Goal: Task Accomplishment & Management: Manage account settings

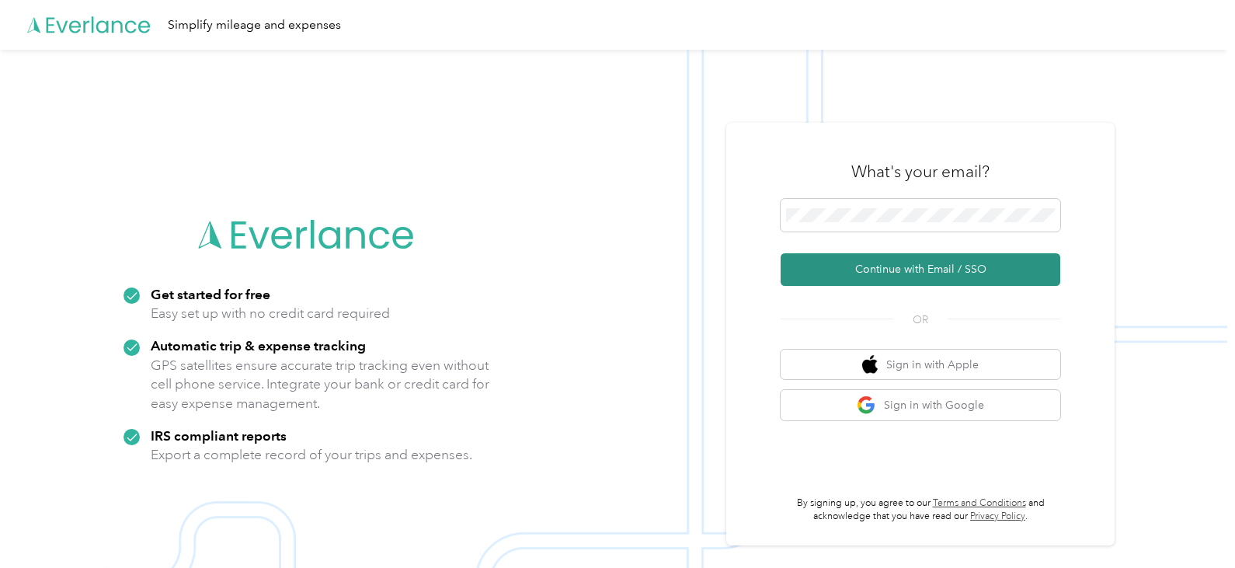
click at [927, 272] on button "Continue with Email / SSO" at bounding box center [921, 269] width 280 height 33
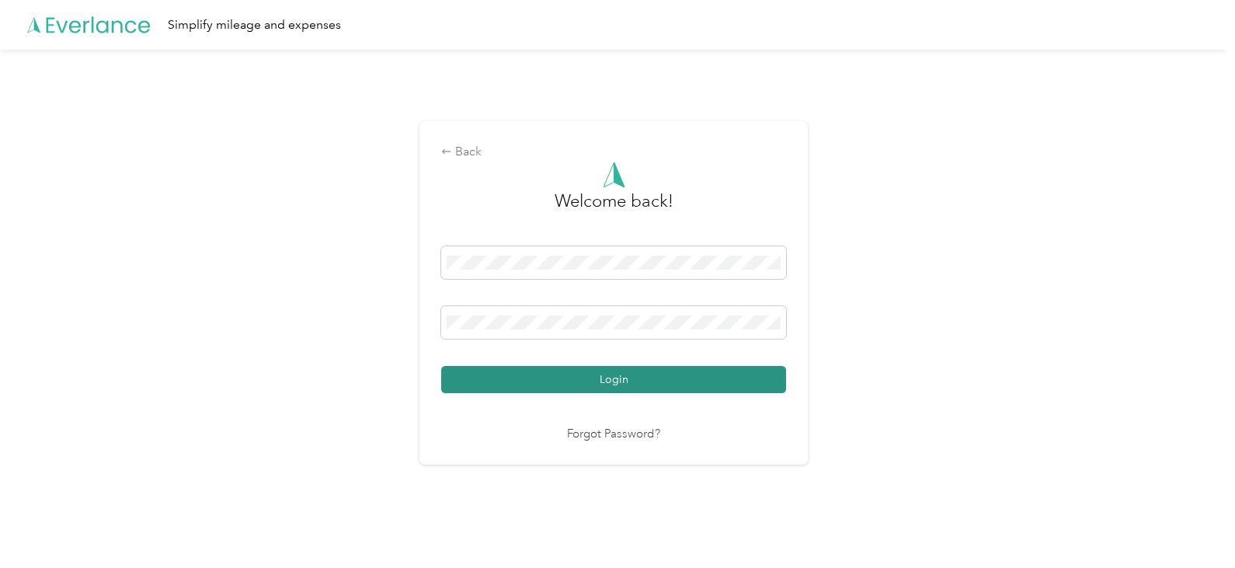
click at [675, 376] on button "Login" at bounding box center [613, 379] width 345 height 27
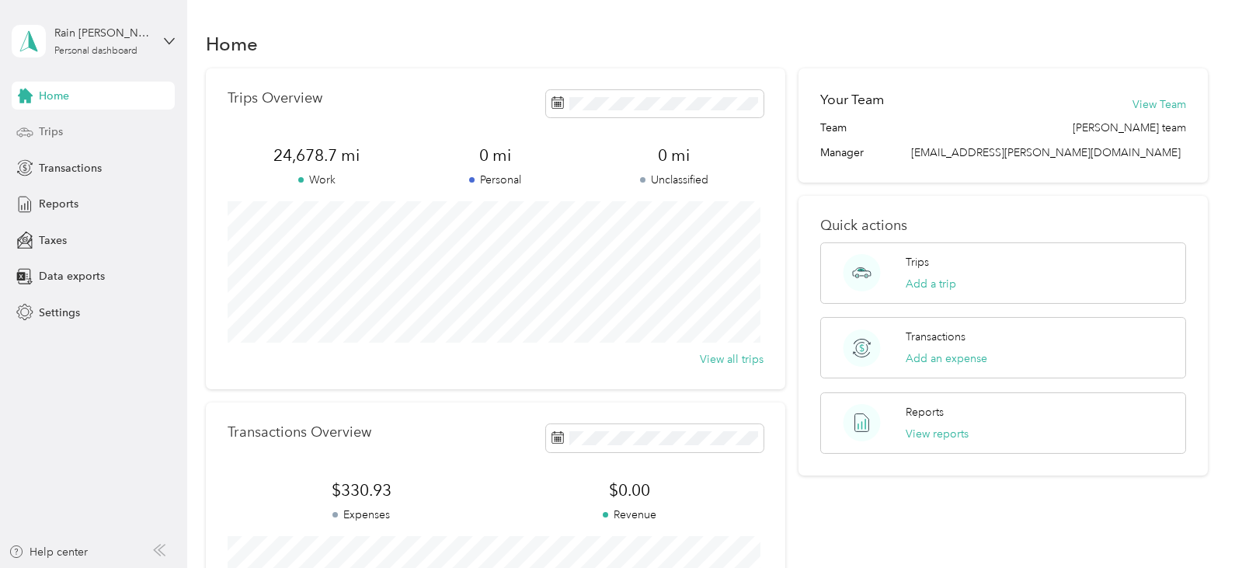
click at [56, 128] on span "Trips" at bounding box center [51, 131] width 24 height 16
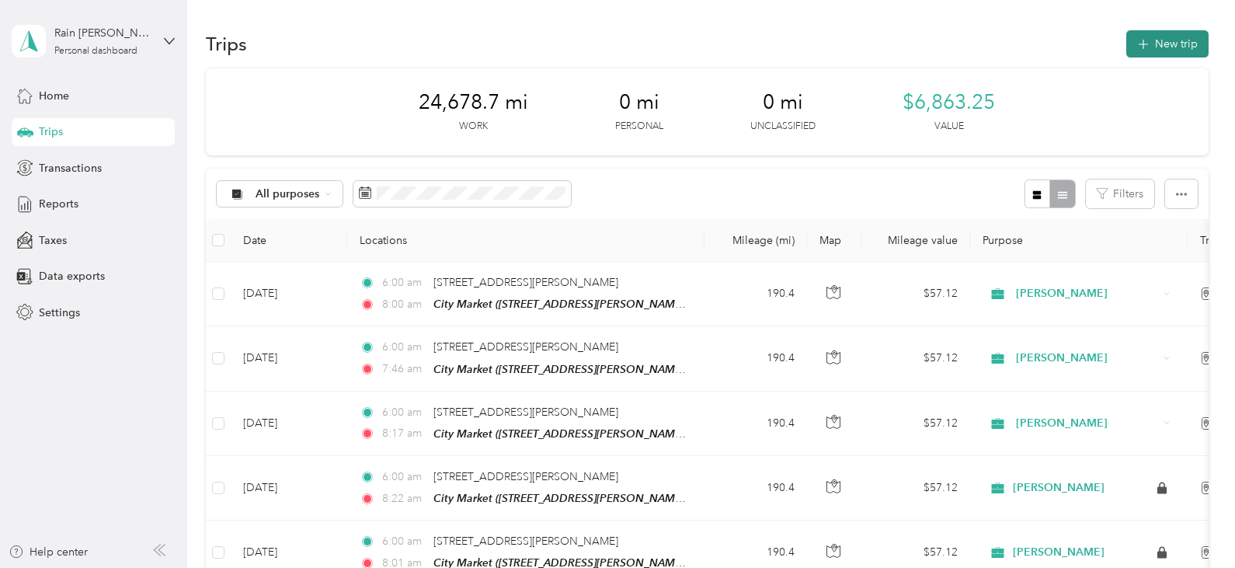
click at [1146, 50] on button "New trip" at bounding box center [1167, 43] width 82 height 27
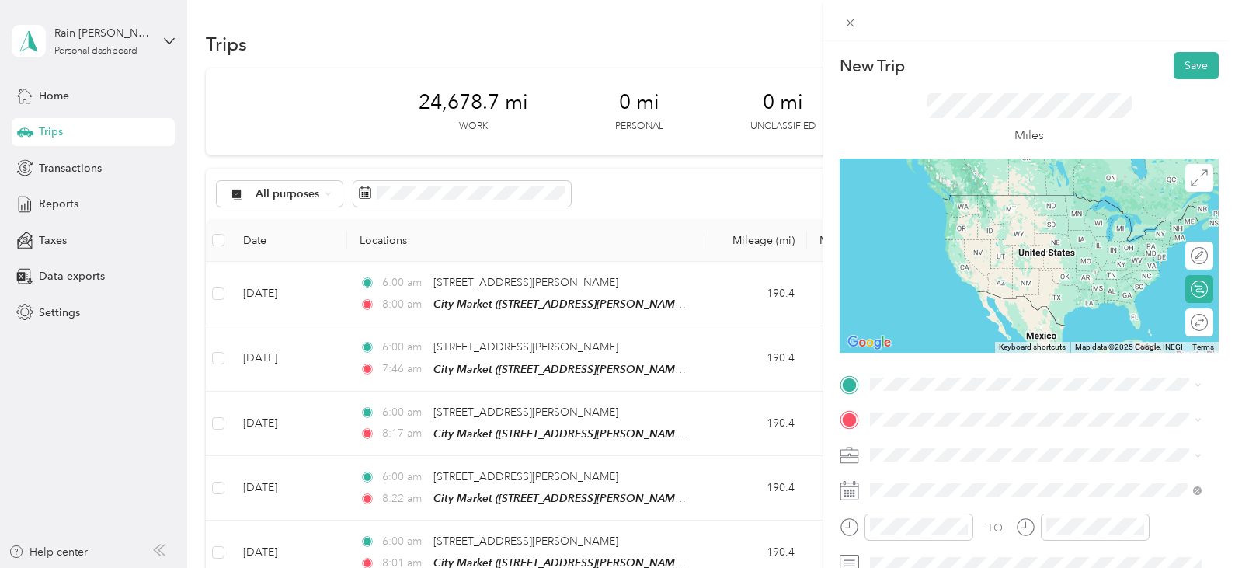
click at [1033, 205] on span "[STREET_ADDRESS][PERSON_NAME][US_STATE]" at bounding box center [1020, 208] width 242 height 14
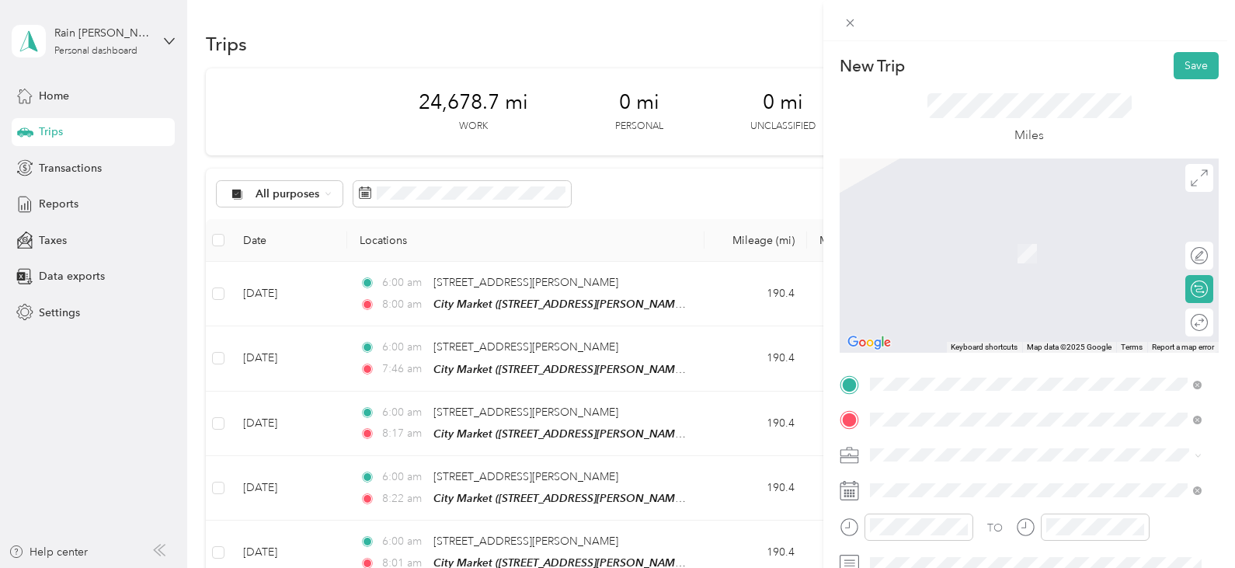
click at [997, 250] on div "TEAM City Market [STREET_ADDRESS][PERSON_NAME]" at bounding box center [991, 248] width 185 height 38
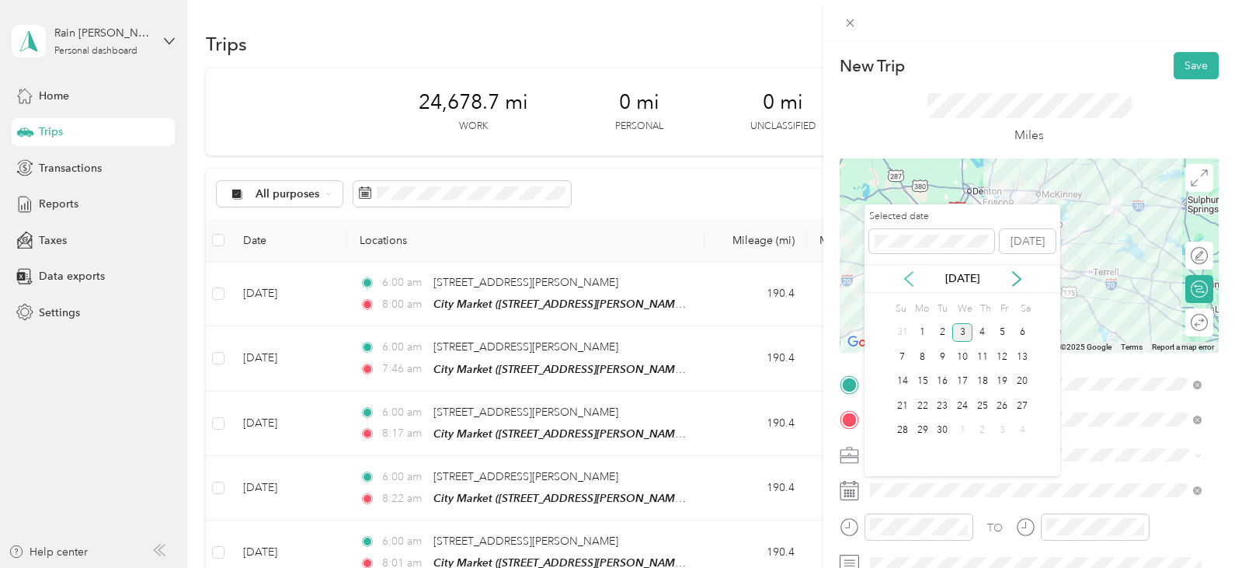
click at [910, 275] on icon at bounding box center [909, 279] width 16 height 16
click at [944, 408] on div "19" at bounding box center [942, 405] width 20 height 19
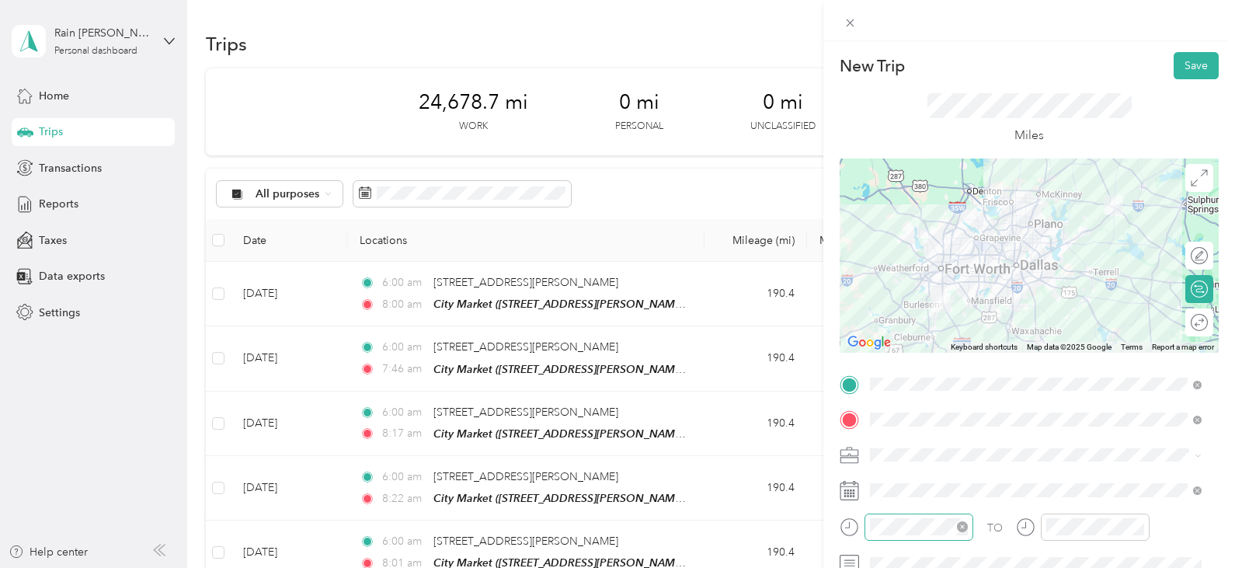
click at [964, 525] on icon "close-circle" at bounding box center [962, 526] width 11 height 11
click at [1024, 527] on div at bounding box center [1083, 526] width 134 height 27
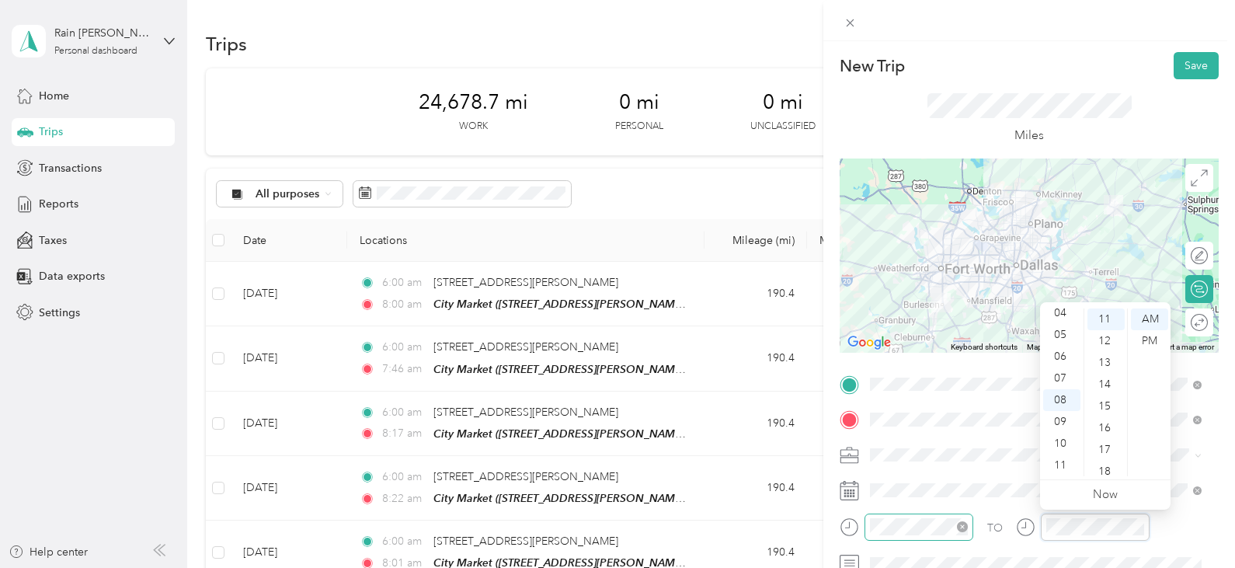
scroll to position [239, 0]
click at [1183, 320] on div at bounding box center [1191, 323] width 33 height 16
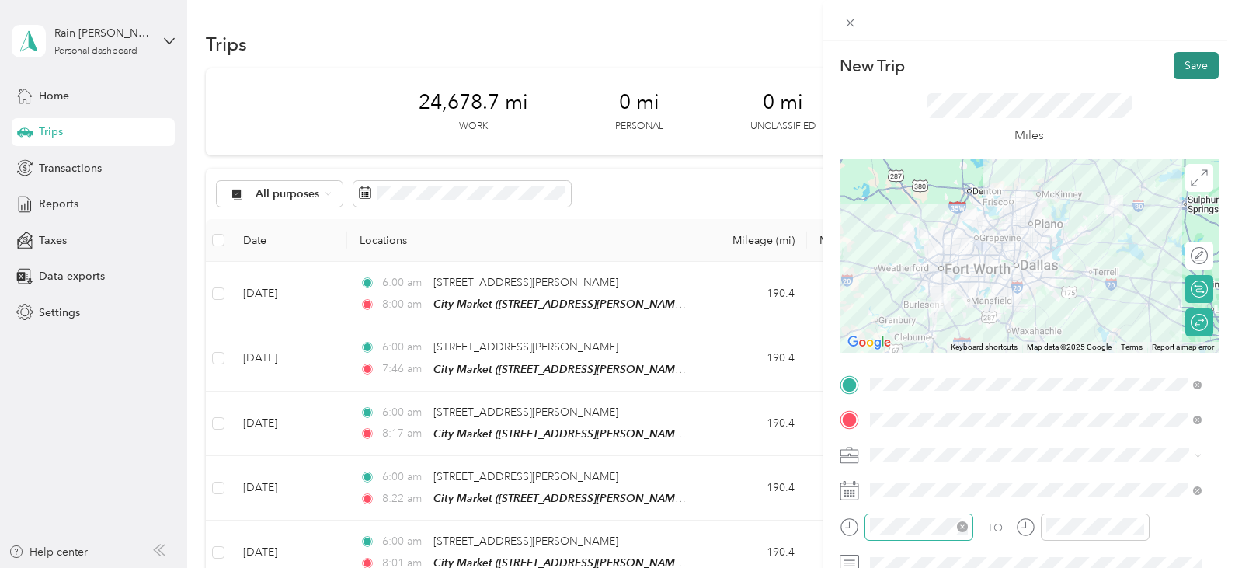
click at [1174, 64] on button "Save" at bounding box center [1196, 65] width 45 height 27
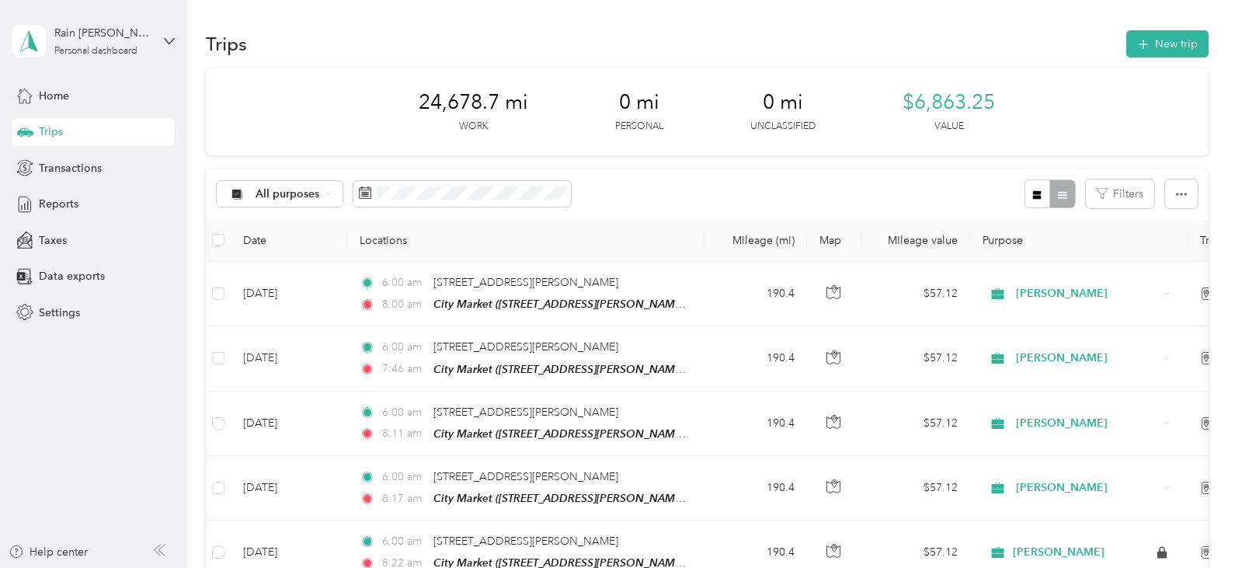
click at [1167, 57] on div "Trips New trip" at bounding box center [707, 43] width 1002 height 33
click at [1147, 50] on button "New trip" at bounding box center [1167, 43] width 82 height 27
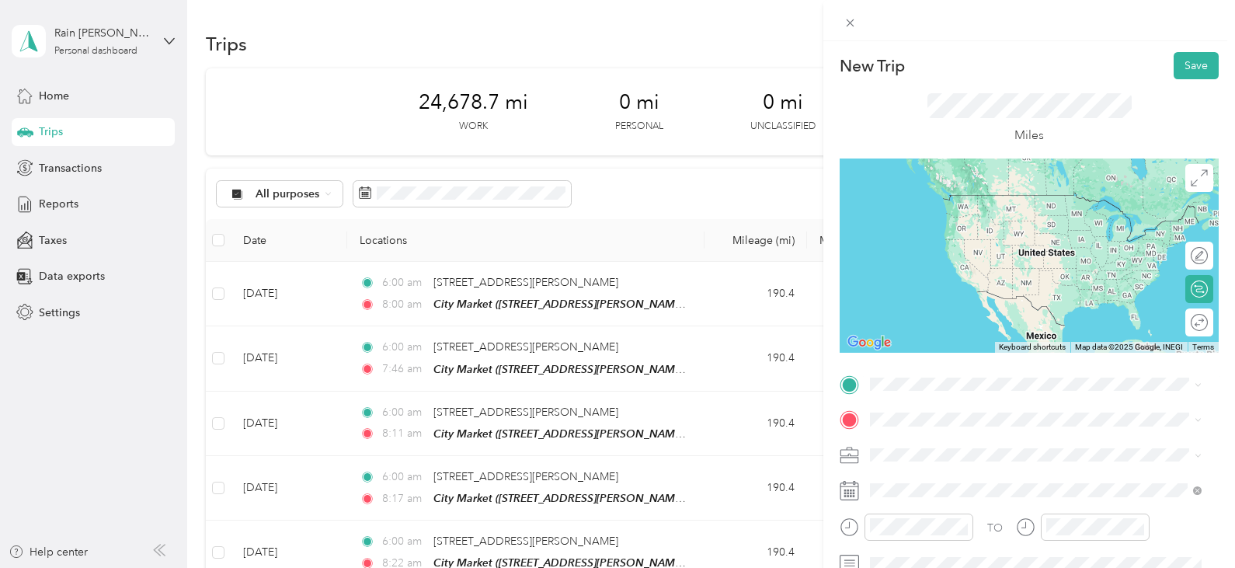
click at [977, 210] on span "[STREET_ADDRESS][PERSON_NAME][US_STATE]" at bounding box center [1020, 203] width 242 height 14
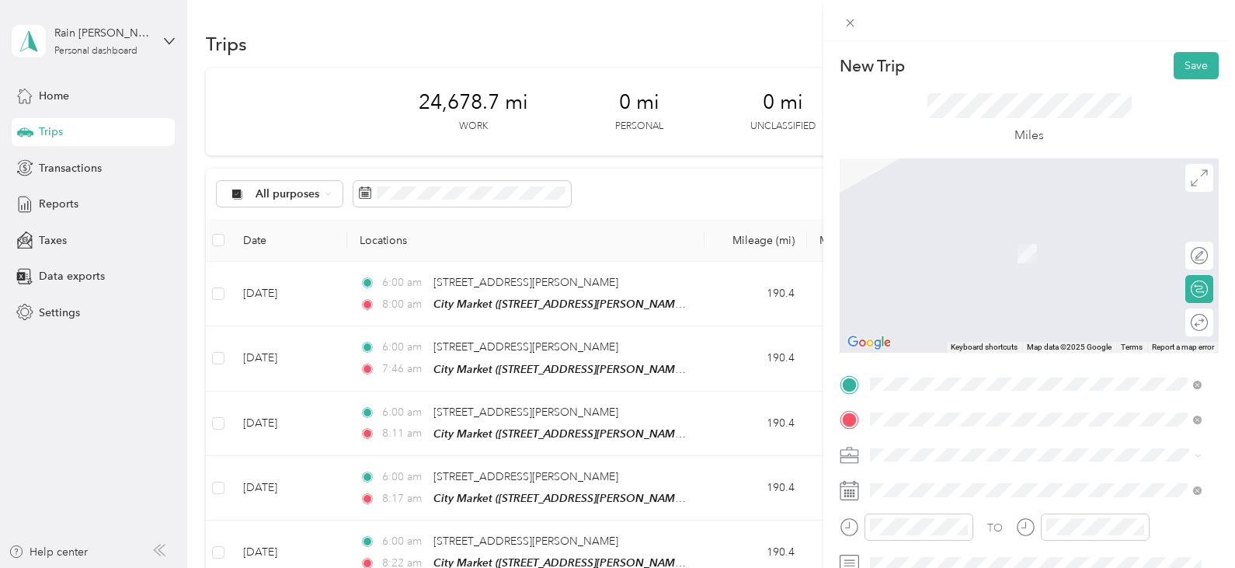
click at [1031, 257] on span "[STREET_ADDRESS][PERSON_NAME]" at bounding box center [991, 258] width 185 height 13
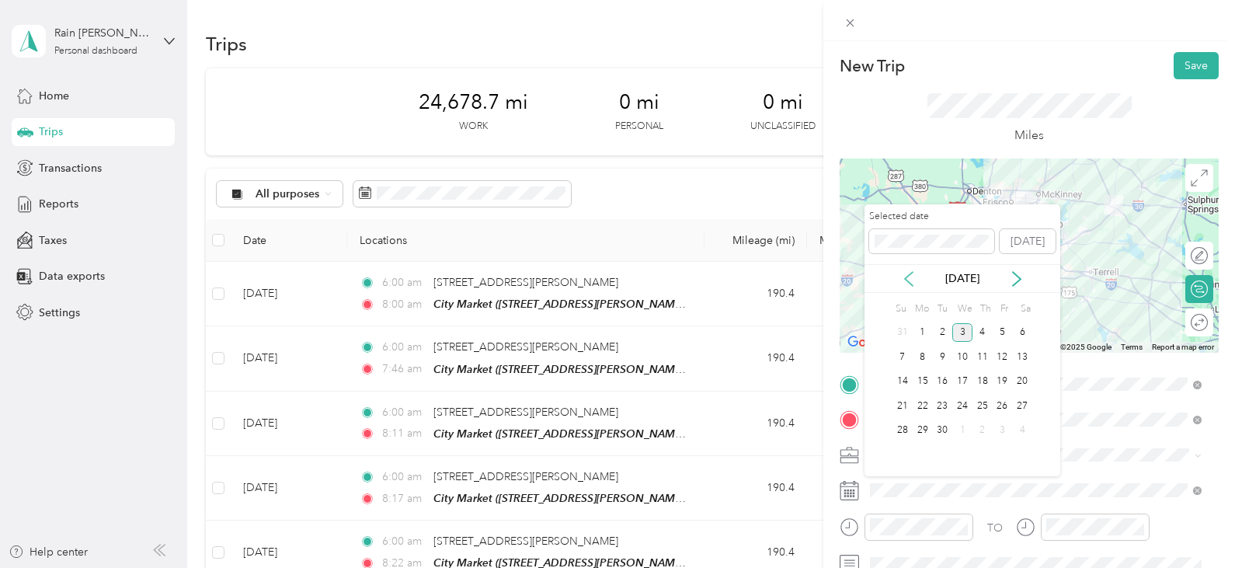
click at [908, 276] on icon at bounding box center [909, 279] width 8 height 14
click at [959, 405] on div "20" at bounding box center [962, 405] width 20 height 19
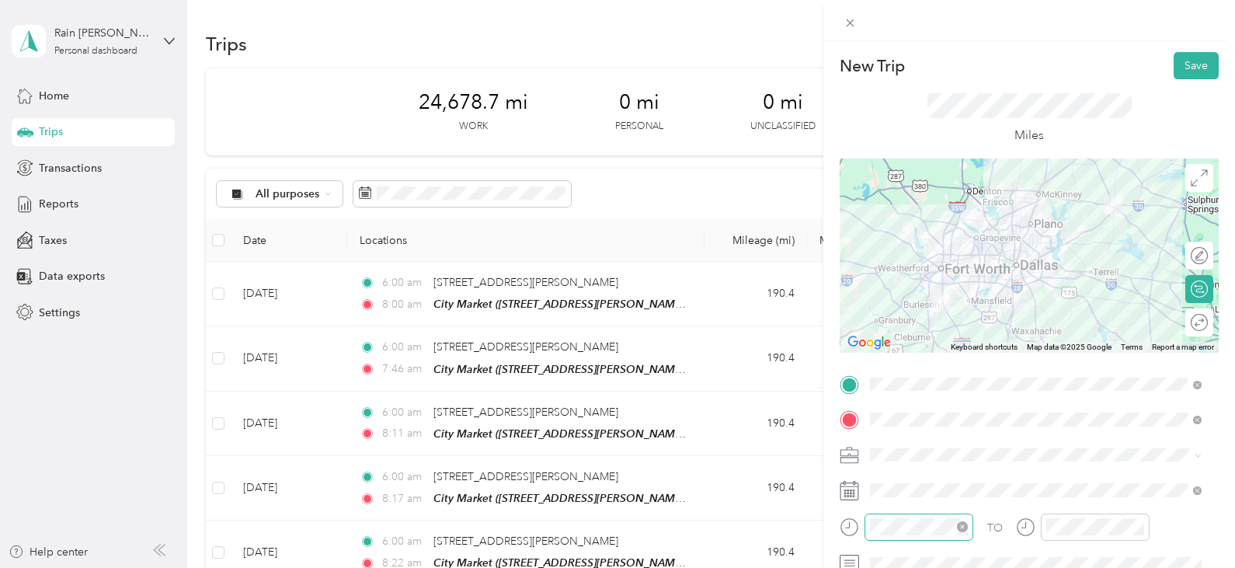
click at [958, 530] on icon "close-circle" at bounding box center [962, 526] width 11 height 11
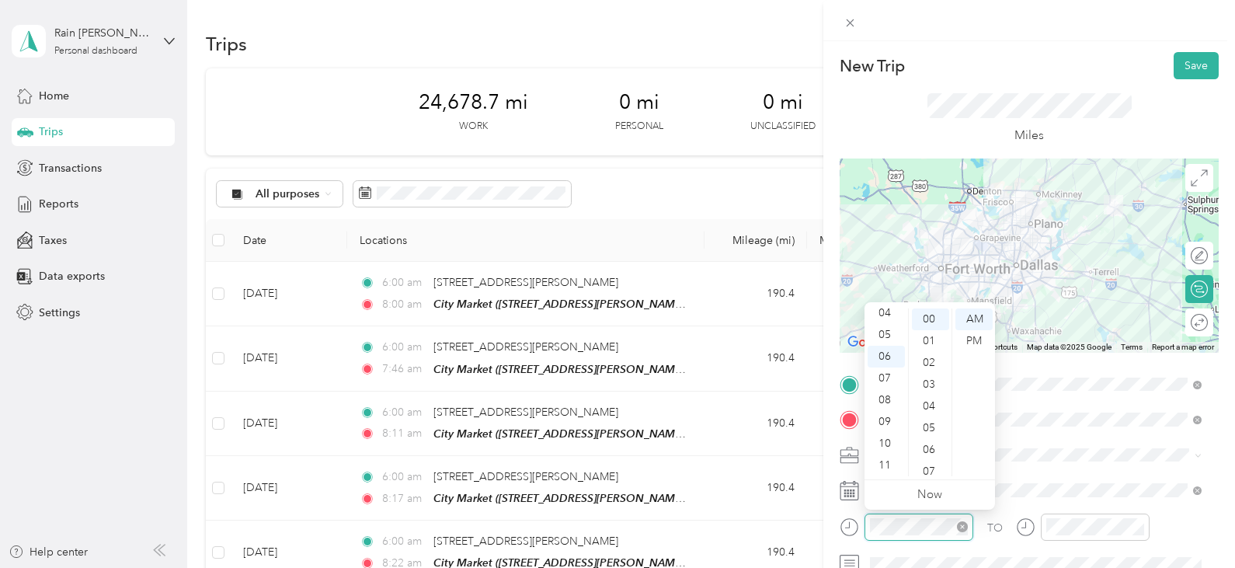
scroll to position [0, 0]
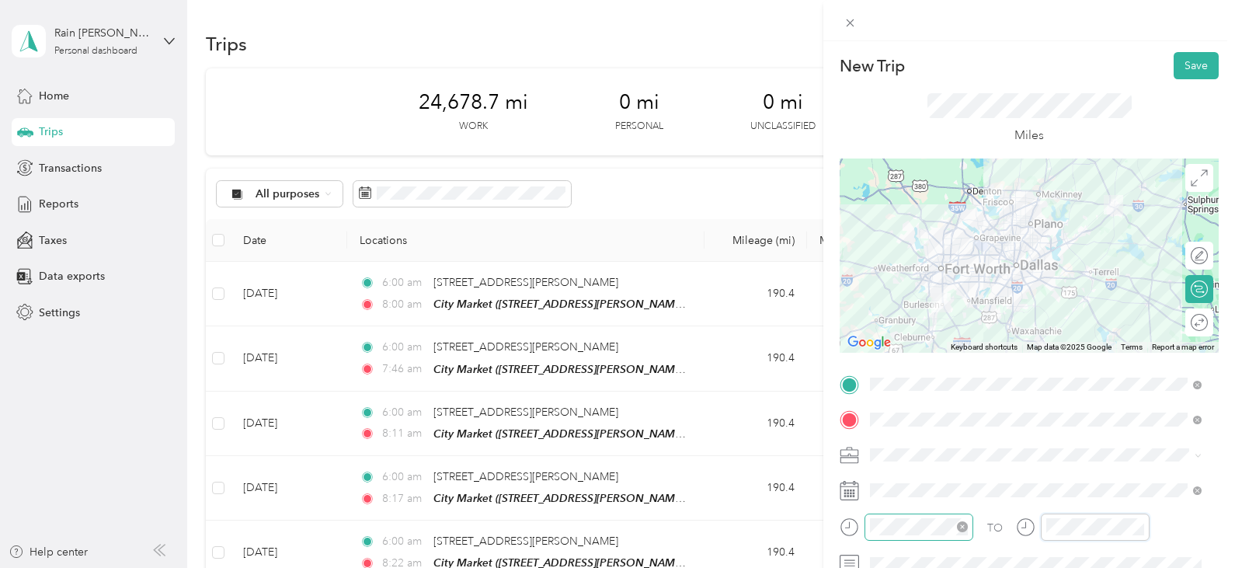
click at [1013, 527] on div "TO" at bounding box center [1029, 532] width 379 height 38
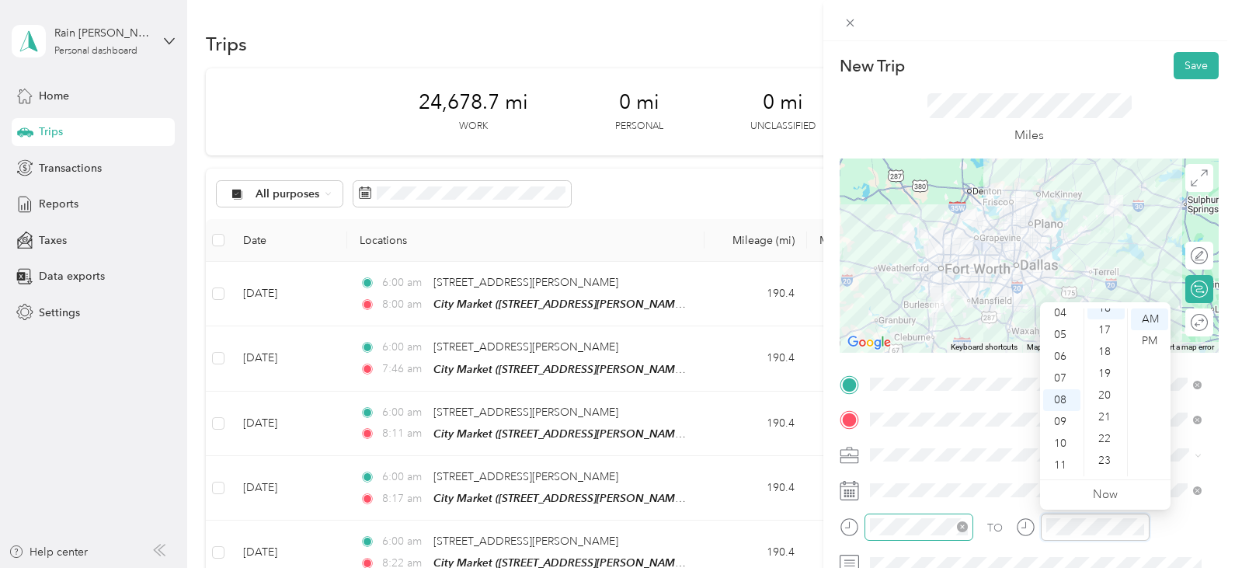
scroll to position [348, 0]
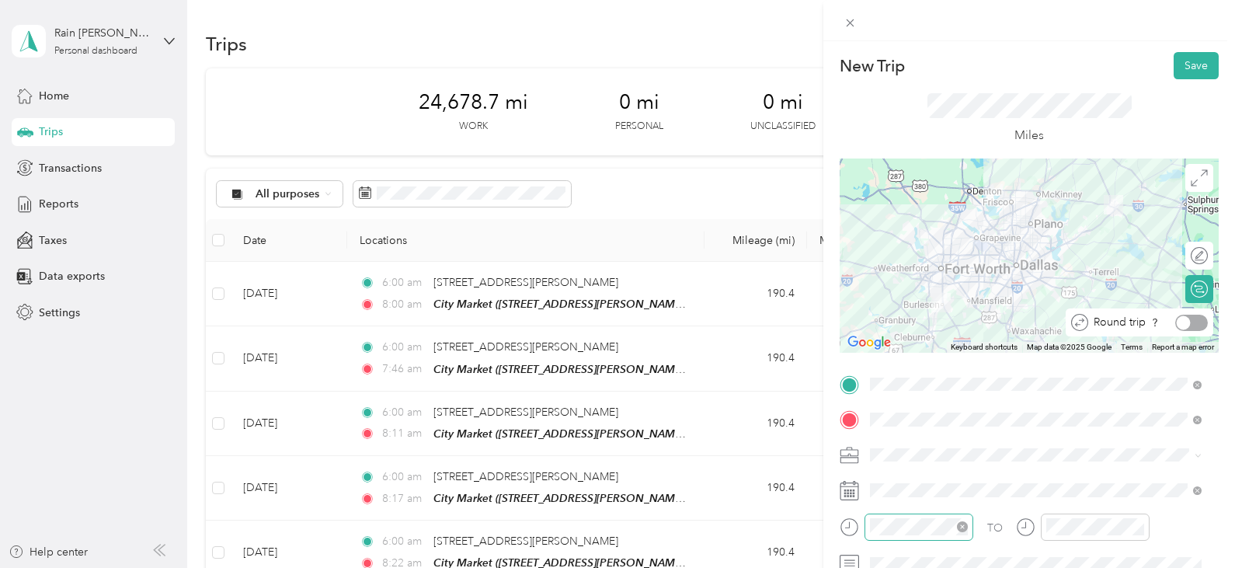
click at [1189, 328] on div at bounding box center [1191, 323] width 33 height 16
click at [1177, 71] on button "Save" at bounding box center [1196, 65] width 45 height 27
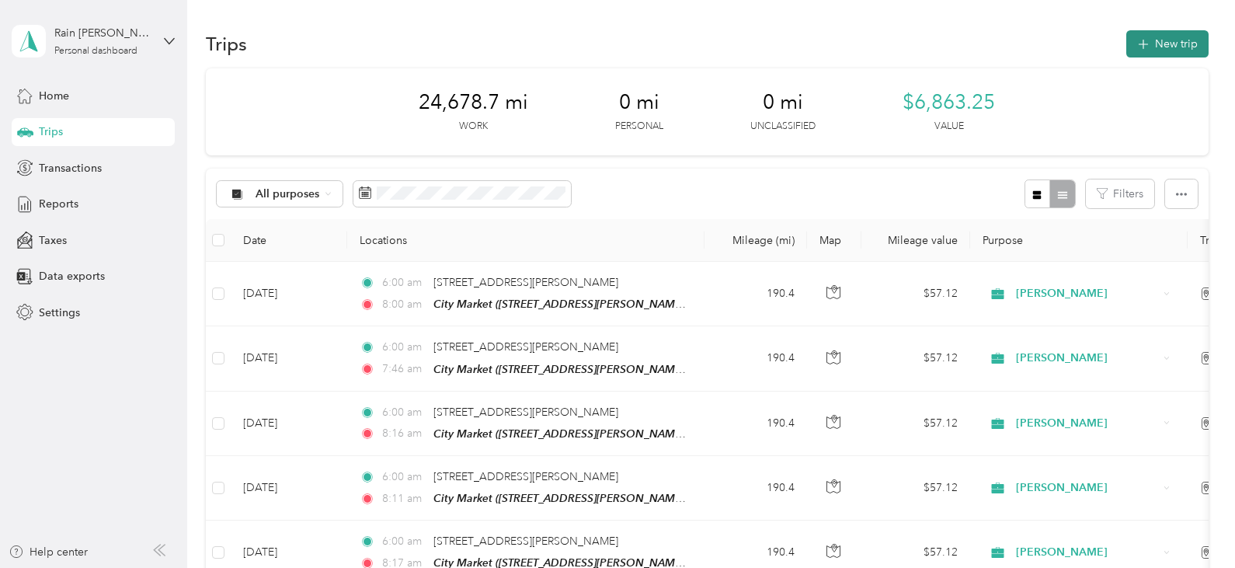
click at [1182, 44] on button "New trip" at bounding box center [1167, 43] width 82 height 27
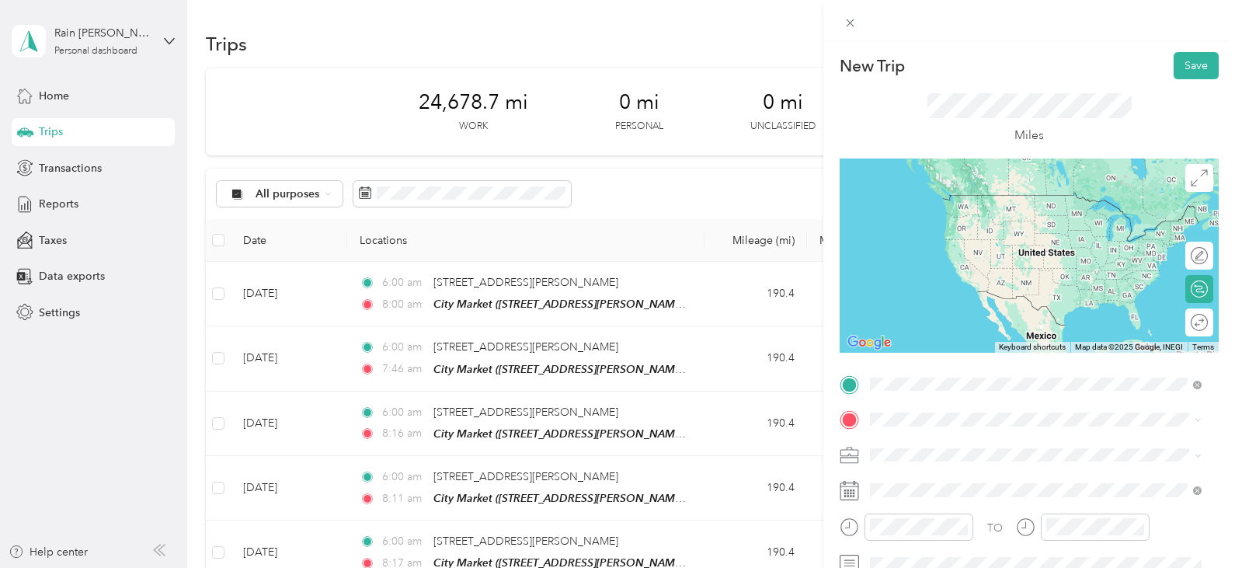
click at [1009, 214] on span "[STREET_ADDRESS][PERSON_NAME][US_STATE]" at bounding box center [1020, 211] width 242 height 14
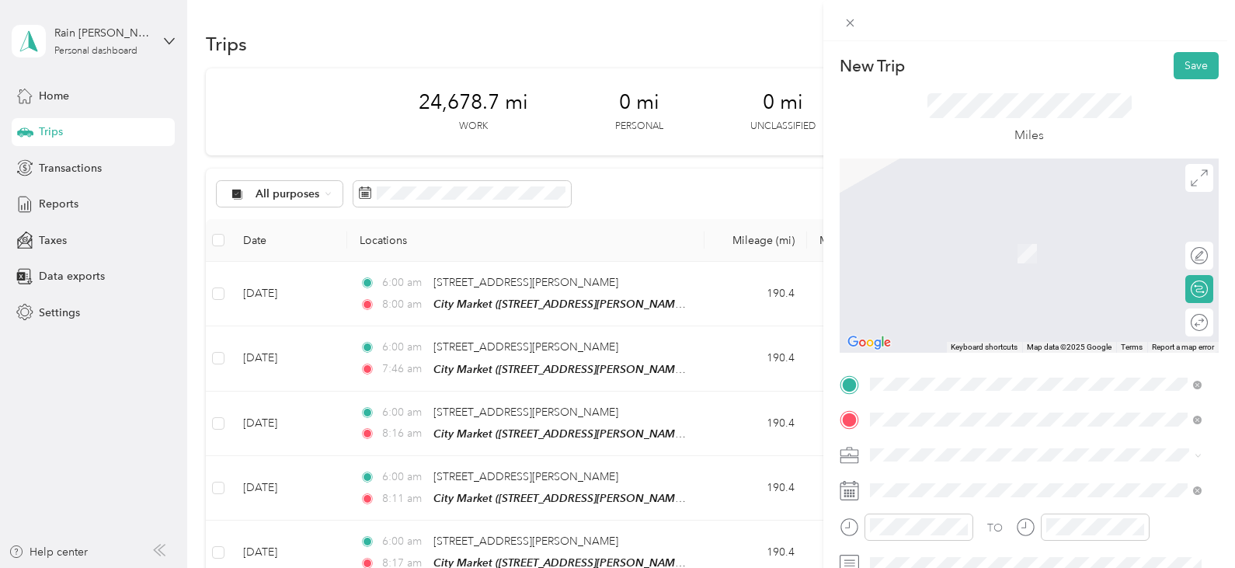
click at [991, 487] on div "[GEOGRAPHIC_DATA][US_STATE]" at bounding box center [1035, 476] width 321 height 21
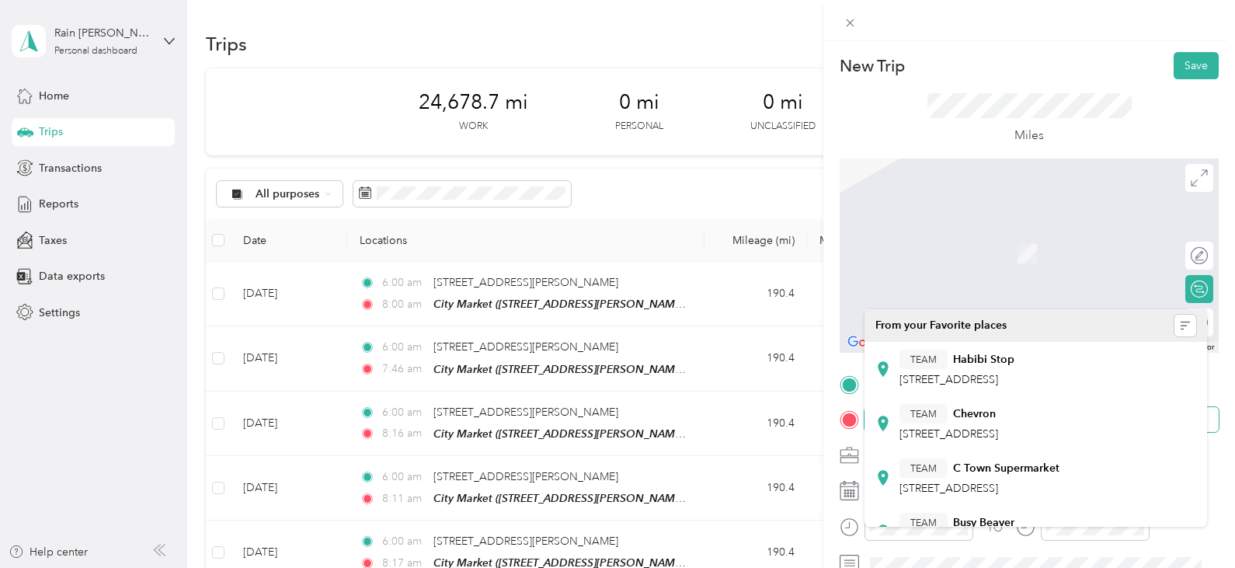
scroll to position [248, 0]
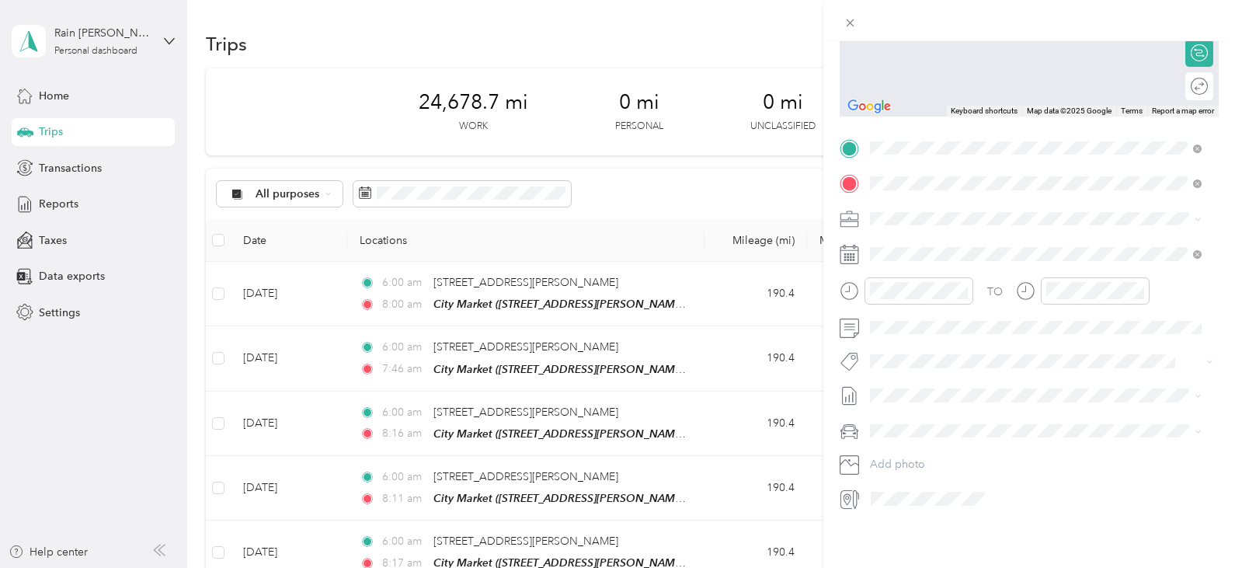
click at [1080, 242] on div "TEAM City Market [STREET_ADDRESS][PERSON_NAME]" at bounding box center [991, 245] width 185 height 38
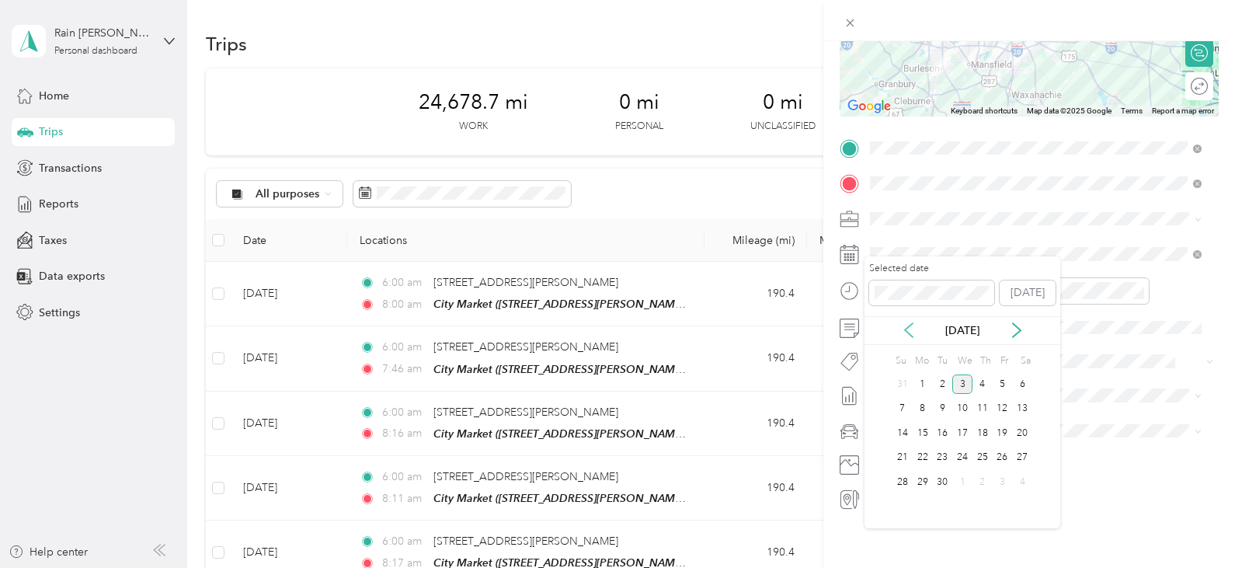
click at [905, 333] on icon at bounding box center [909, 330] width 16 height 16
click at [984, 451] on div "21" at bounding box center [982, 457] width 20 height 19
click at [965, 285] on icon "close-circle" at bounding box center [962, 290] width 11 height 11
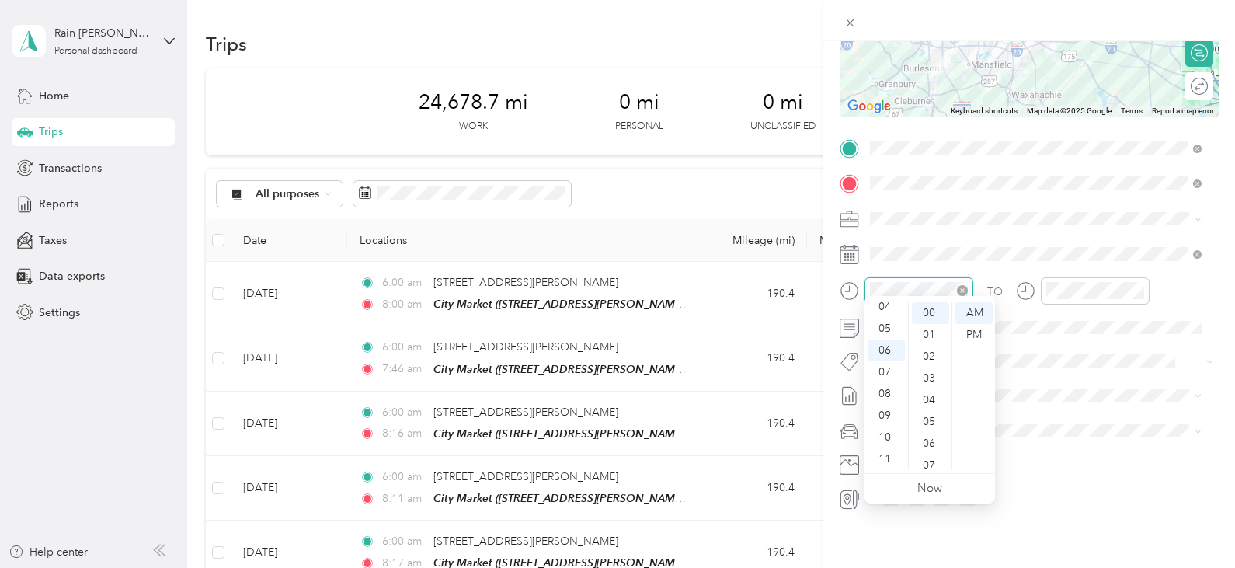
scroll to position [0, 0]
click at [797, 286] on div "New Trip Save This trip cannot be edited because it is either under review, app…" at bounding box center [617, 284] width 1235 height 568
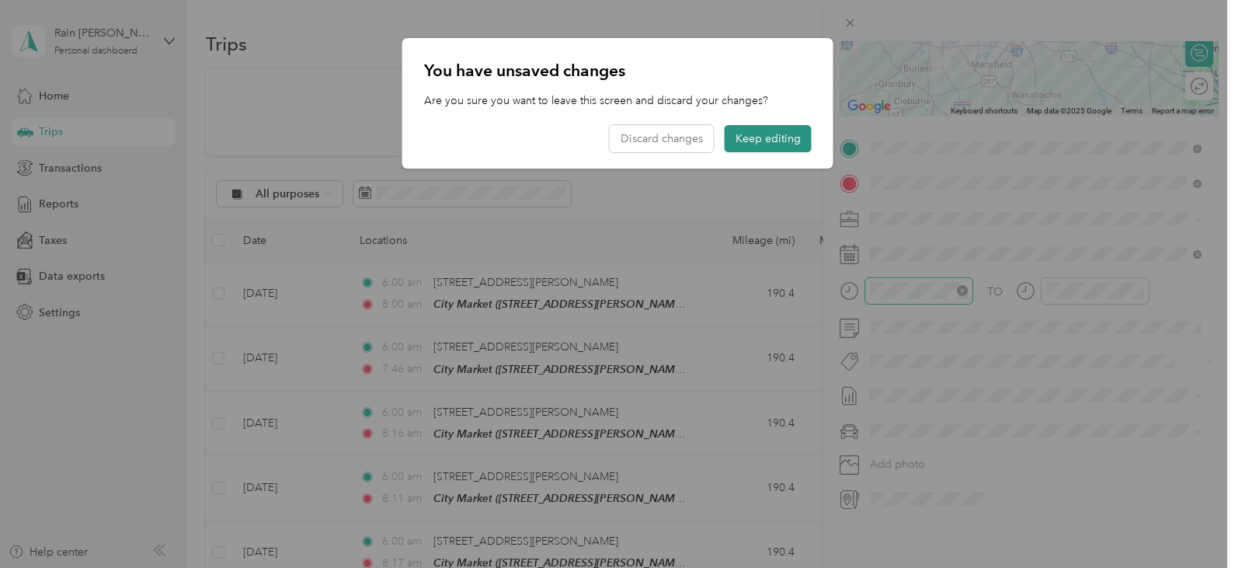
click at [748, 138] on button "Keep editing" at bounding box center [768, 138] width 87 height 27
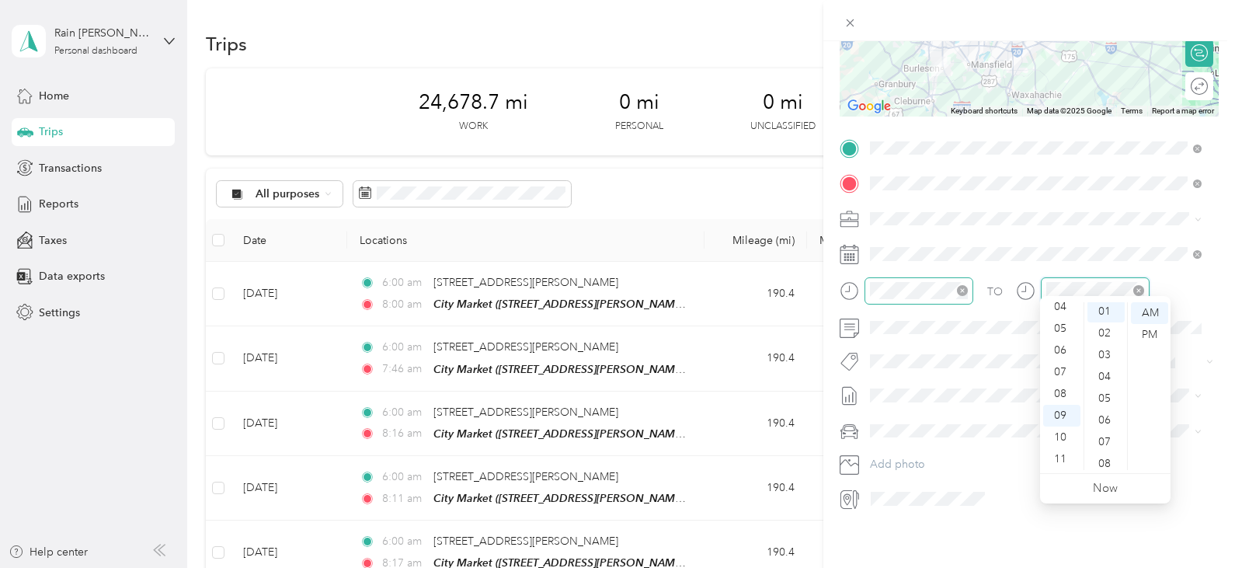
scroll to position [22, 0]
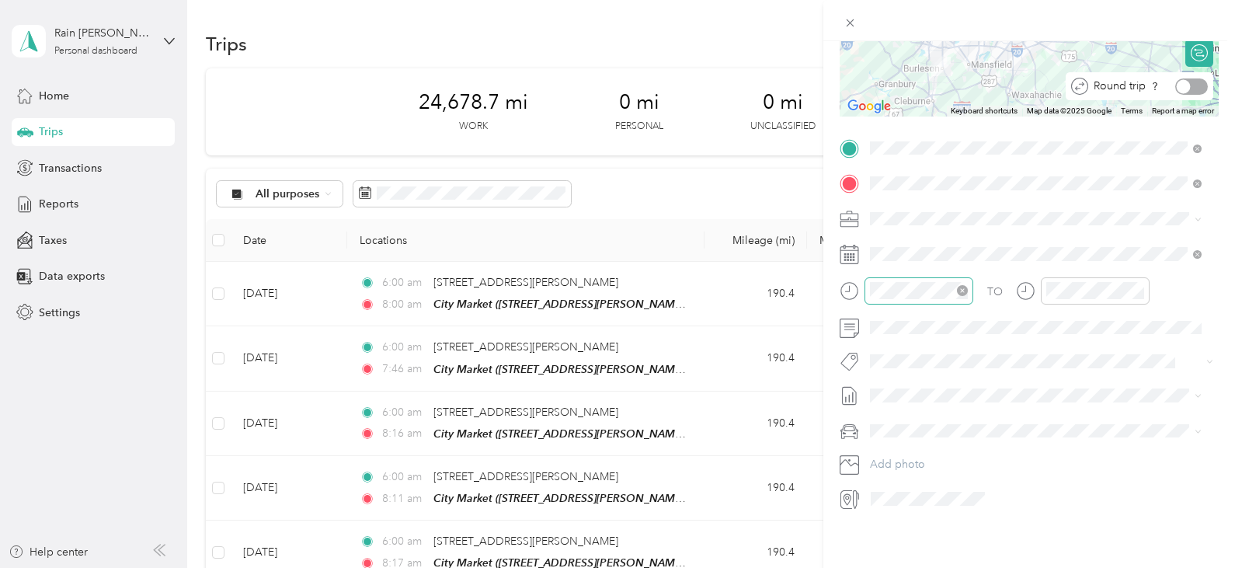
click at [1185, 78] on div at bounding box center [1191, 86] width 33 height 16
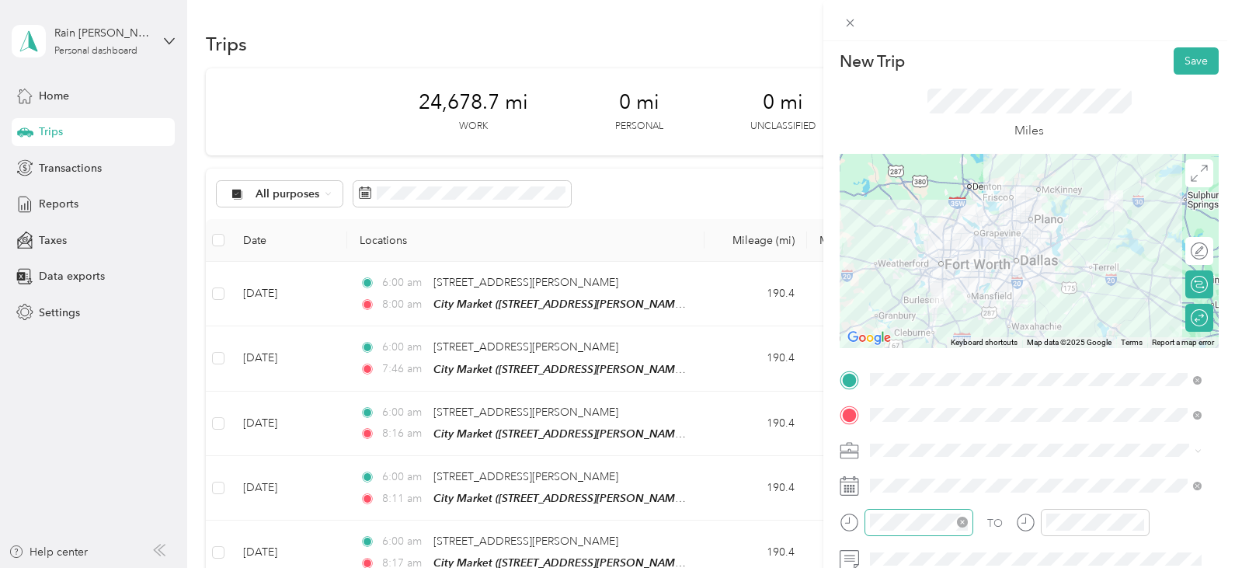
scroll to position [2, 0]
click at [1188, 67] on button "Save" at bounding box center [1196, 63] width 45 height 27
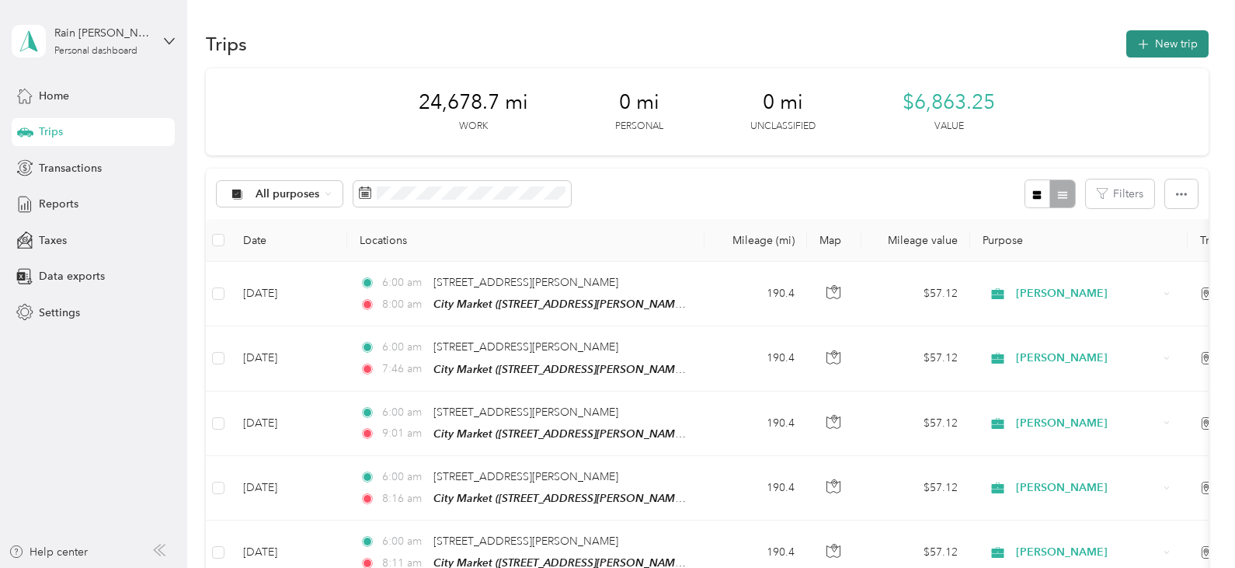
click at [1162, 41] on button "New trip" at bounding box center [1167, 43] width 82 height 27
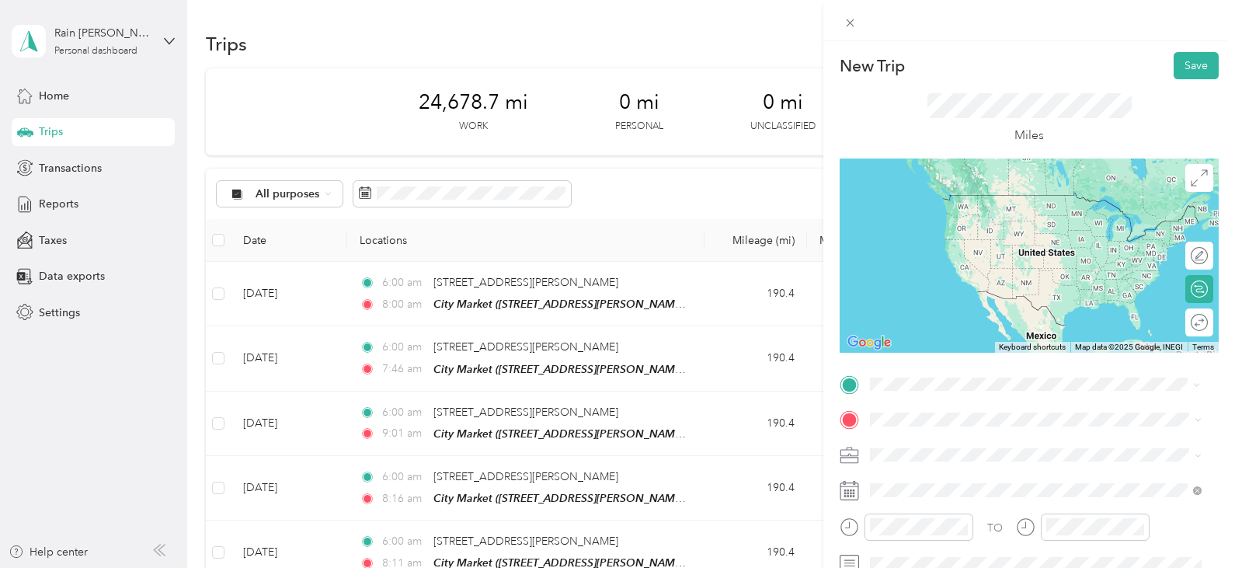
click at [982, 228] on li "[STREET_ADDRESS][PERSON_NAME][US_STATE]" at bounding box center [1035, 212] width 343 height 32
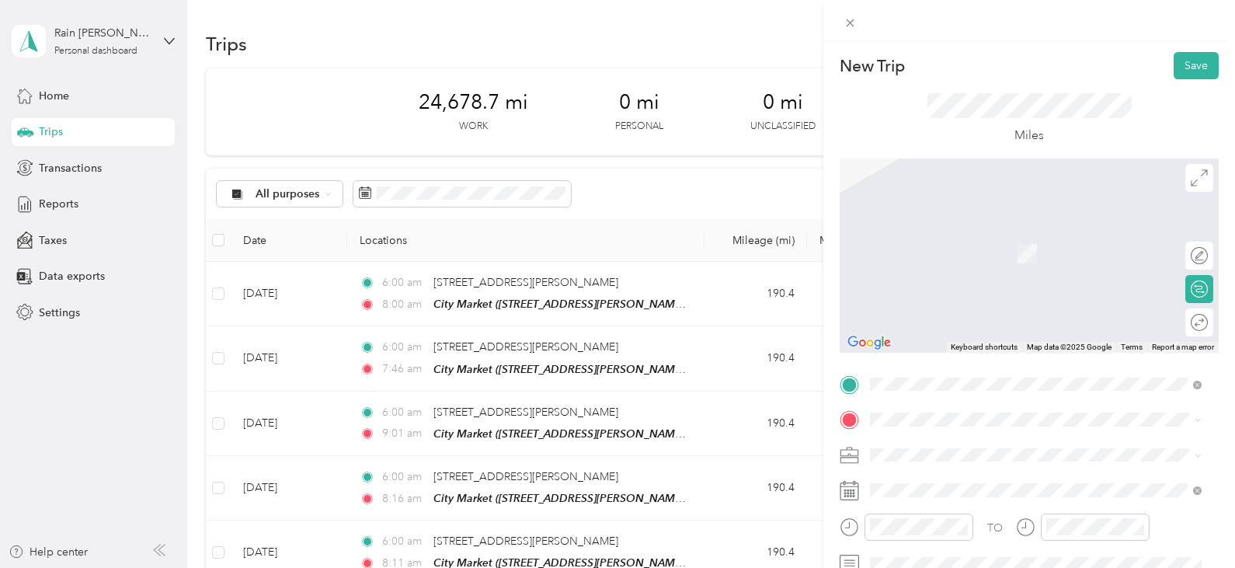
click at [1004, 263] on li "TEAM City Market [STREET_ADDRESS][PERSON_NAME]" at bounding box center [1035, 239] width 343 height 54
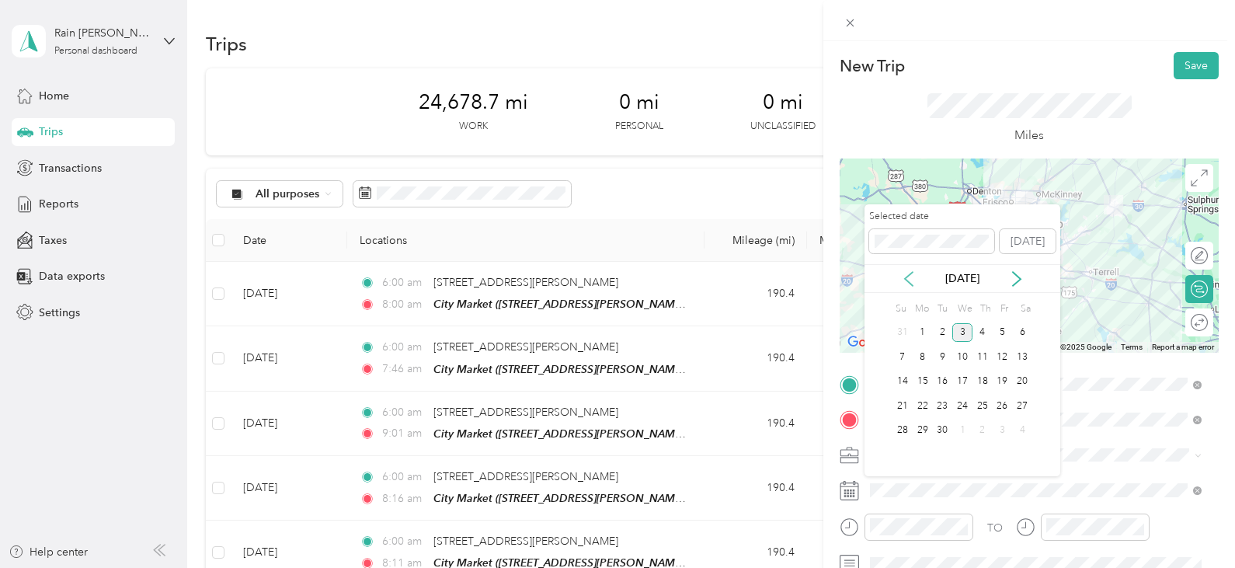
click at [913, 274] on icon at bounding box center [909, 279] width 16 height 16
click at [996, 407] on div "22" at bounding box center [1003, 405] width 20 height 19
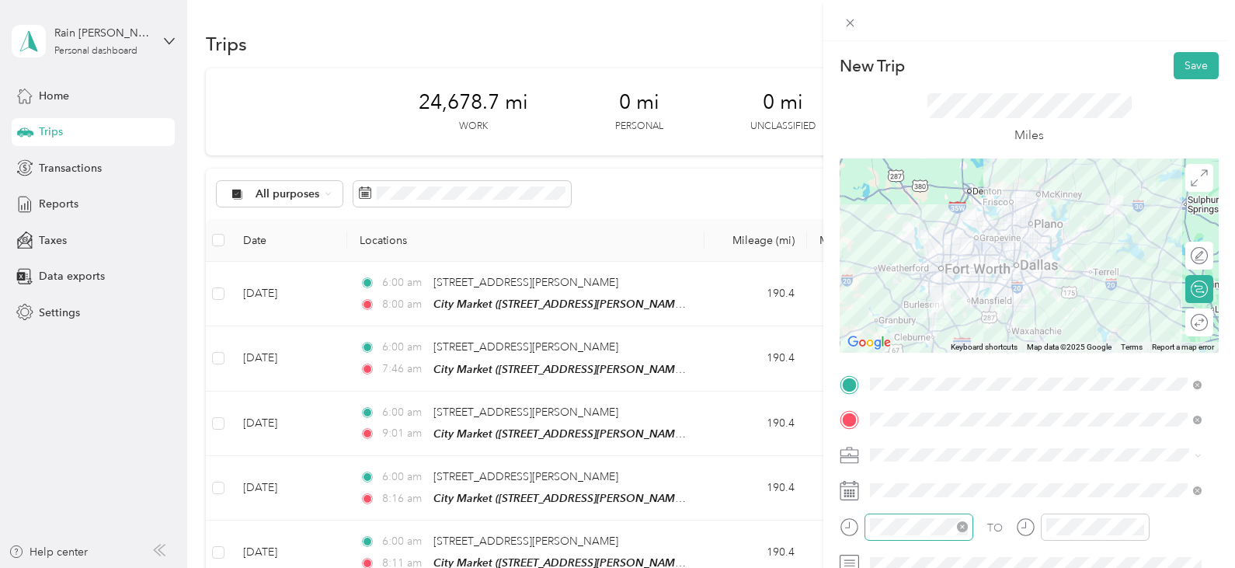
click at [924, 528] on div at bounding box center [919, 526] width 98 height 17
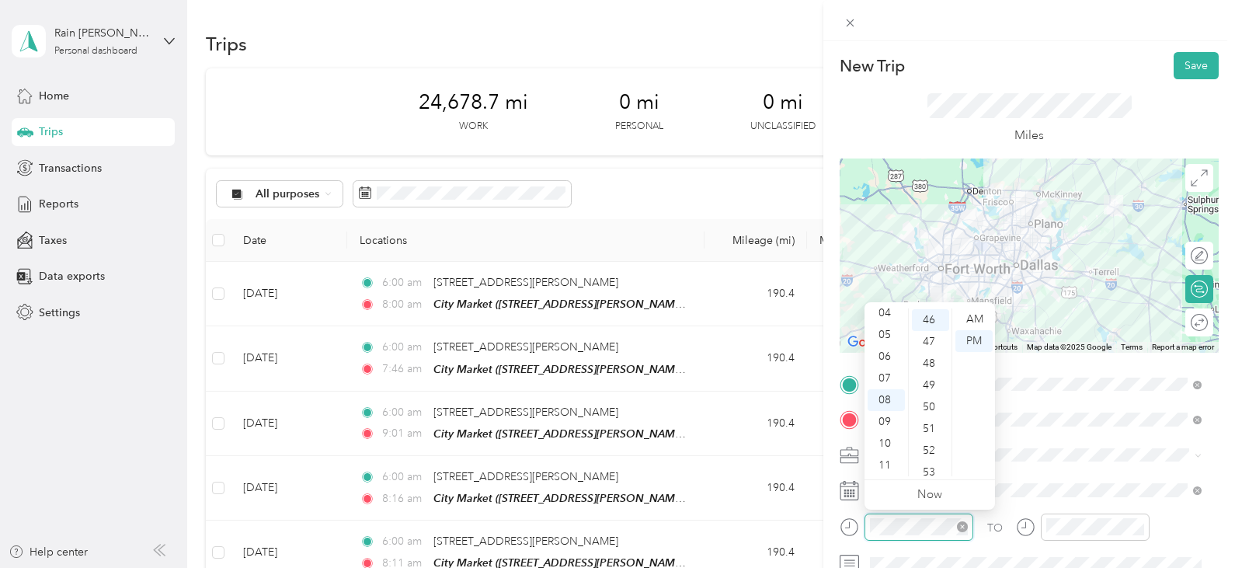
scroll to position [1000, 0]
click at [961, 530] on icon "close-circle" at bounding box center [962, 526] width 11 height 11
click at [1021, 526] on div at bounding box center [1083, 526] width 134 height 27
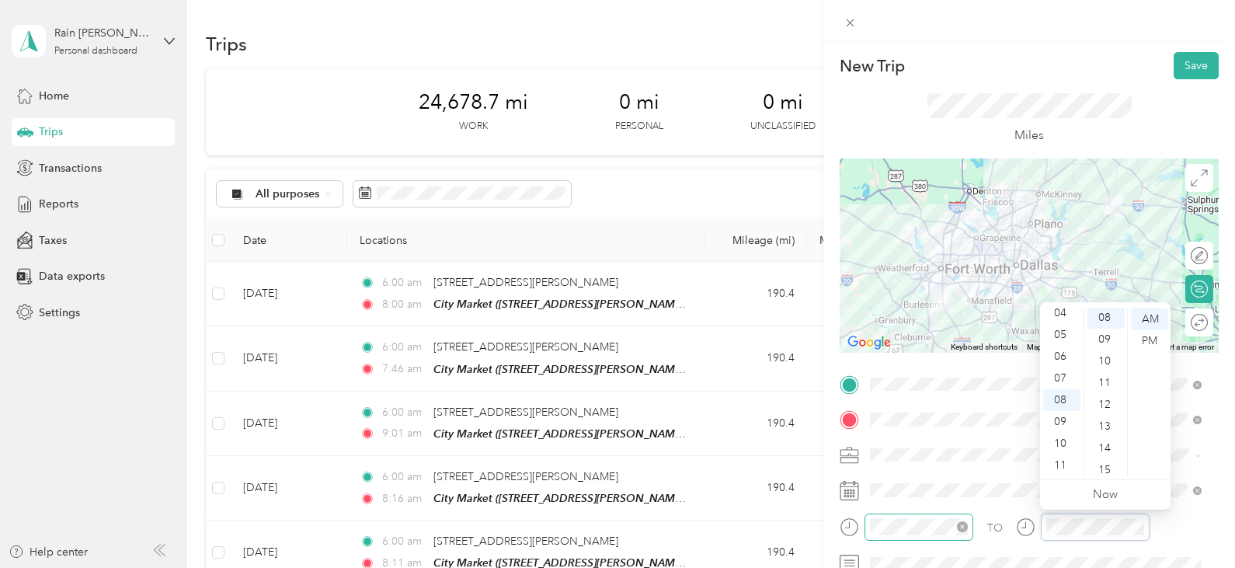
scroll to position [174, 0]
click at [1184, 327] on div at bounding box center [1191, 323] width 33 height 16
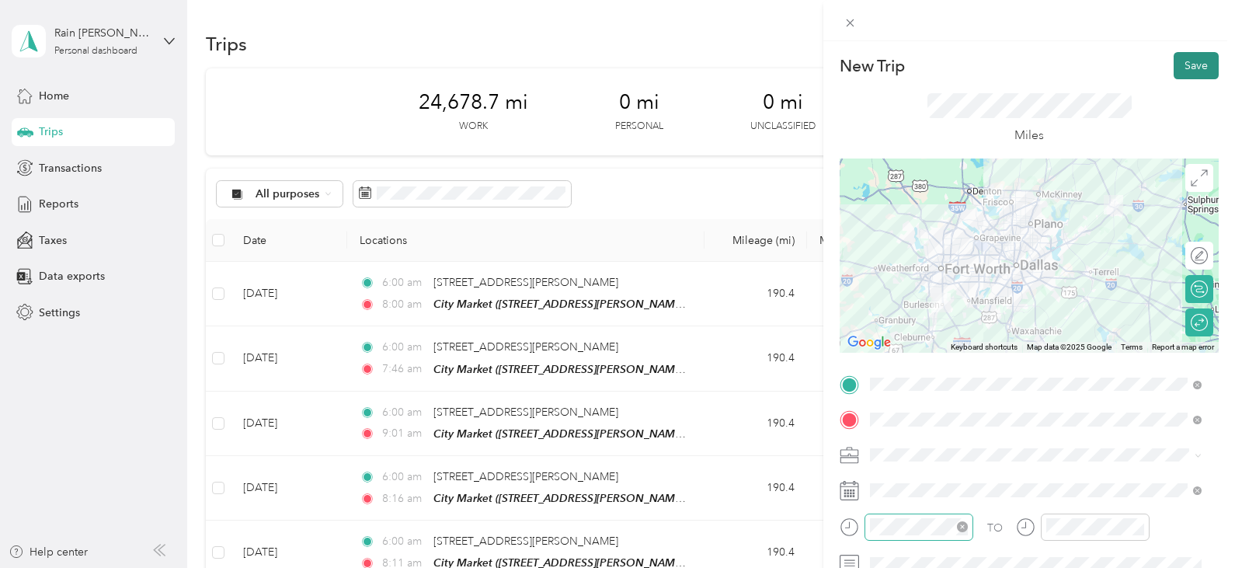
click at [1196, 58] on button "Save" at bounding box center [1196, 65] width 45 height 27
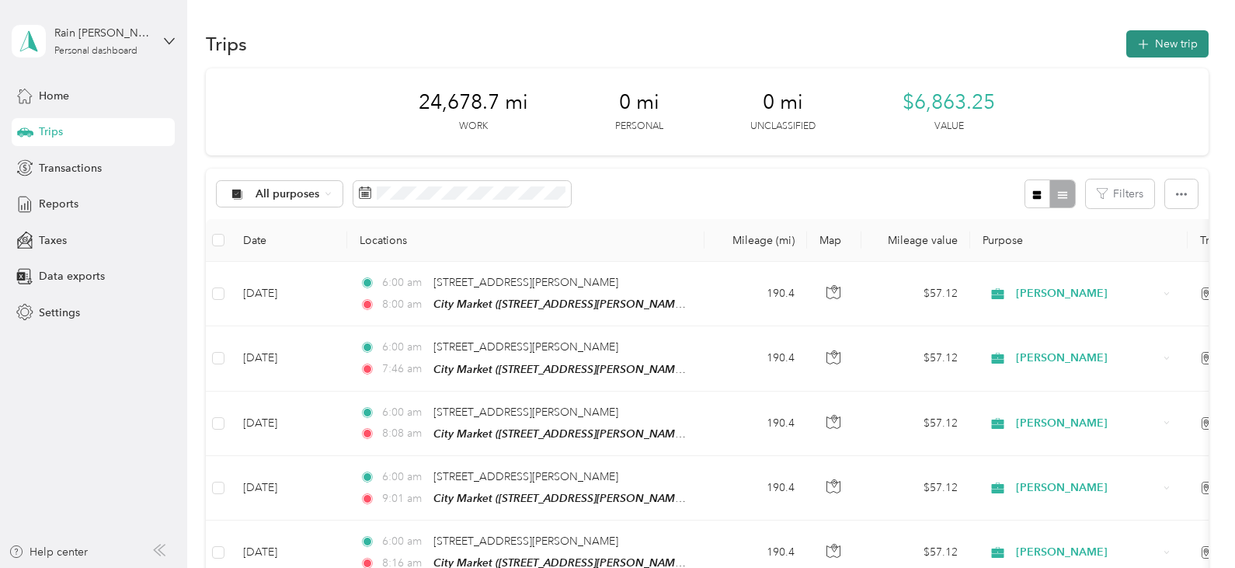
click at [1172, 42] on button "New trip" at bounding box center [1167, 43] width 82 height 27
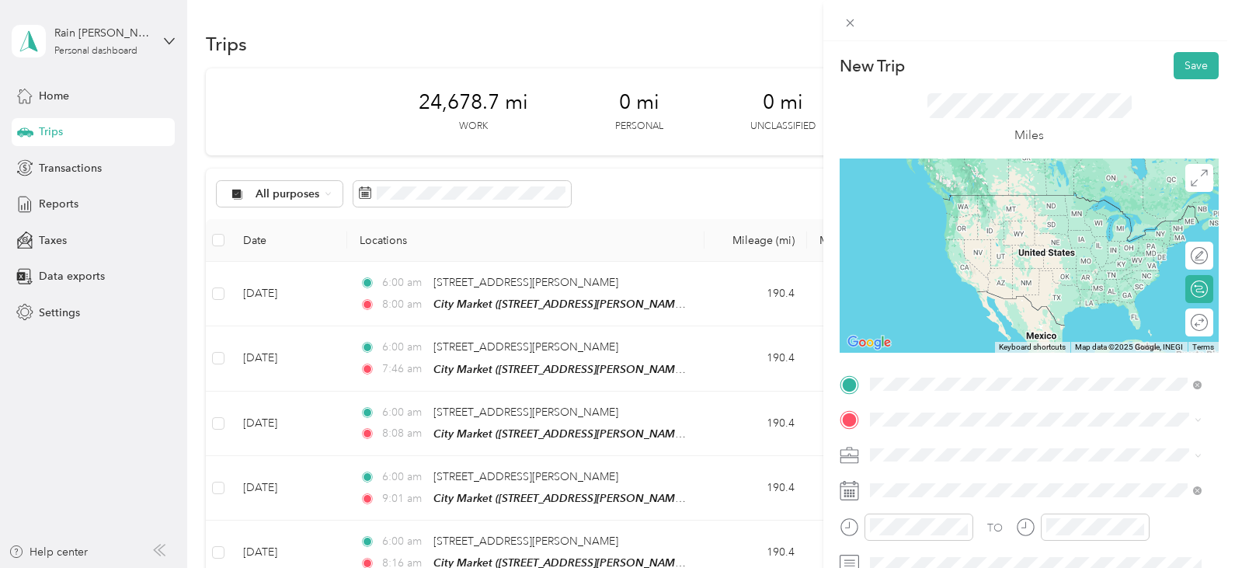
click at [1000, 223] on div "[STREET_ADDRESS][PERSON_NAME][US_STATE]" at bounding box center [1035, 212] width 321 height 21
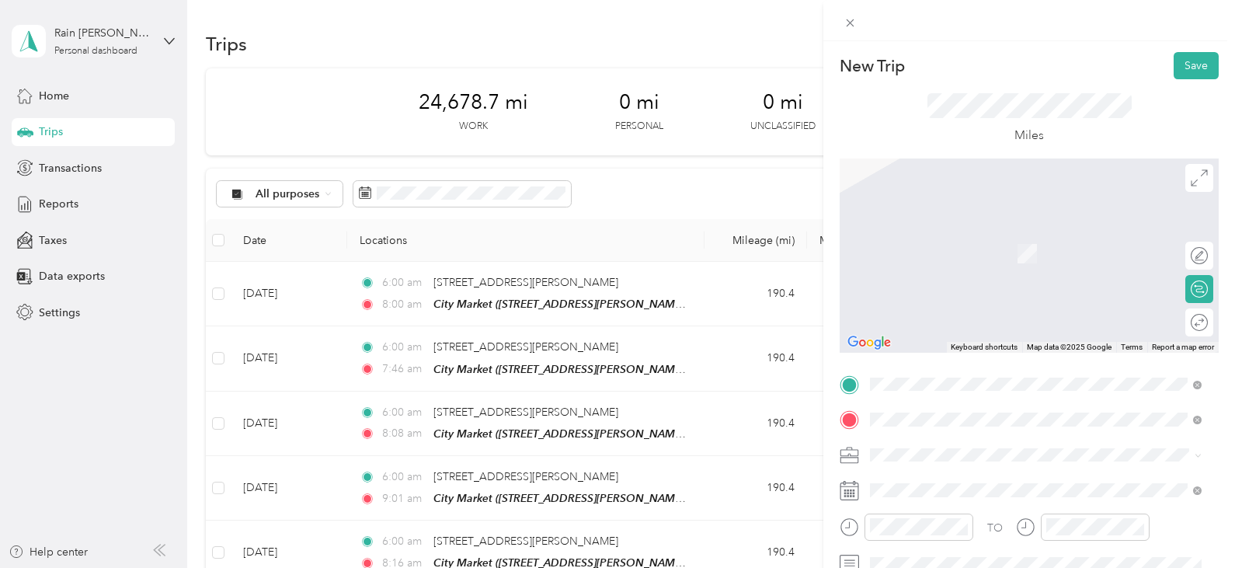
click at [1052, 254] on span "[STREET_ADDRESS][PERSON_NAME]" at bounding box center [991, 258] width 185 height 13
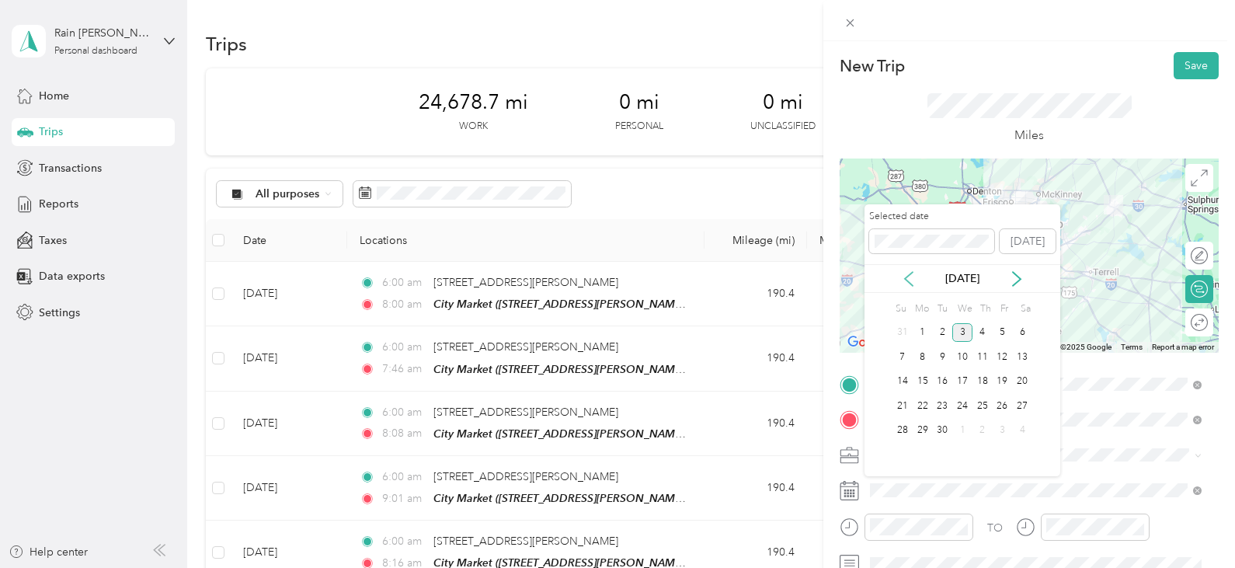
click at [910, 283] on icon at bounding box center [909, 279] width 8 height 14
click at [924, 430] on div "25" at bounding box center [923, 430] width 20 height 19
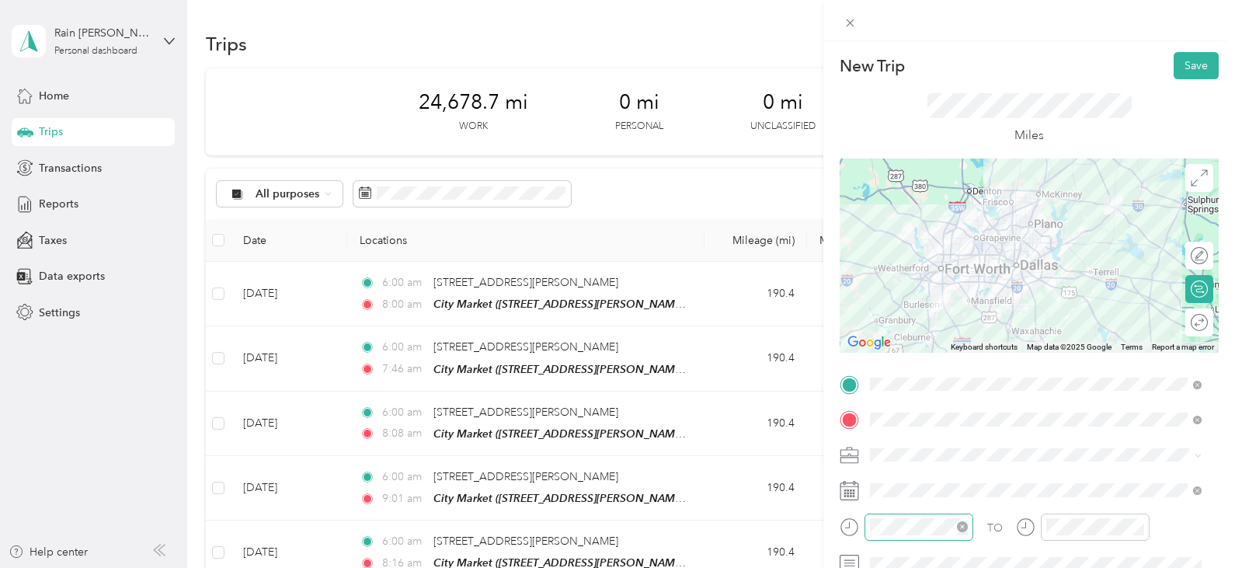
click at [959, 529] on icon "close-circle" at bounding box center [962, 526] width 11 height 11
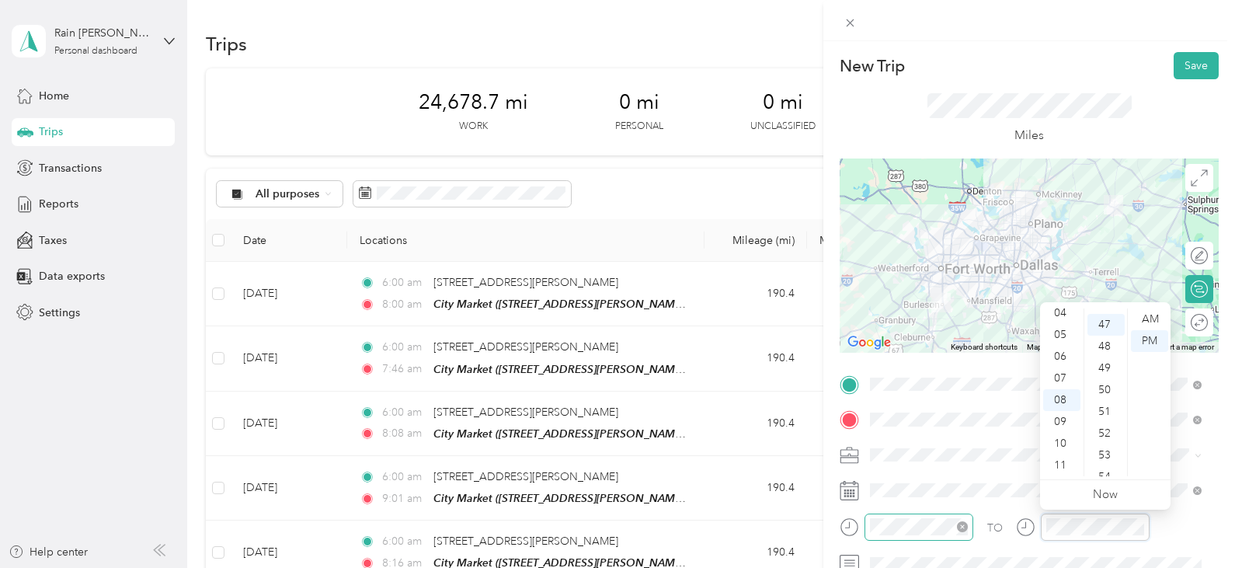
scroll to position [1022, 0]
click at [1190, 322] on div at bounding box center [1191, 323] width 33 height 16
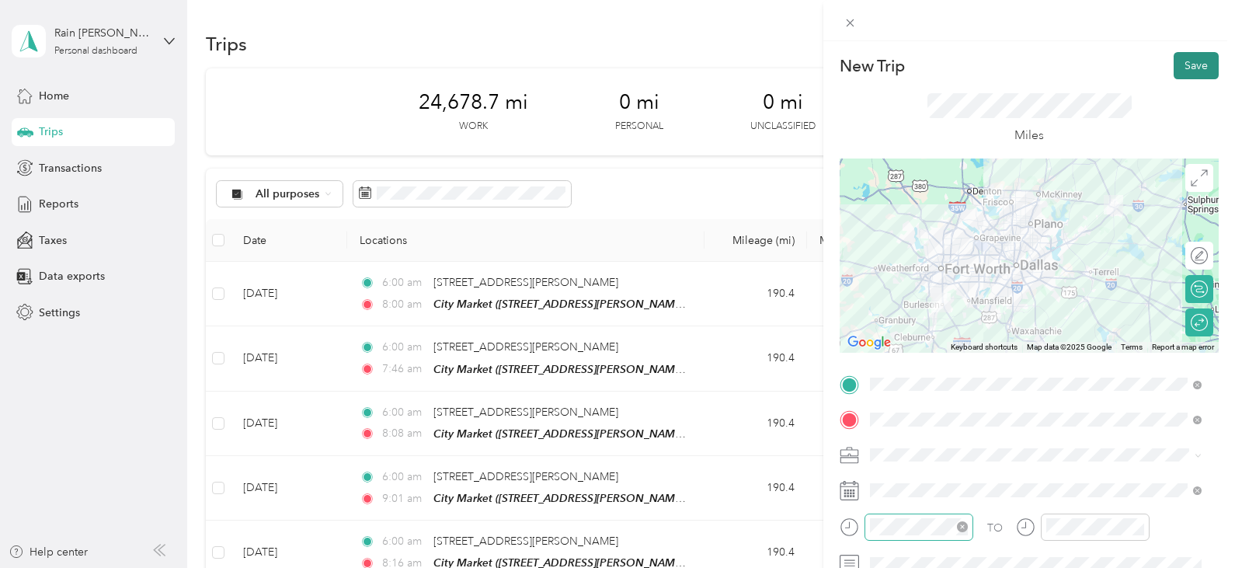
click at [1174, 58] on button "Save" at bounding box center [1196, 65] width 45 height 27
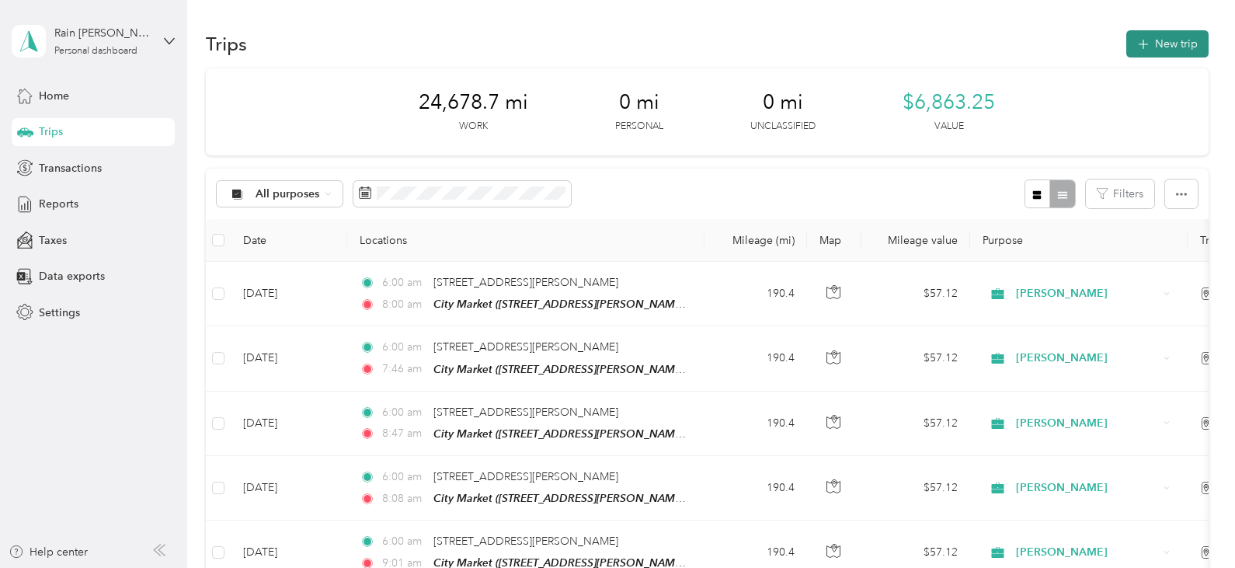
click at [1164, 41] on button "New trip" at bounding box center [1167, 43] width 82 height 27
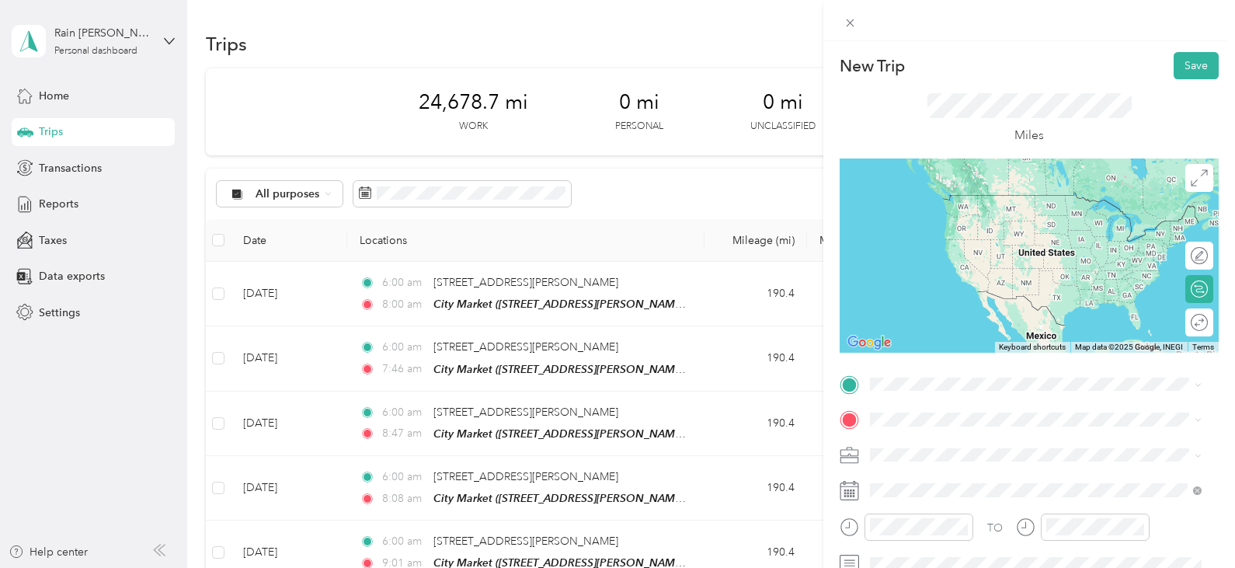
click at [1013, 214] on span "[STREET_ADDRESS][PERSON_NAME][US_STATE]" at bounding box center [1020, 209] width 242 height 14
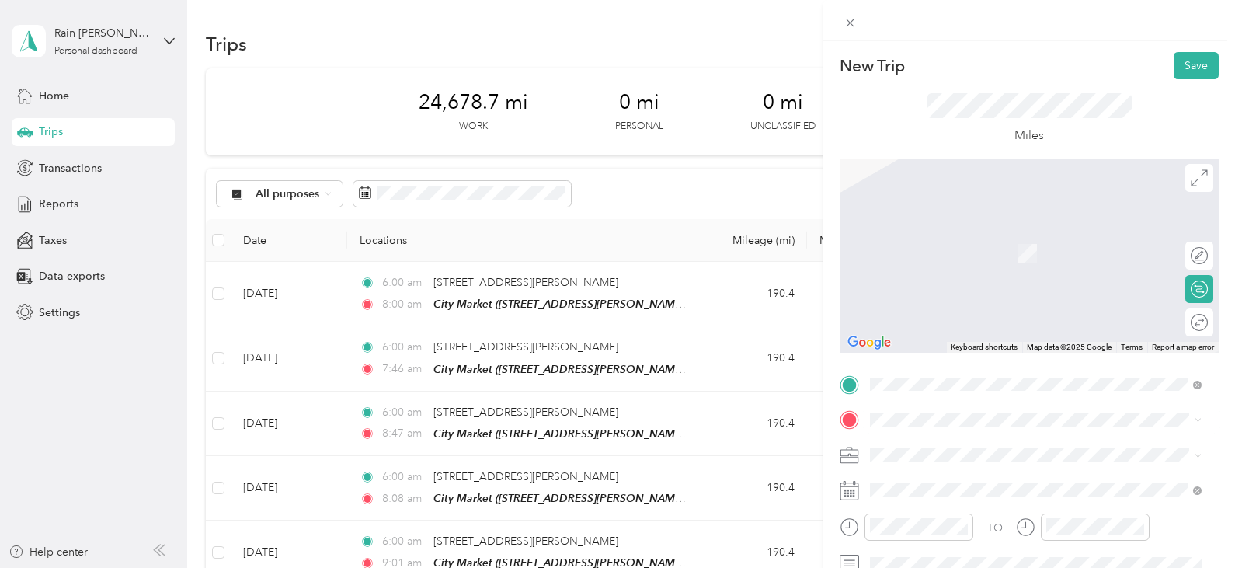
click at [1069, 231] on div "TEAM City Market" at bounding box center [991, 229] width 185 height 19
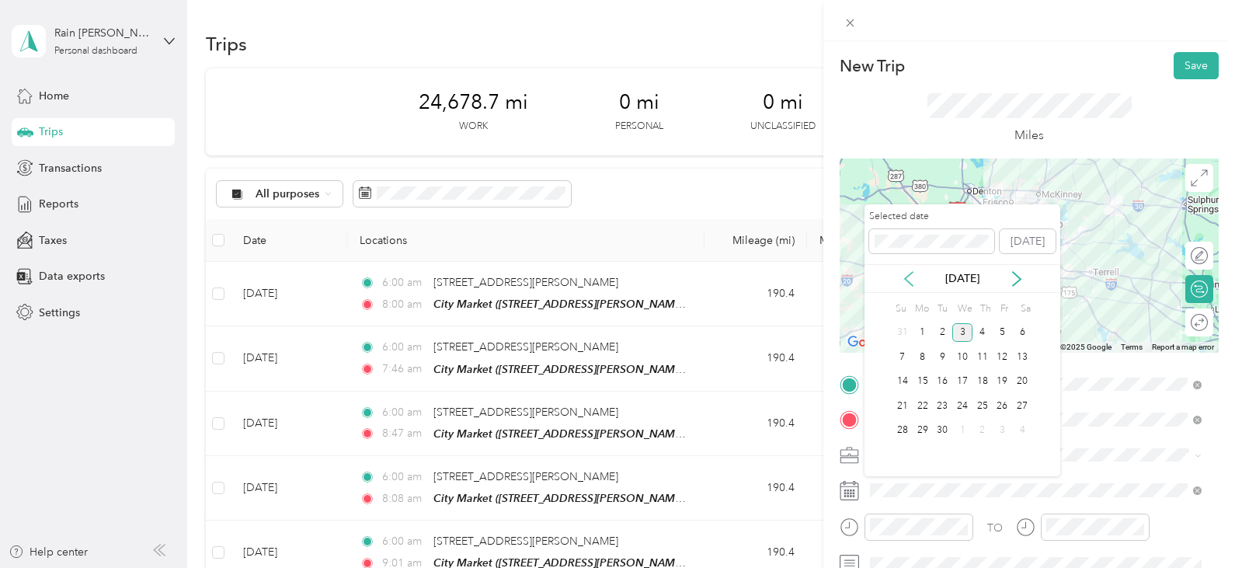
click at [908, 274] on icon at bounding box center [909, 279] width 16 height 16
click at [965, 428] on div "27" at bounding box center [962, 430] width 20 height 19
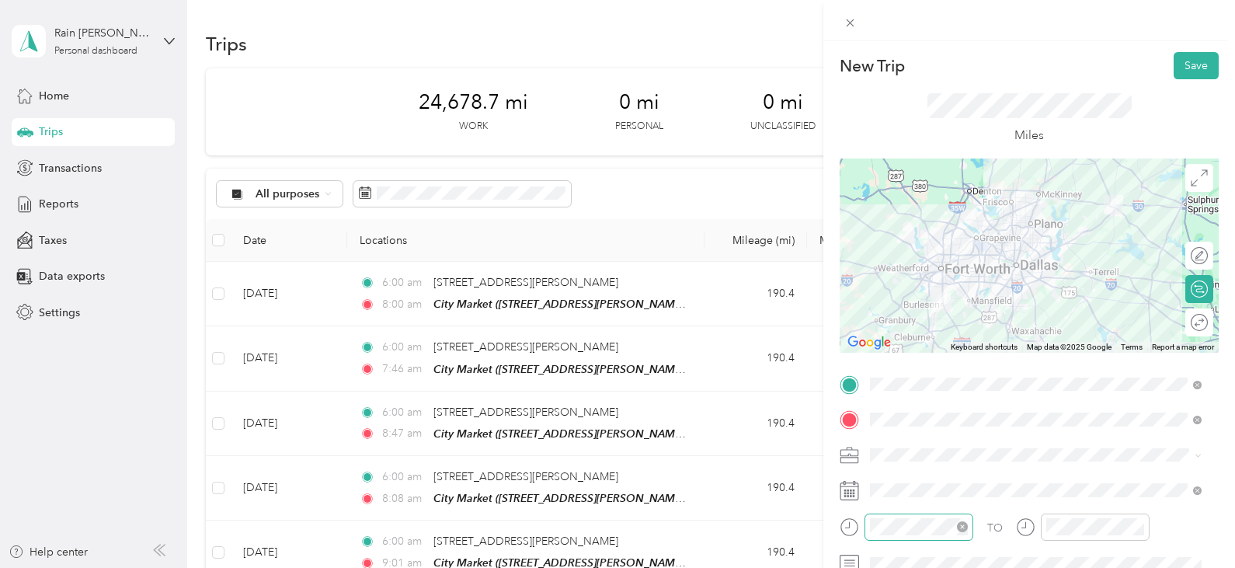
click at [923, 526] on div at bounding box center [919, 526] width 98 height 17
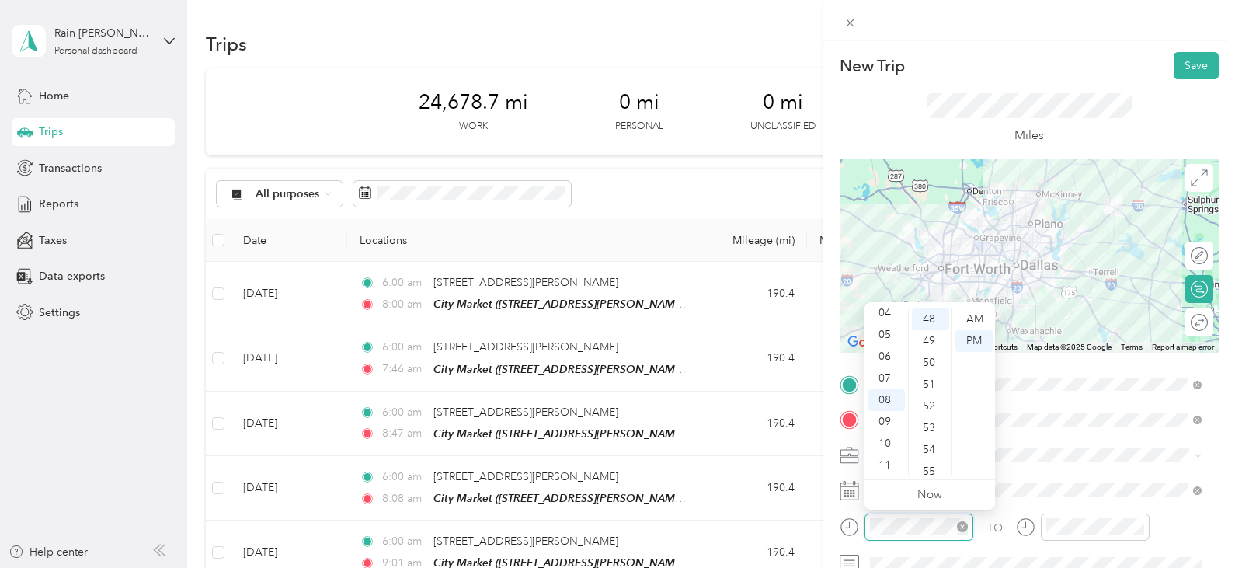
click at [963, 529] on icon "close-circle" at bounding box center [962, 526] width 11 height 11
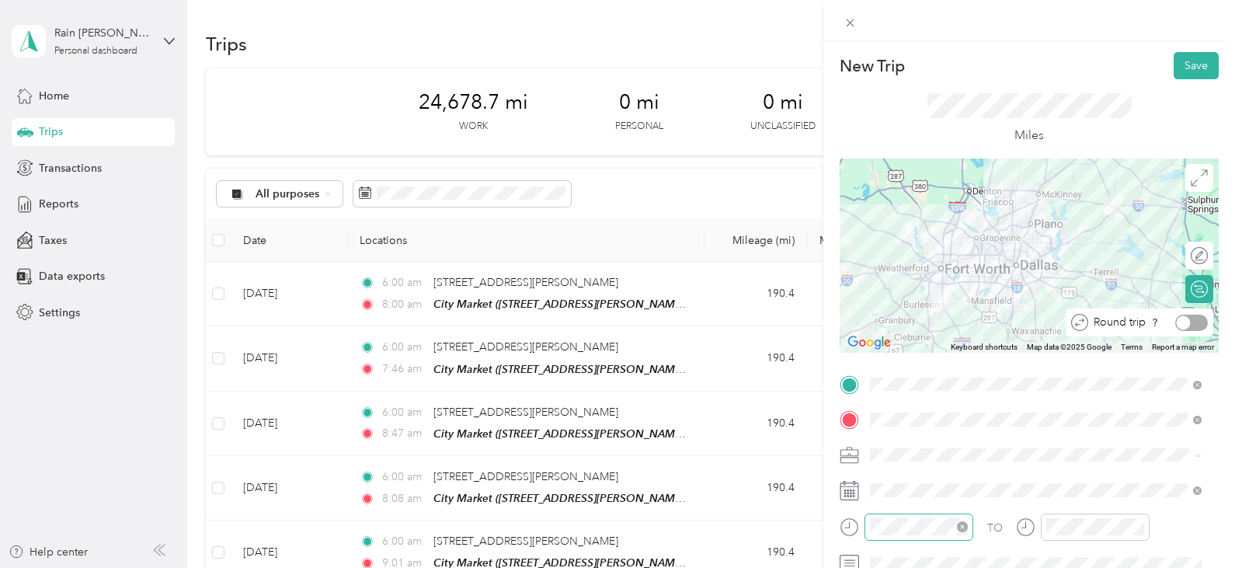
click at [1188, 324] on div at bounding box center [1191, 323] width 33 height 16
click at [1190, 64] on button "Save" at bounding box center [1196, 65] width 45 height 27
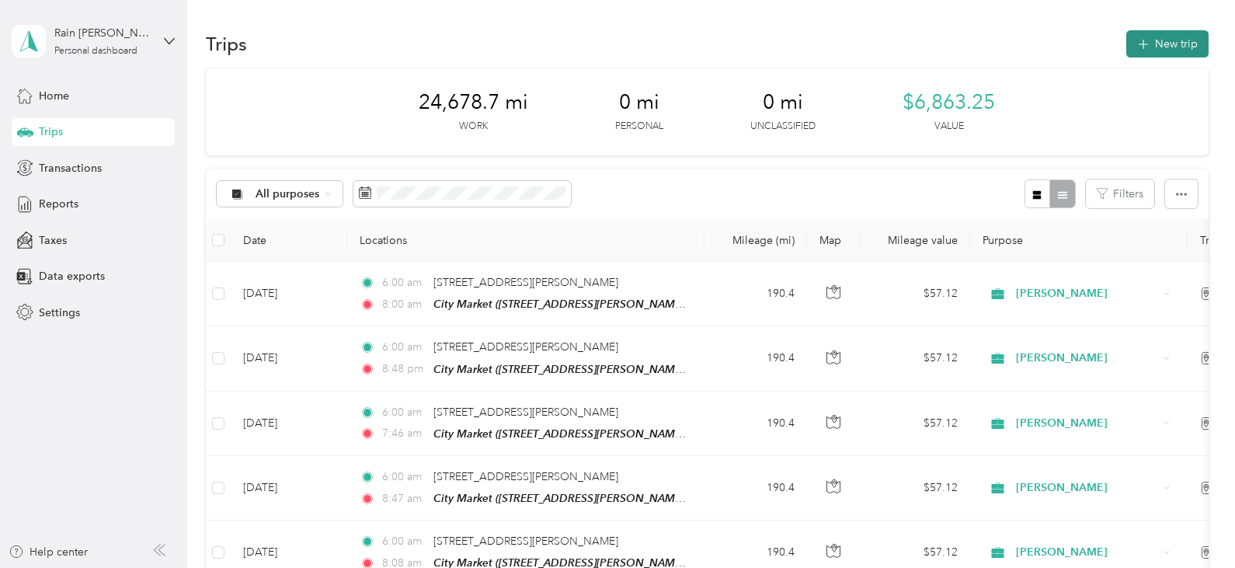
click at [1153, 38] on button "New trip" at bounding box center [1167, 43] width 82 height 27
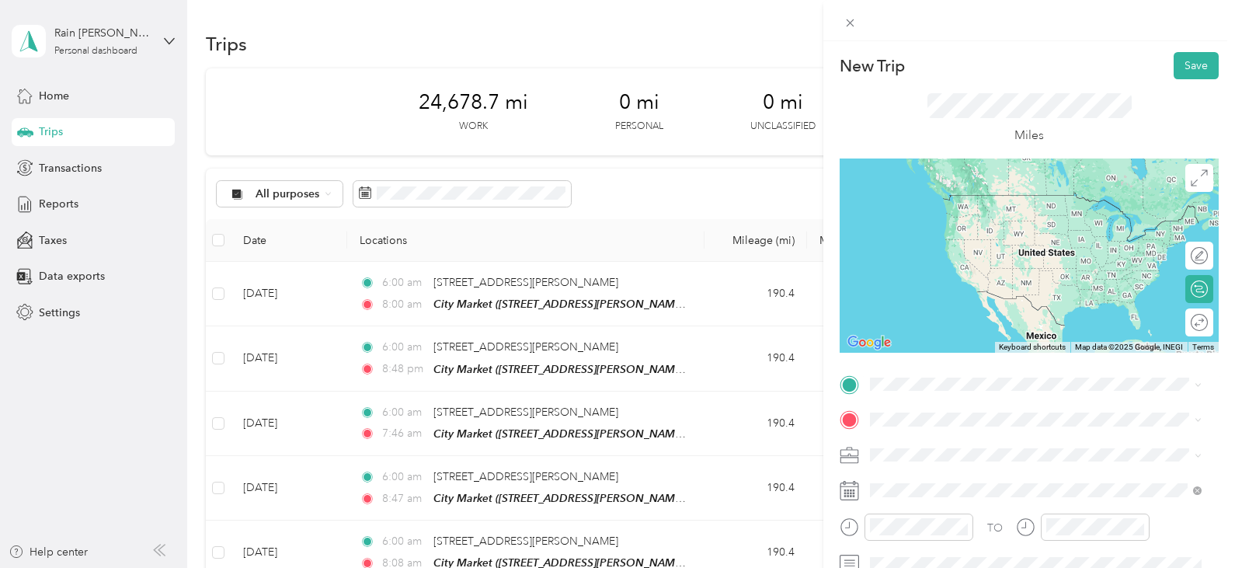
click at [1038, 210] on span "[STREET_ADDRESS][PERSON_NAME][US_STATE]" at bounding box center [1020, 203] width 242 height 14
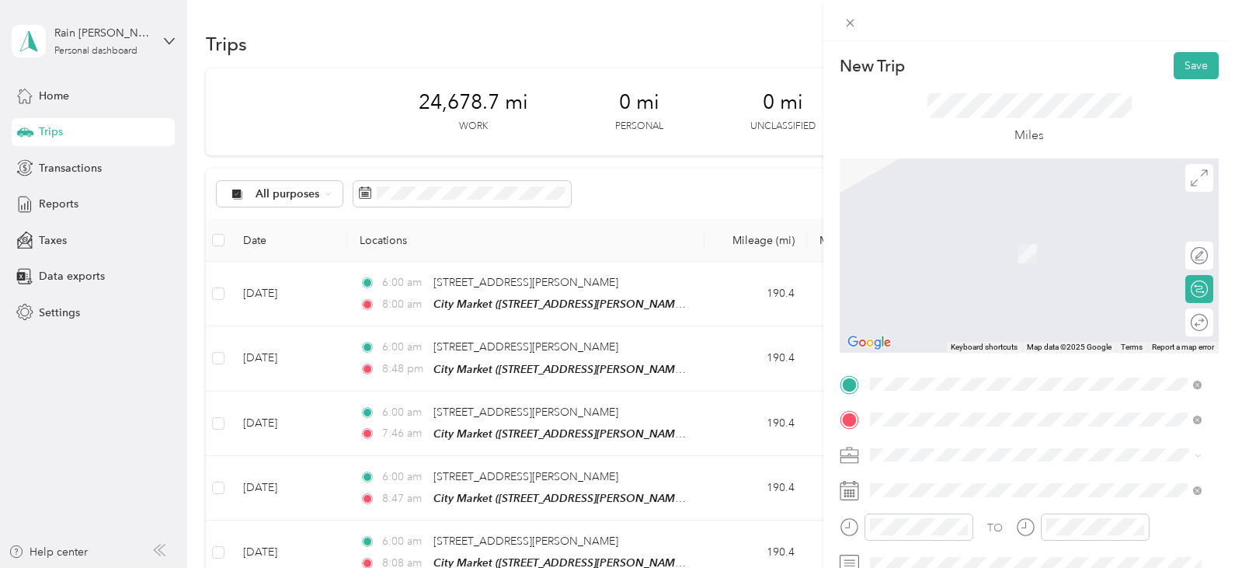
click at [1051, 254] on span "[STREET_ADDRESS][PERSON_NAME]" at bounding box center [991, 258] width 185 height 13
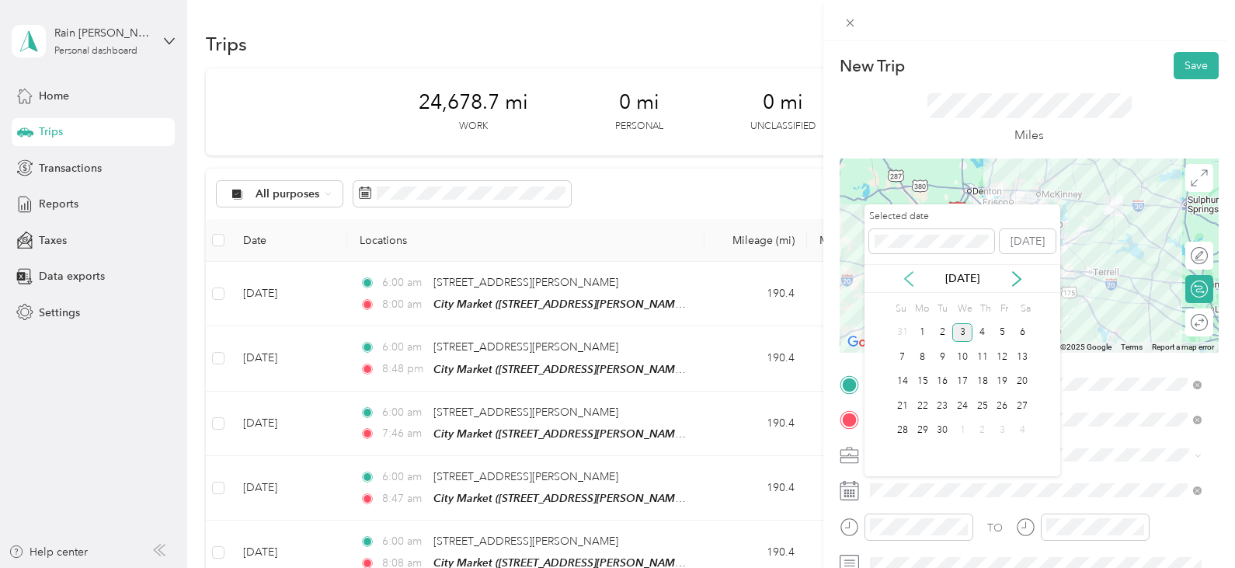
click at [909, 275] on icon at bounding box center [909, 279] width 8 height 14
click at [984, 428] on div "28" at bounding box center [982, 430] width 20 height 19
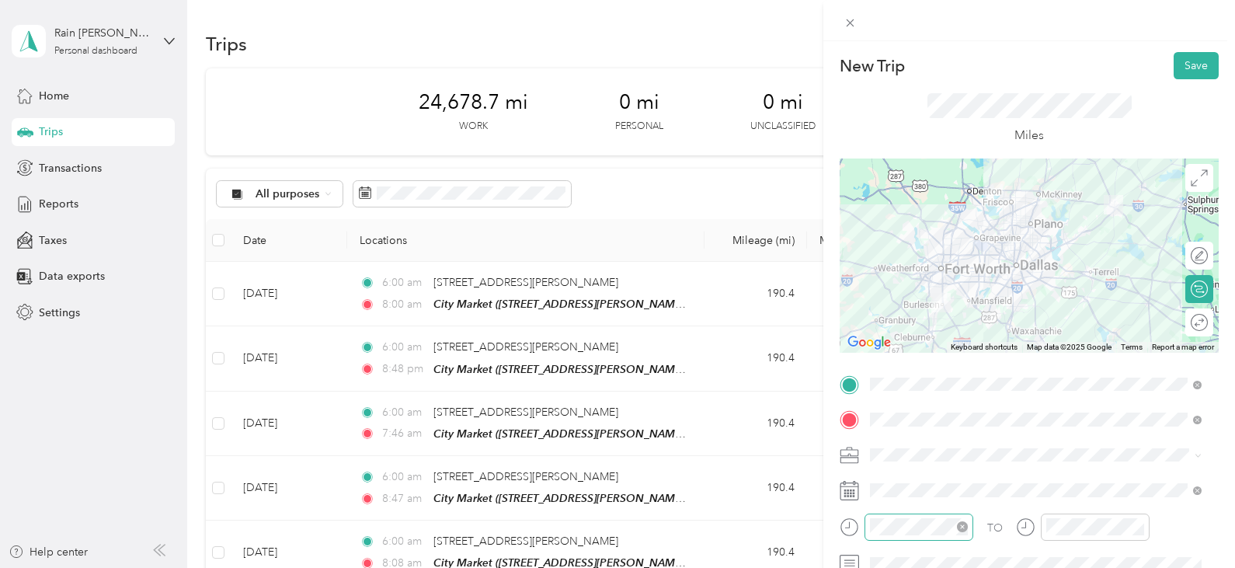
click at [916, 527] on div at bounding box center [919, 526] width 98 height 17
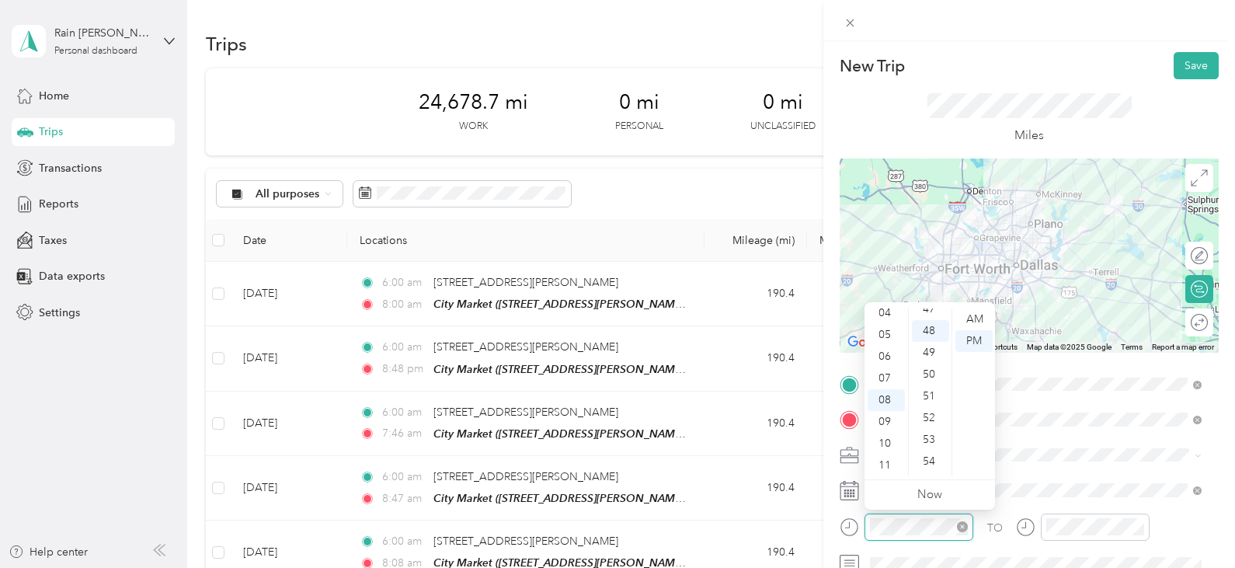
scroll to position [1044, 0]
click at [958, 527] on icon "close-circle" at bounding box center [962, 526] width 11 height 11
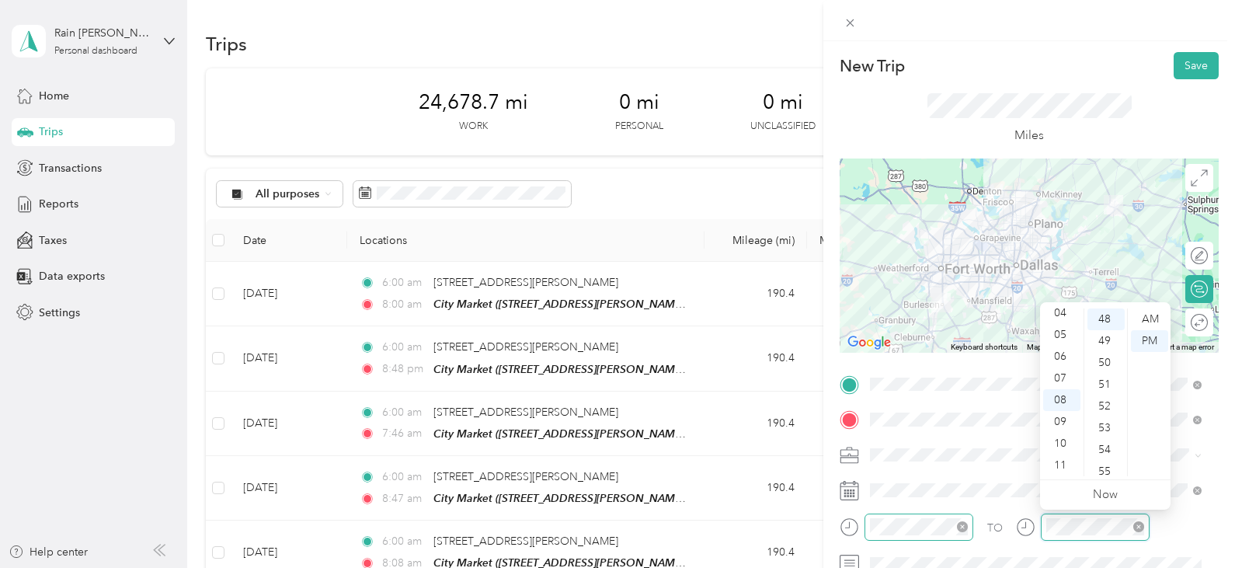
scroll to position [413, 0]
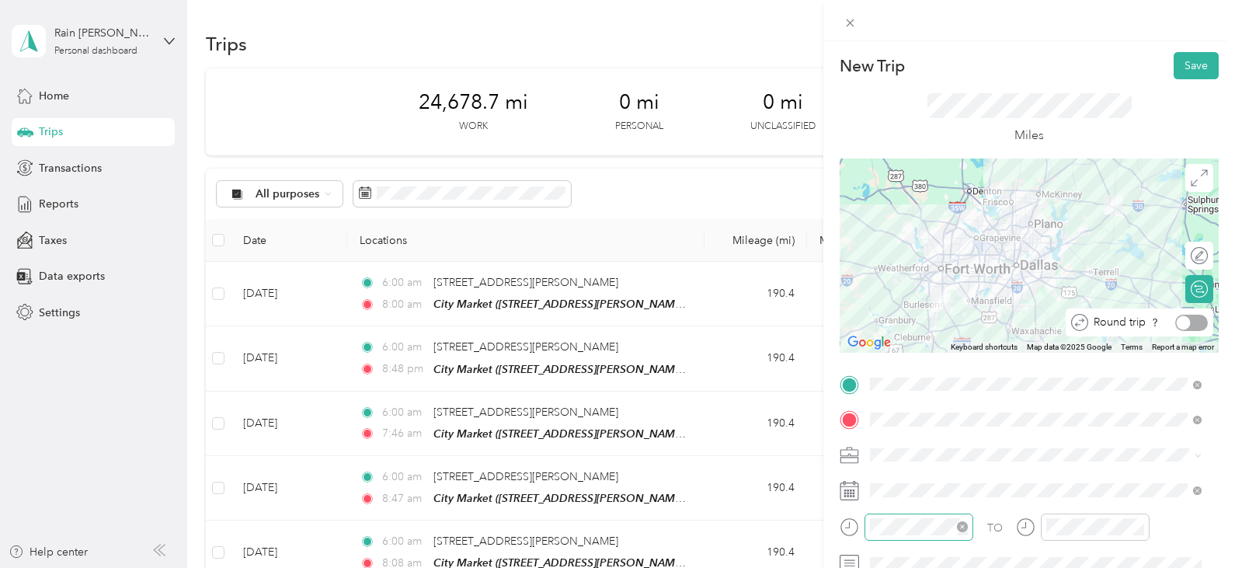
click at [1185, 316] on div at bounding box center [1191, 323] width 33 height 16
click at [1188, 63] on button "Save" at bounding box center [1196, 65] width 45 height 27
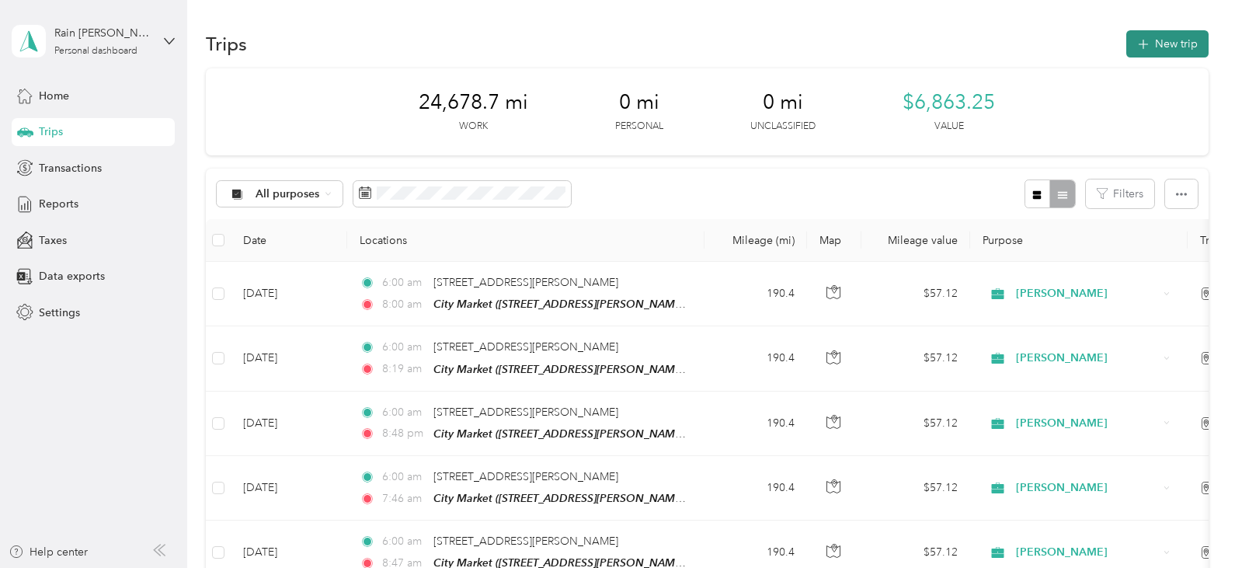
click at [1145, 39] on span "button" at bounding box center [1143, 43] width 12 height 13
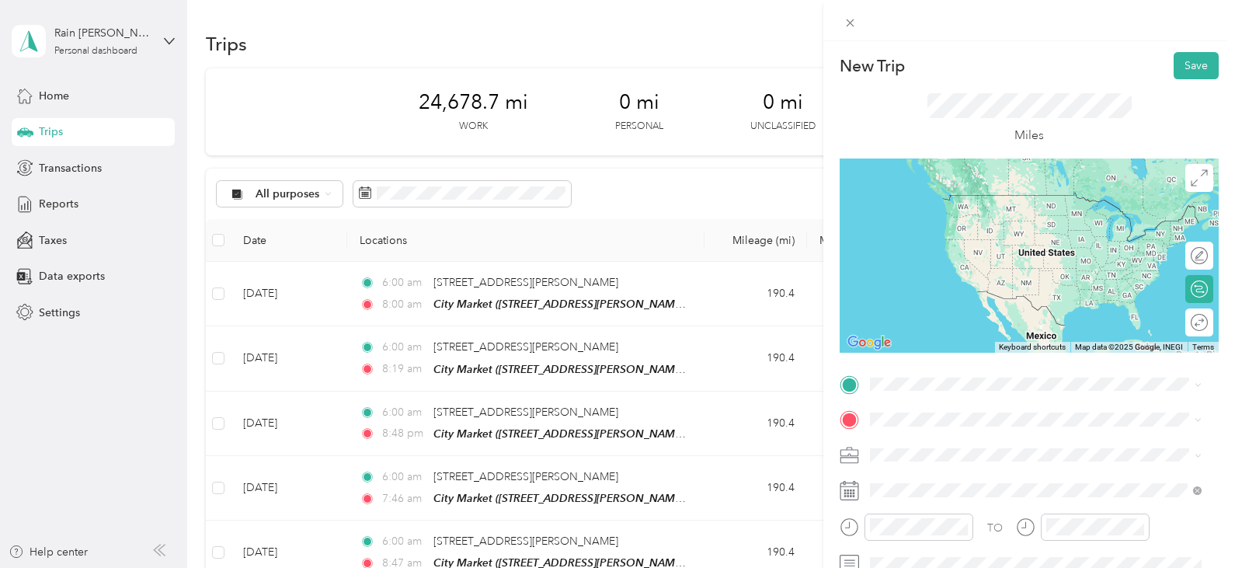
click at [1031, 210] on span "[STREET_ADDRESS][PERSON_NAME][US_STATE]" at bounding box center [1020, 203] width 242 height 14
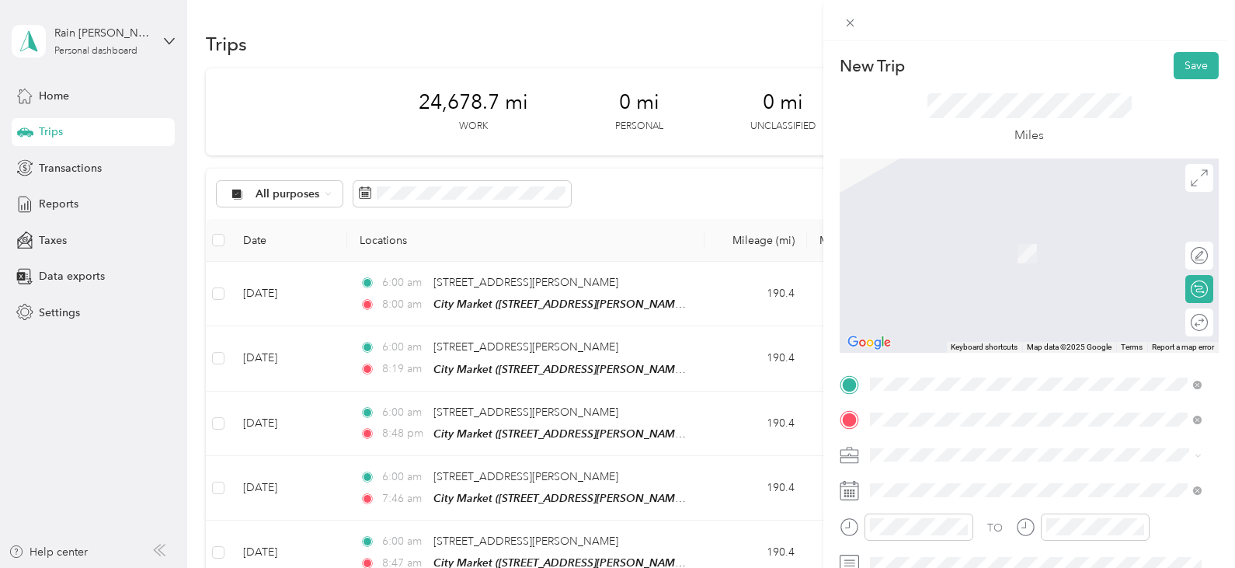
click at [1011, 256] on span "[STREET_ADDRESS][PERSON_NAME]" at bounding box center [991, 258] width 185 height 13
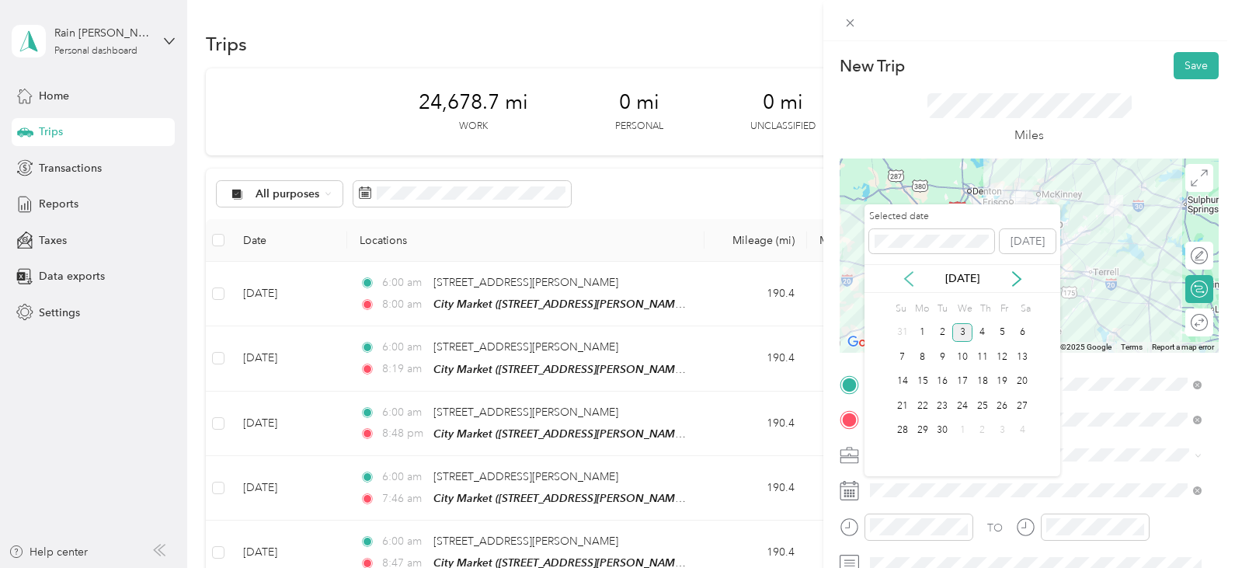
click at [912, 275] on icon at bounding box center [909, 279] width 16 height 16
click at [1017, 279] on icon at bounding box center [1017, 279] width 16 height 16
click at [945, 328] on div "2" at bounding box center [942, 332] width 20 height 19
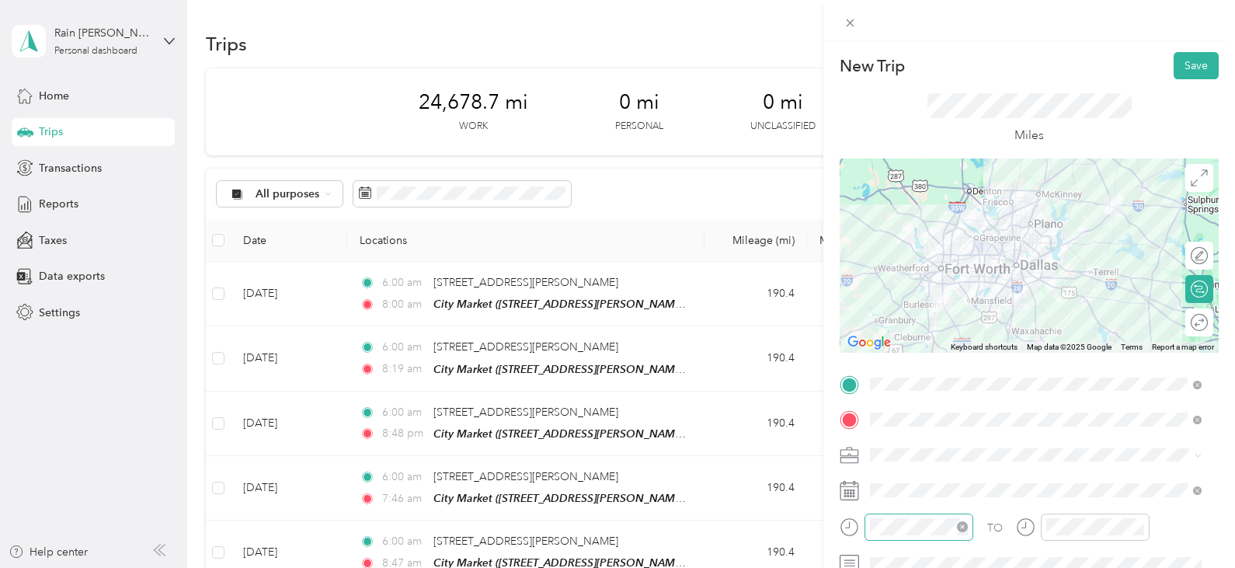
click at [959, 526] on icon "close-circle" at bounding box center [962, 526] width 11 height 11
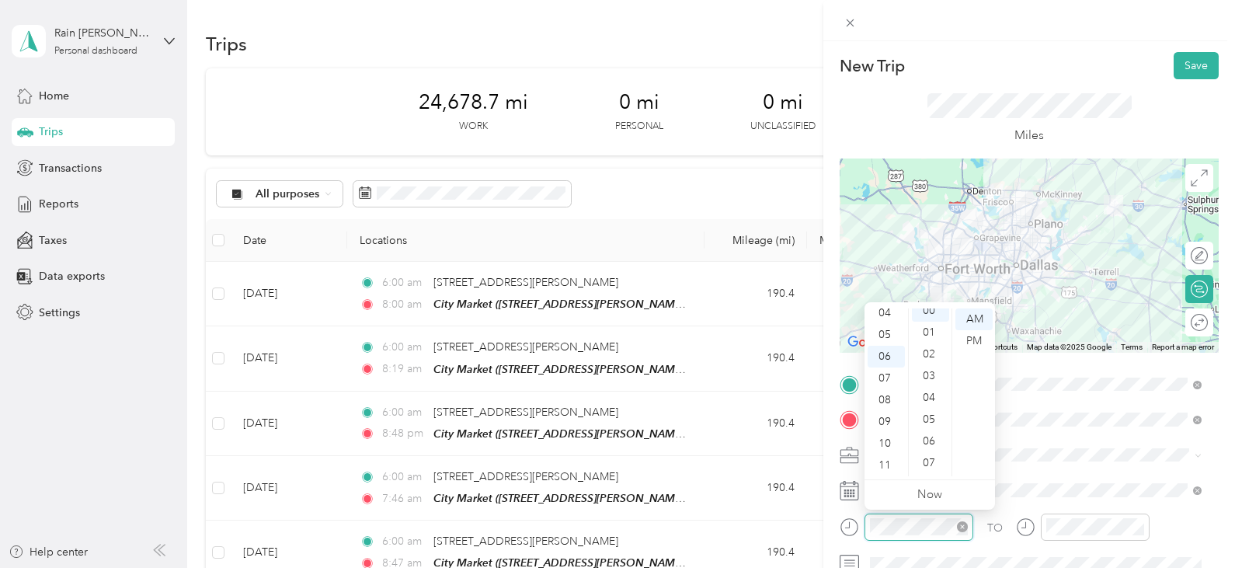
scroll to position [0, 0]
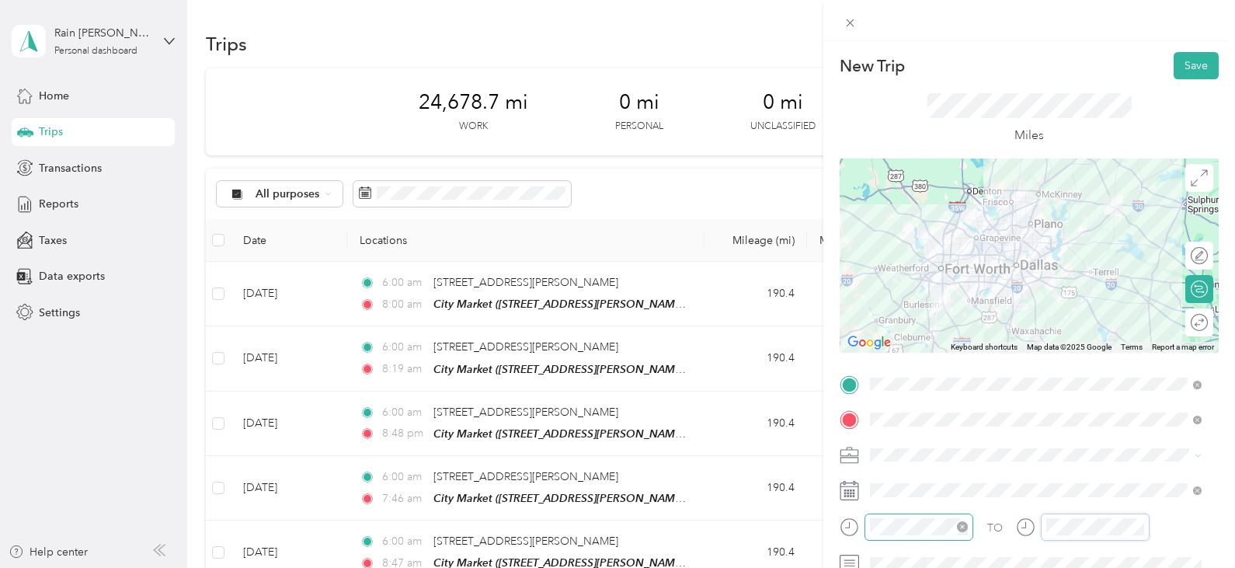
click at [1036, 530] on div at bounding box center [1083, 526] width 134 height 27
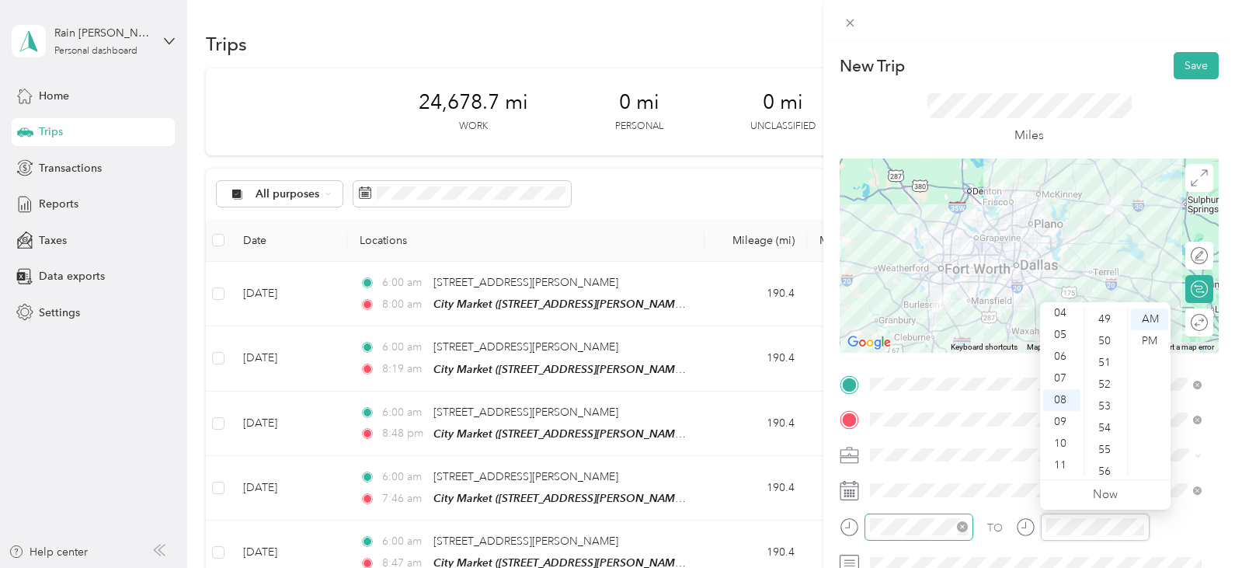
scroll to position [957, 0]
click at [1192, 323] on div at bounding box center [1191, 323] width 33 height 16
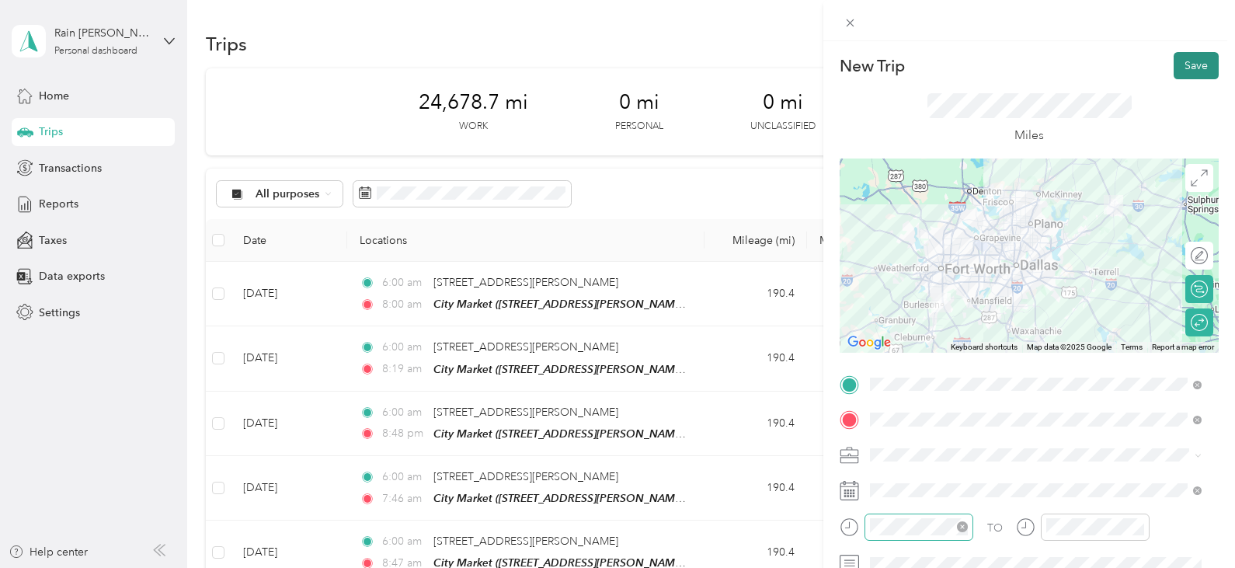
click at [1189, 61] on button "Save" at bounding box center [1196, 65] width 45 height 27
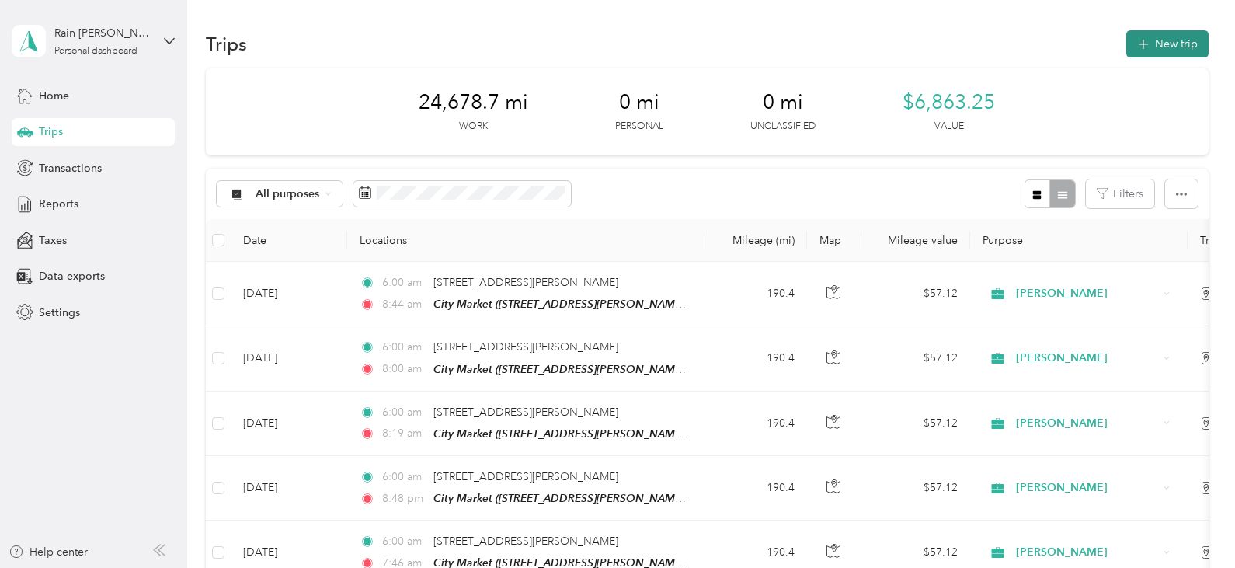
click at [1177, 52] on button "New trip" at bounding box center [1167, 43] width 82 height 27
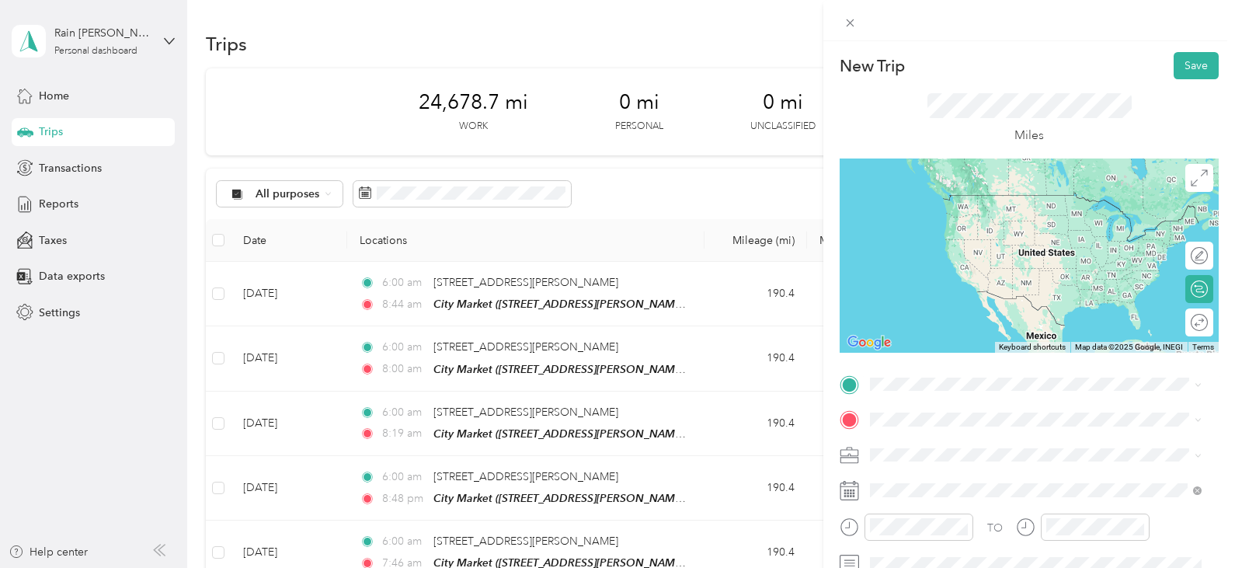
click at [1016, 217] on span "[STREET_ADDRESS][PERSON_NAME][US_STATE]" at bounding box center [1020, 210] width 242 height 14
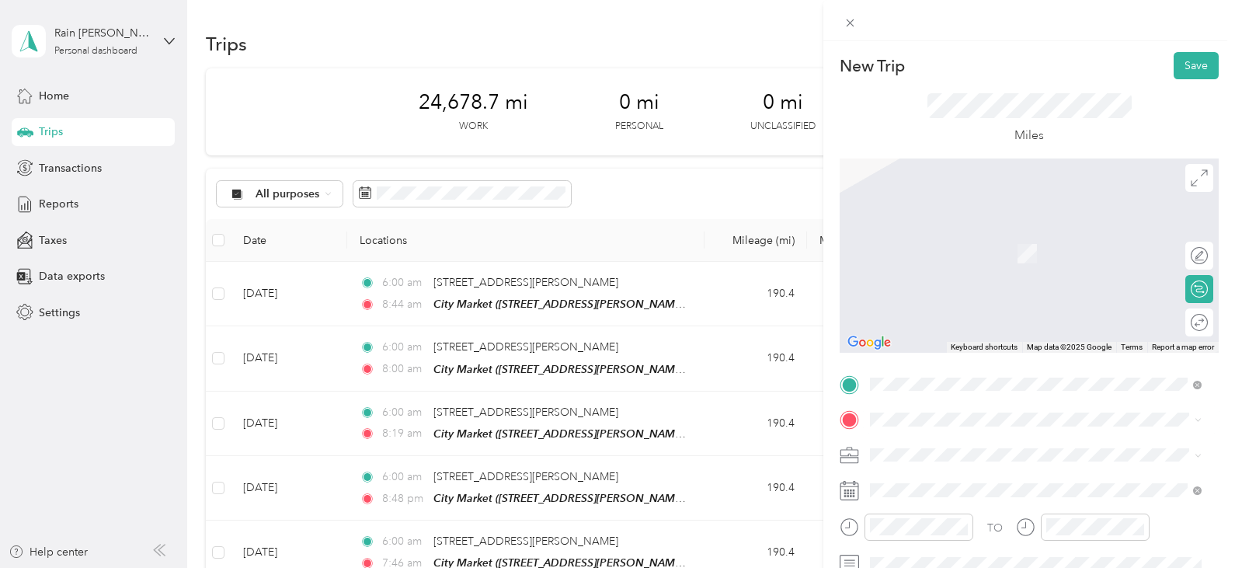
click at [1025, 245] on div "TEAM City Market [STREET_ADDRESS][PERSON_NAME]" at bounding box center [991, 243] width 185 height 38
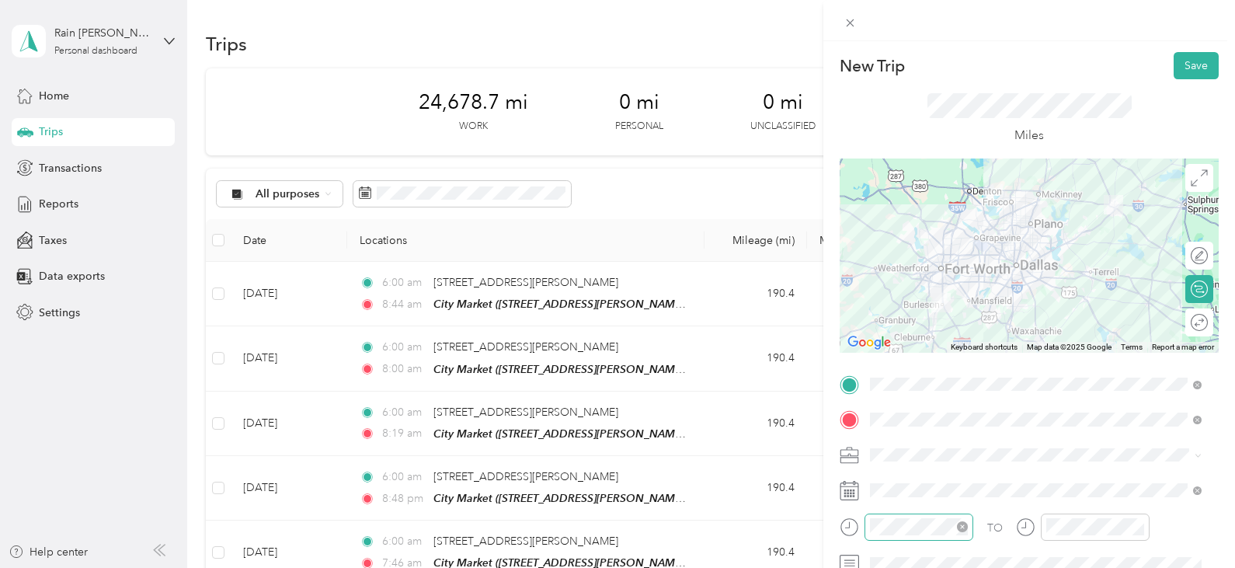
click at [959, 530] on icon "close-circle" at bounding box center [962, 526] width 11 height 11
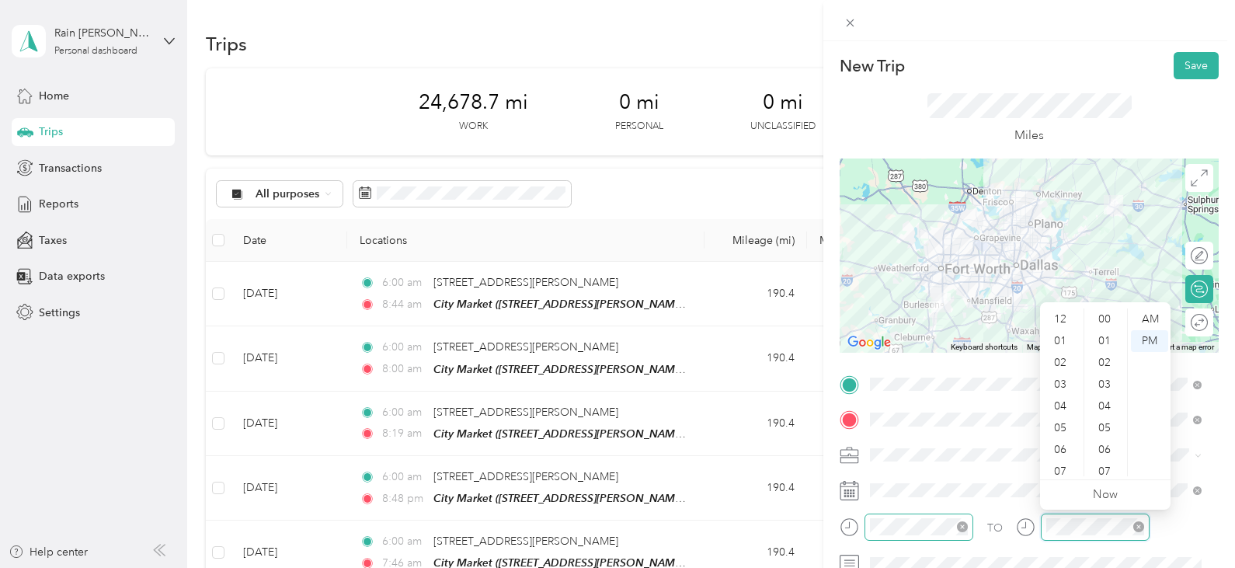
scroll to position [93, 0]
click at [1138, 529] on icon "close-circle" at bounding box center [1138, 526] width 11 height 11
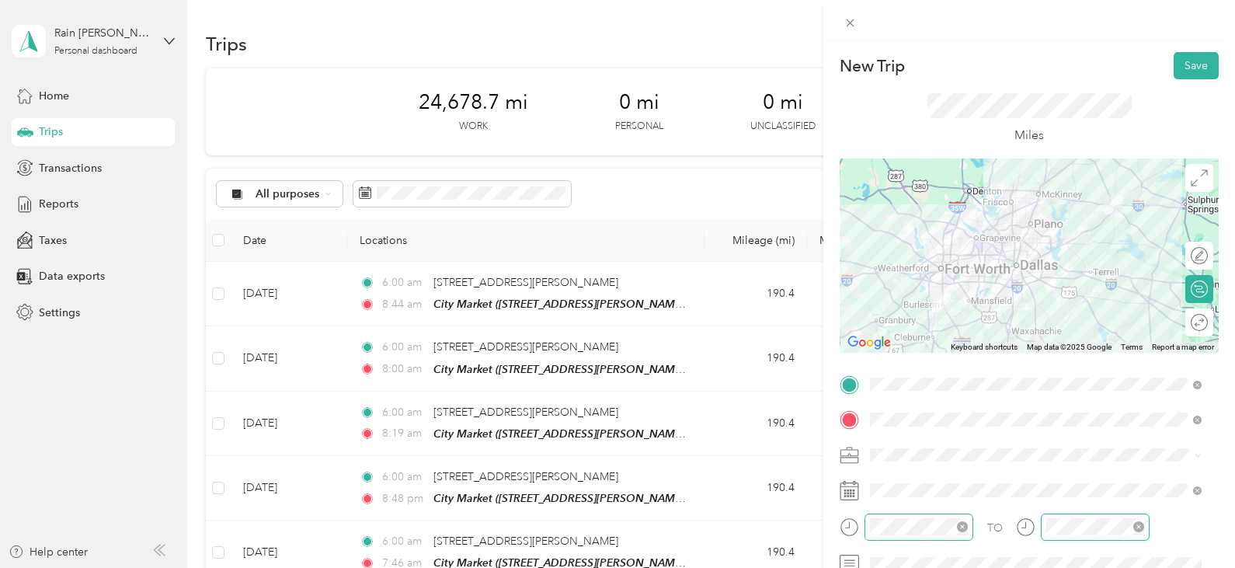
click at [1043, 534] on div at bounding box center [1095, 526] width 109 height 27
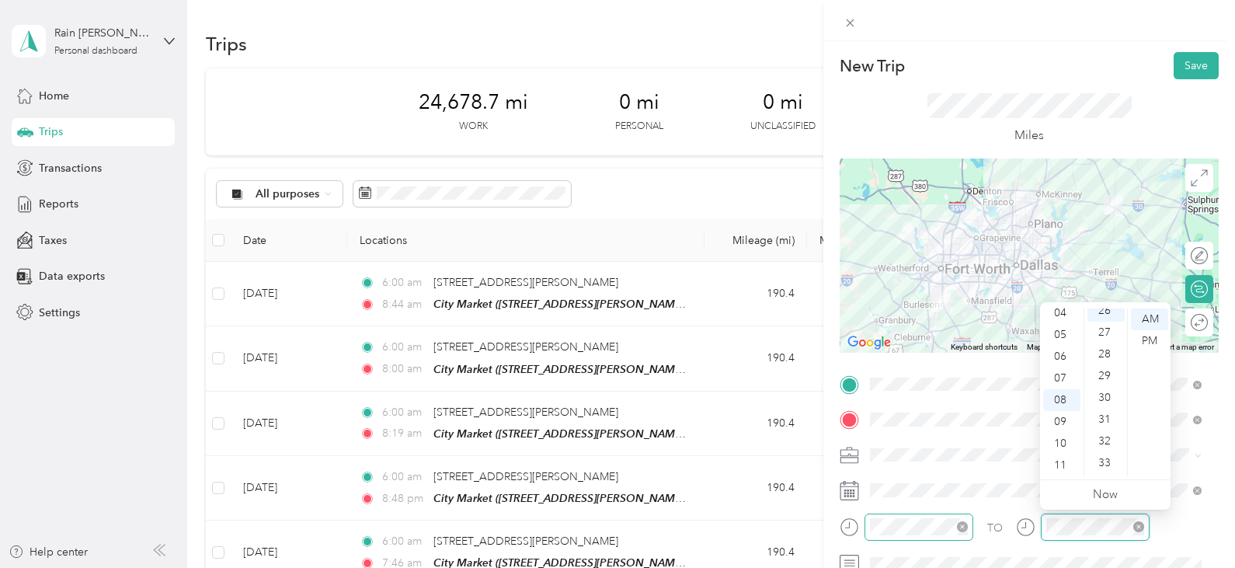
scroll to position [565, 0]
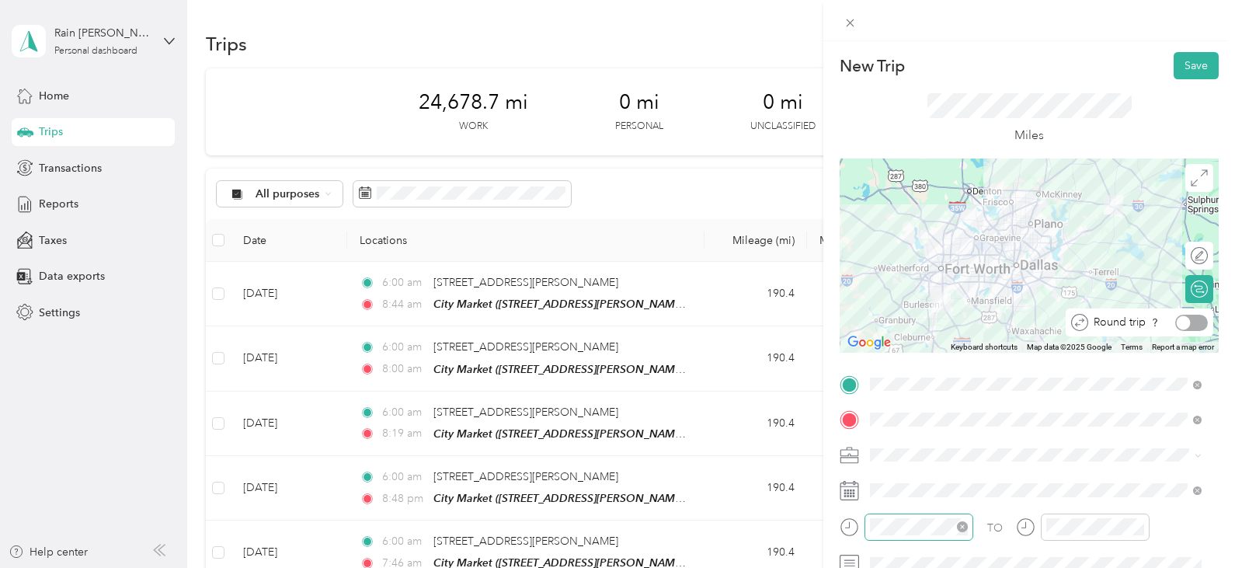
click at [1195, 325] on div at bounding box center [1191, 323] width 33 height 16
click at [1177, 61] on button "Save" at bounding box center [1196, 65] width 45 height 27
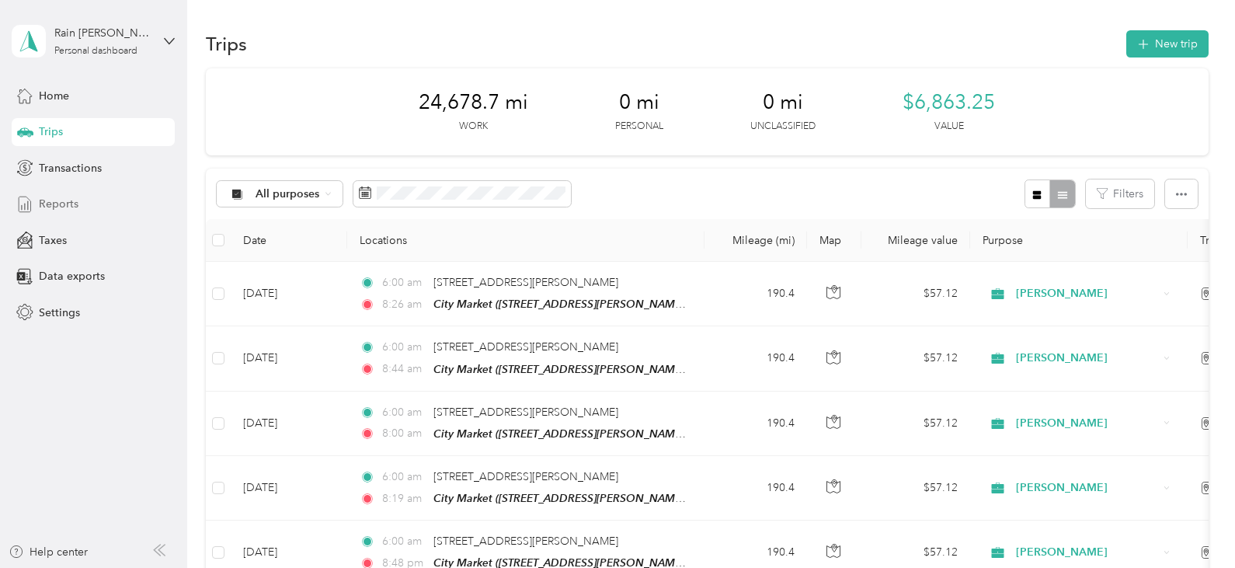
click at [68, 196] on span "Reports" at bounding box center [59, 204] width 40 height 16
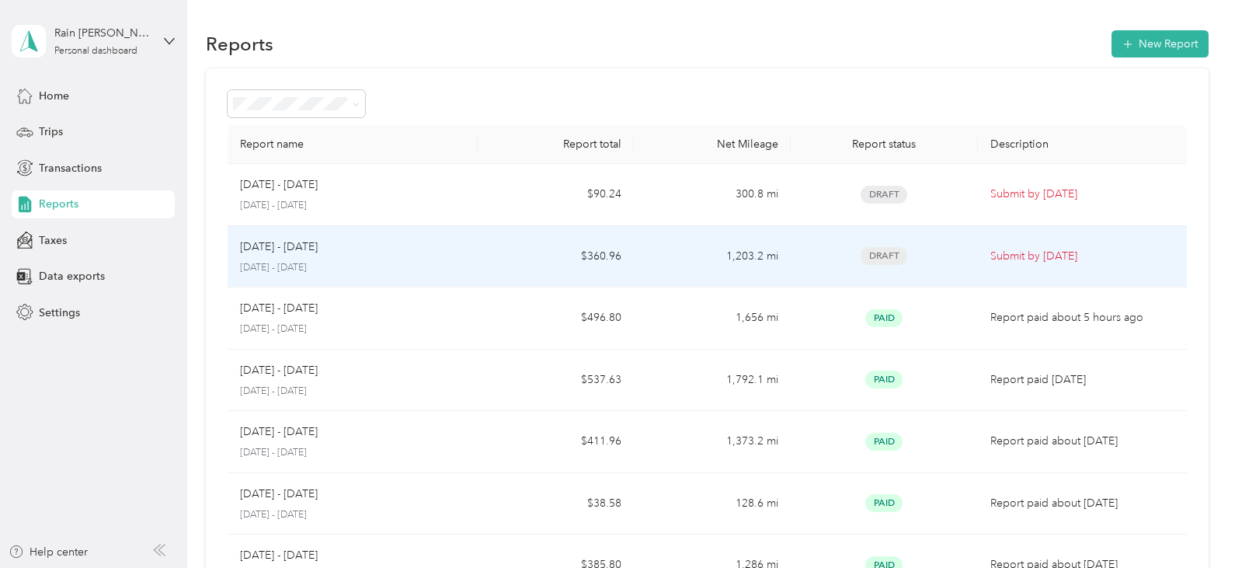
click at [449, 252] on div "[DATE] - [DATE]" at bounding box center [352, 246] width 225 height 17
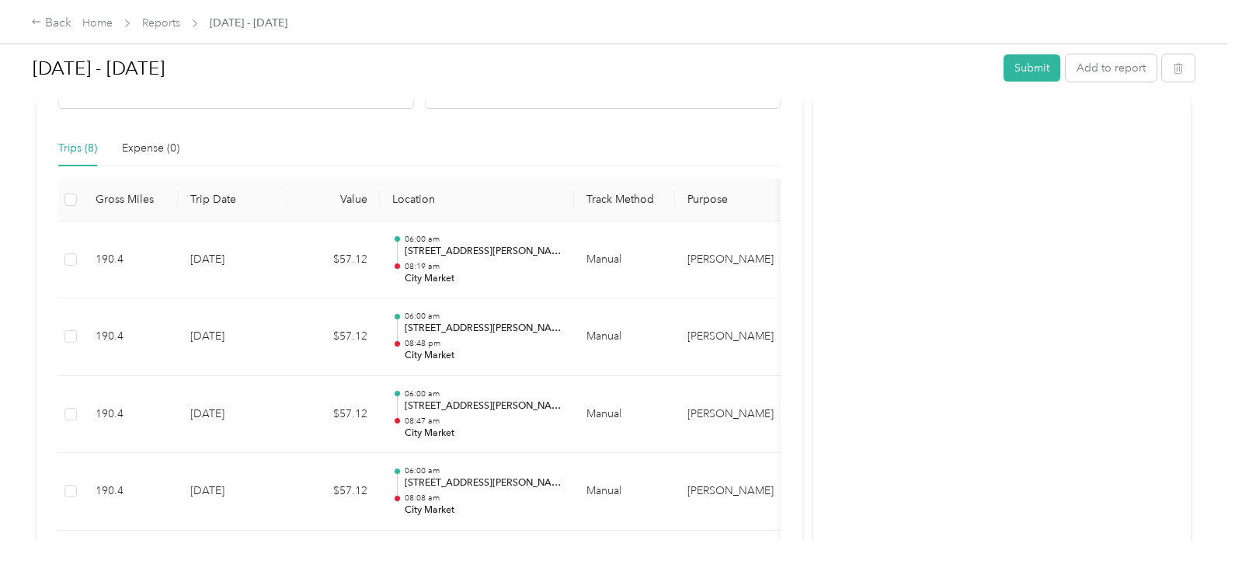
scroll to position [297, 0]
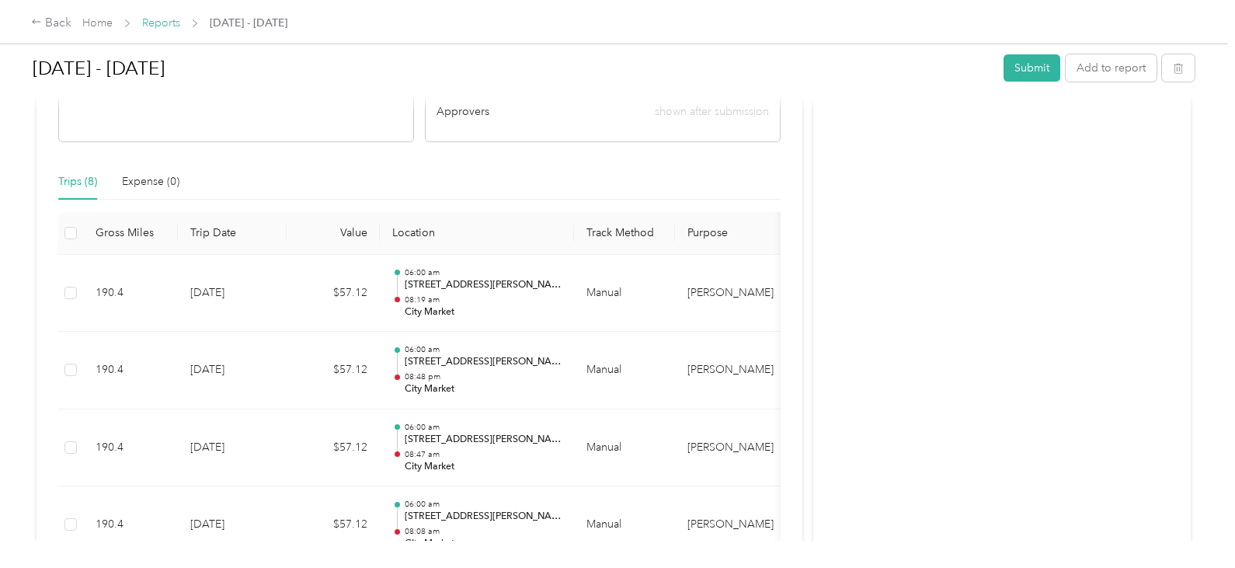
click at [156, 30] on link "Reports" at bounding box center [161, 22] width 38 height 13
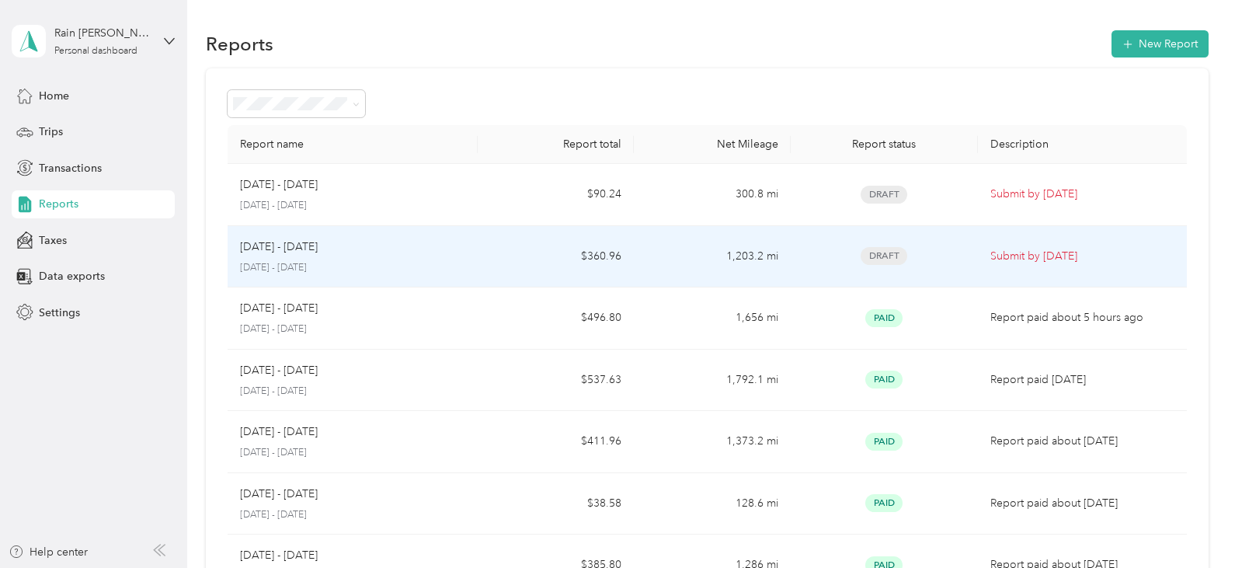
click at [512, 248] on td "$360.96" at bounding box center [556, 257] width 156 height 62
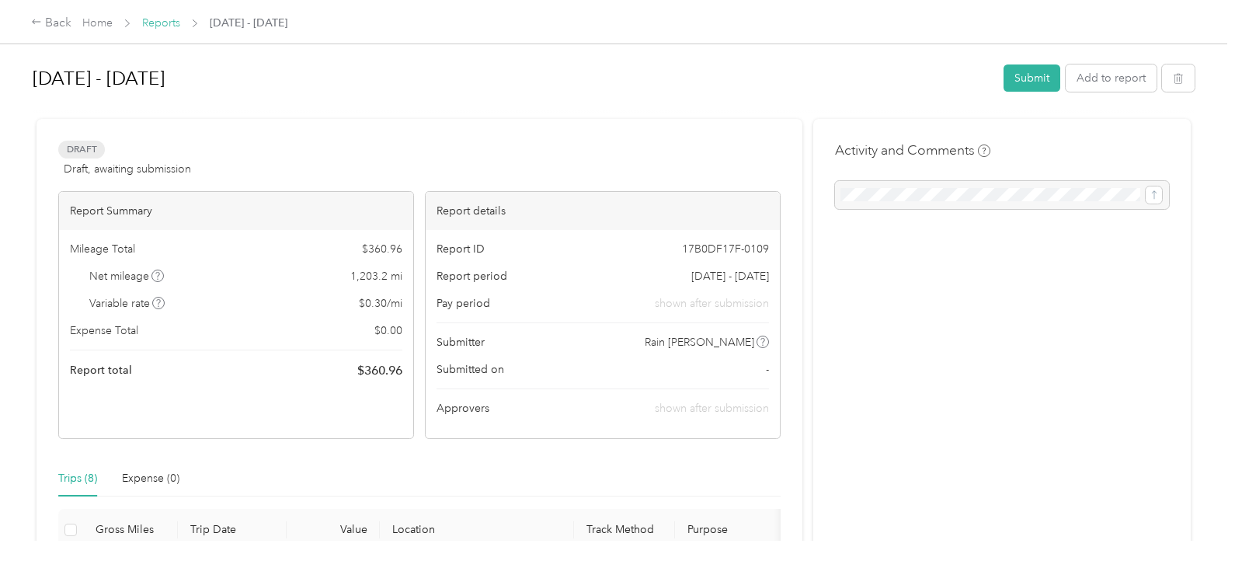
click at [166, 23] on link "Reports" at bounding box center [161, 22] width 38 height 13
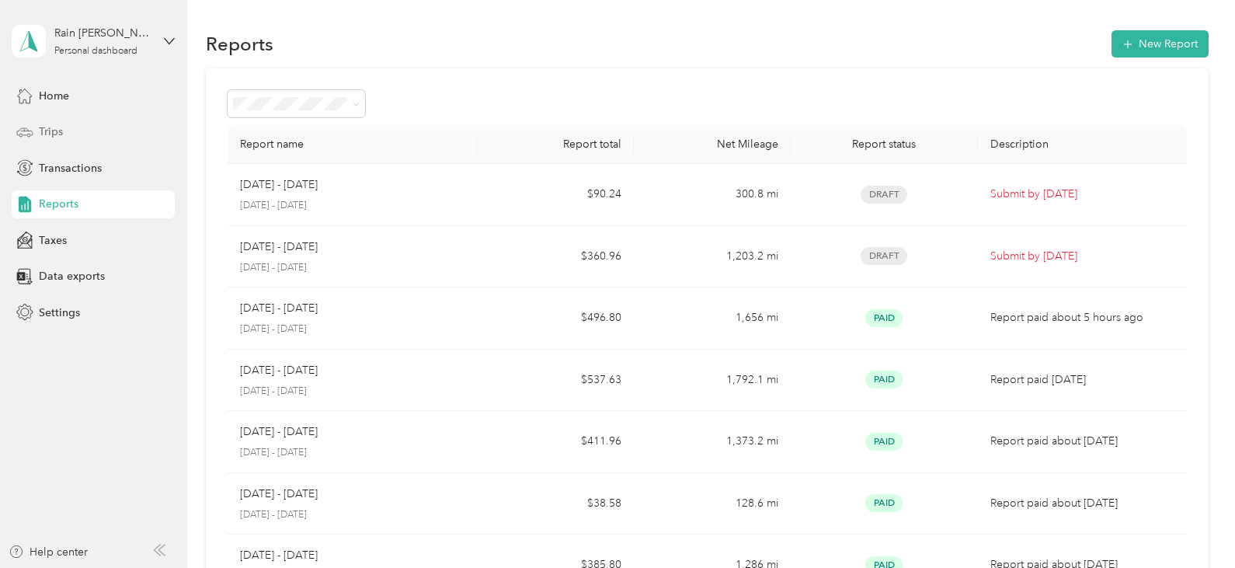
click at [33, 137] on icon at bounding box center [24, 131] width 17 height 17
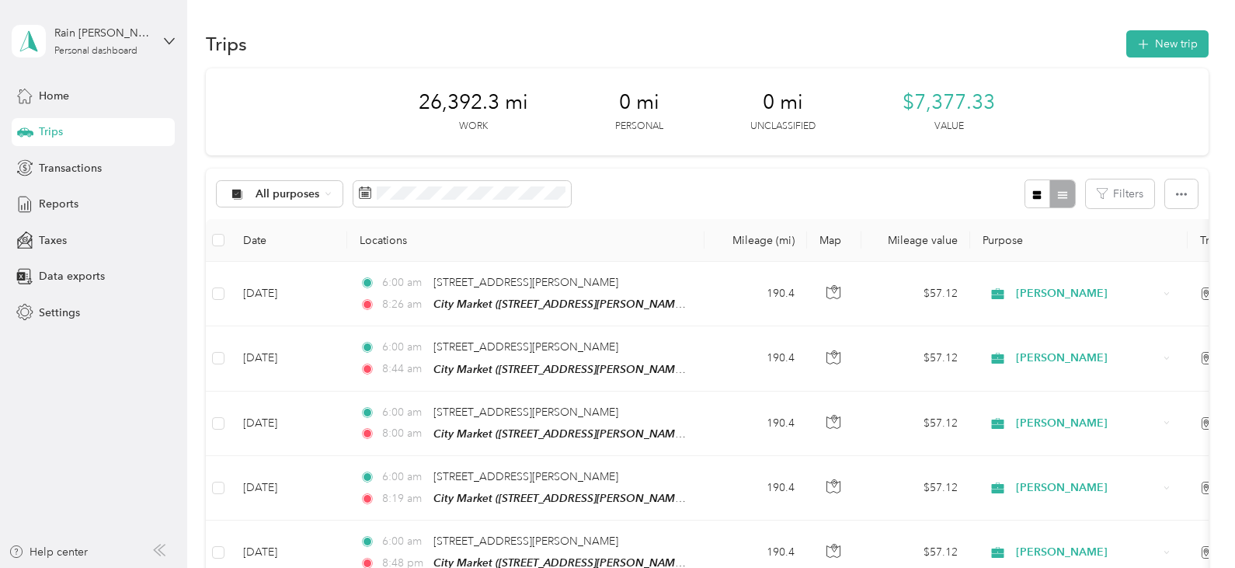
scroll to position [496, 0]
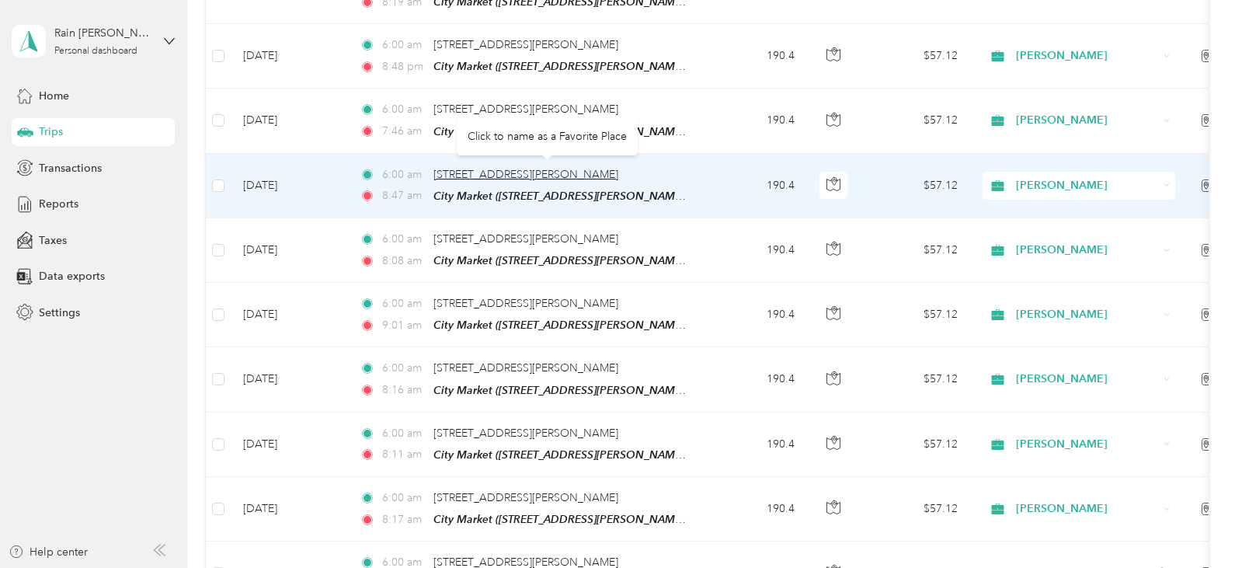
click at [573, 172] on span "[STREET_ADDRESS][PERSON_NAME]" at bounding box center [525, 174] width 185 height 13
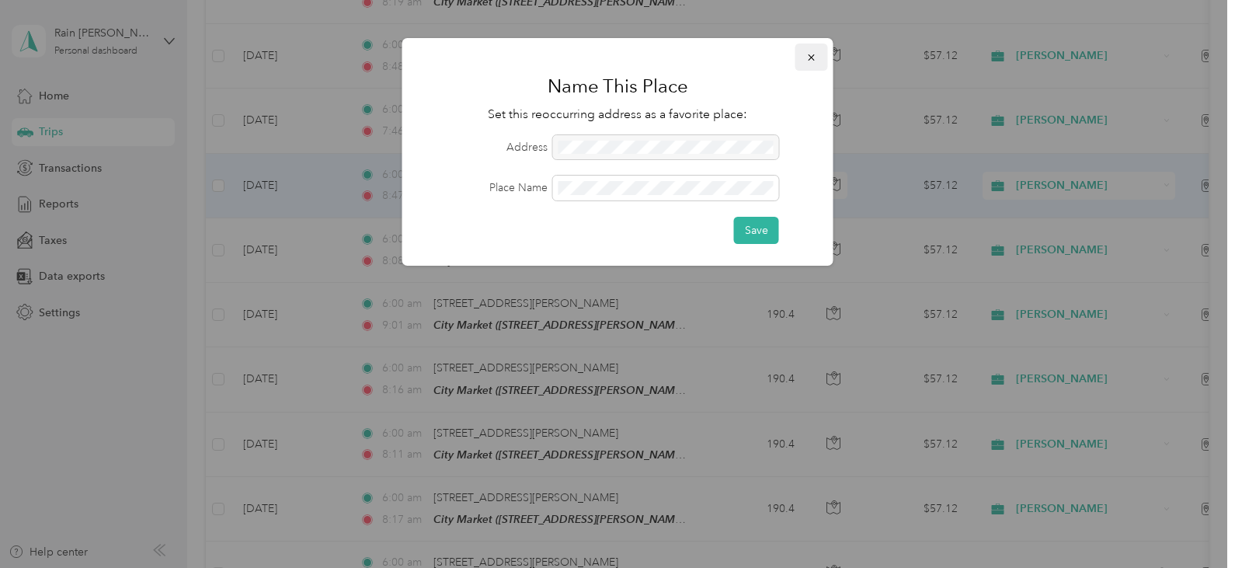
click at [814, 56] on icon "button" at bounding box center [811, 57] width 11 height 11
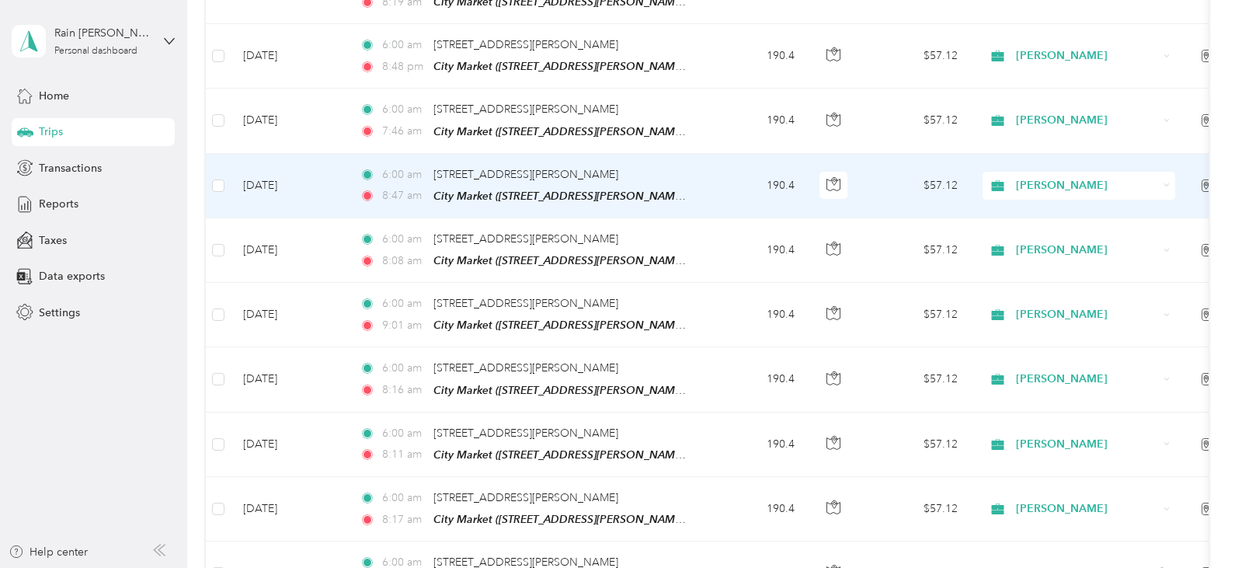
click at [283, 174] on td "[DATE]" at bounding box center [289, 186] width 116 height 64
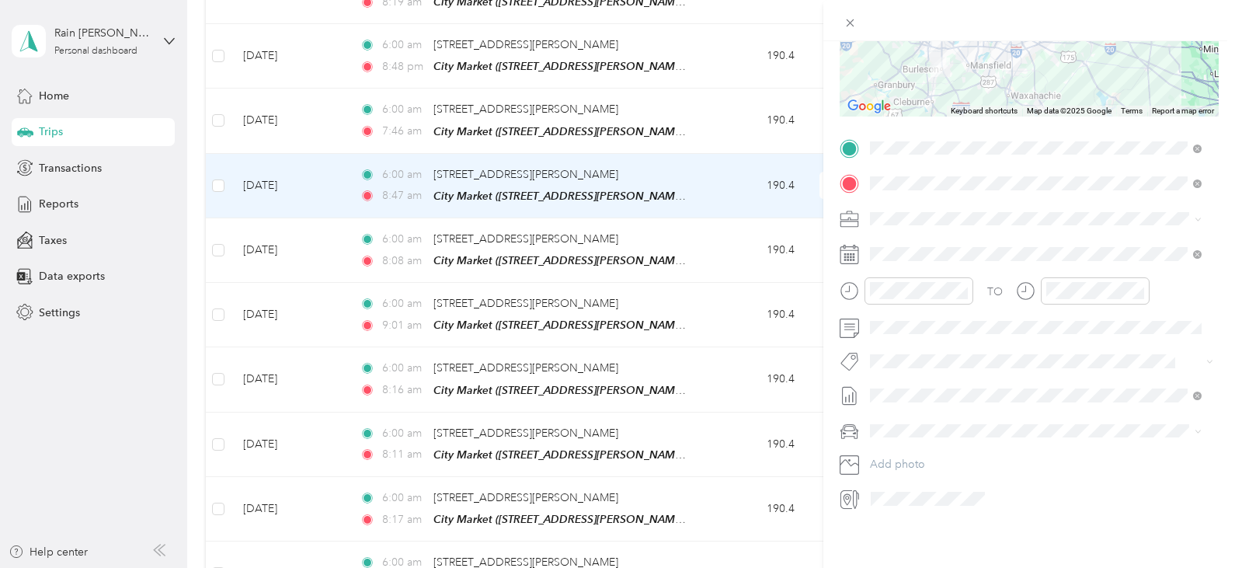
scroll to position [248, 0]
click at [955, 436] on li "[DATE] - [DATE] Draft" at bounding box center [1035, 430] width 343 height 25
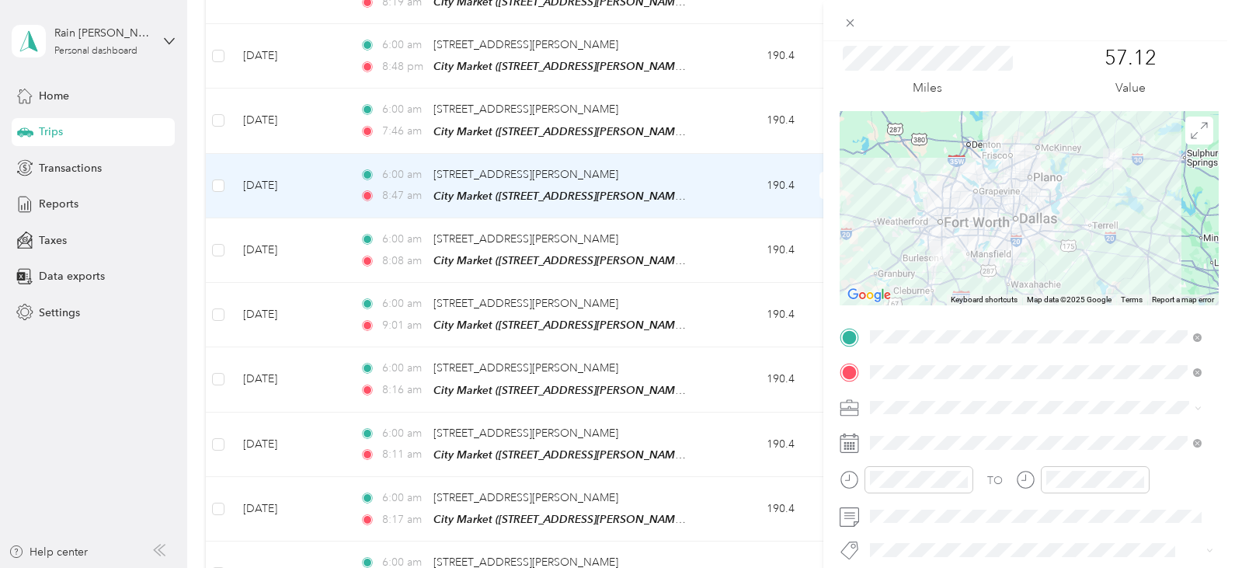
scroll to position [0, 0]
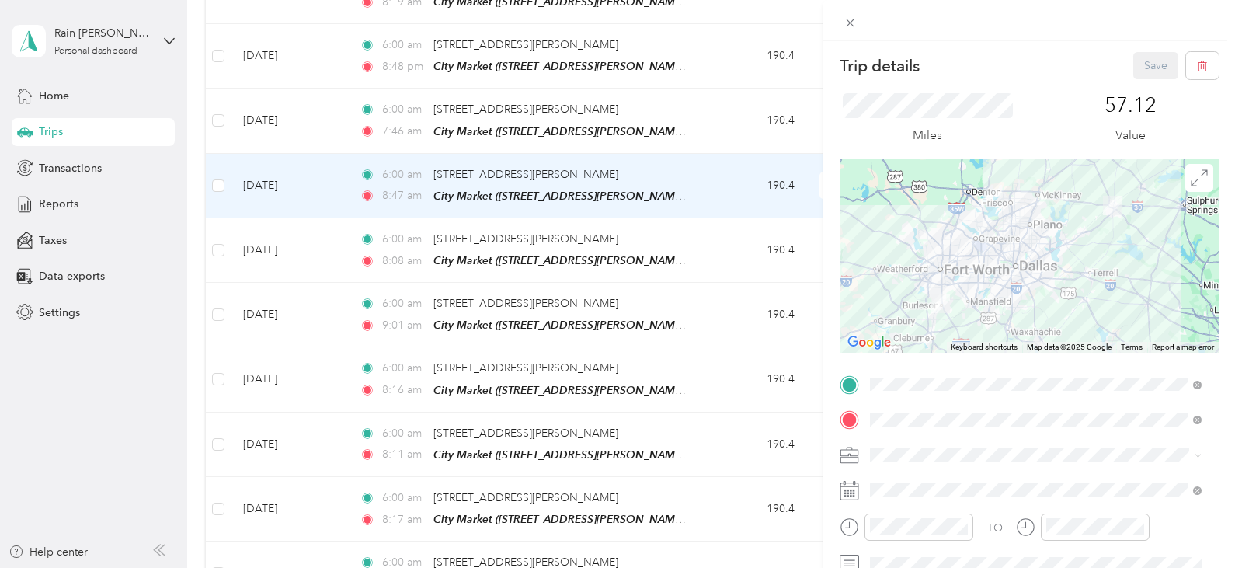
click at [1142, 64] on div "Save" at bounding box center [1176, 65] width 86 height 27
click at [509, 115] on div "Trip details Save This trip cannot be edited because it is either under review,…" at bounding box center [617, 284] width 1235 height 568
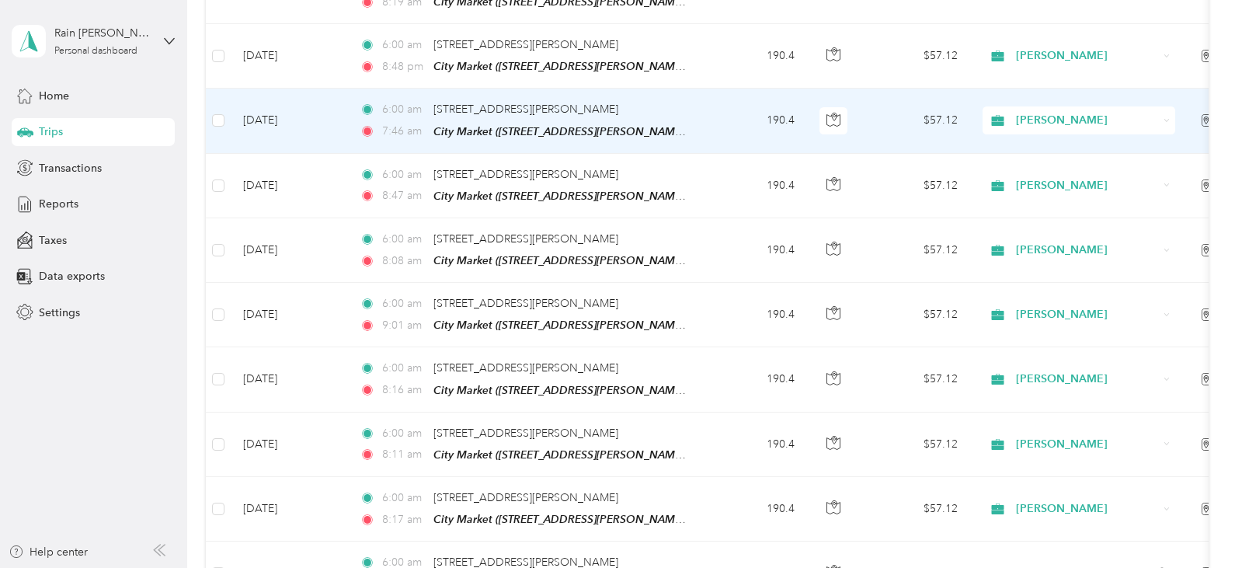
click at [290, 110] on td "[DATE]" at bounding box center [289, 121] width 116 height 64
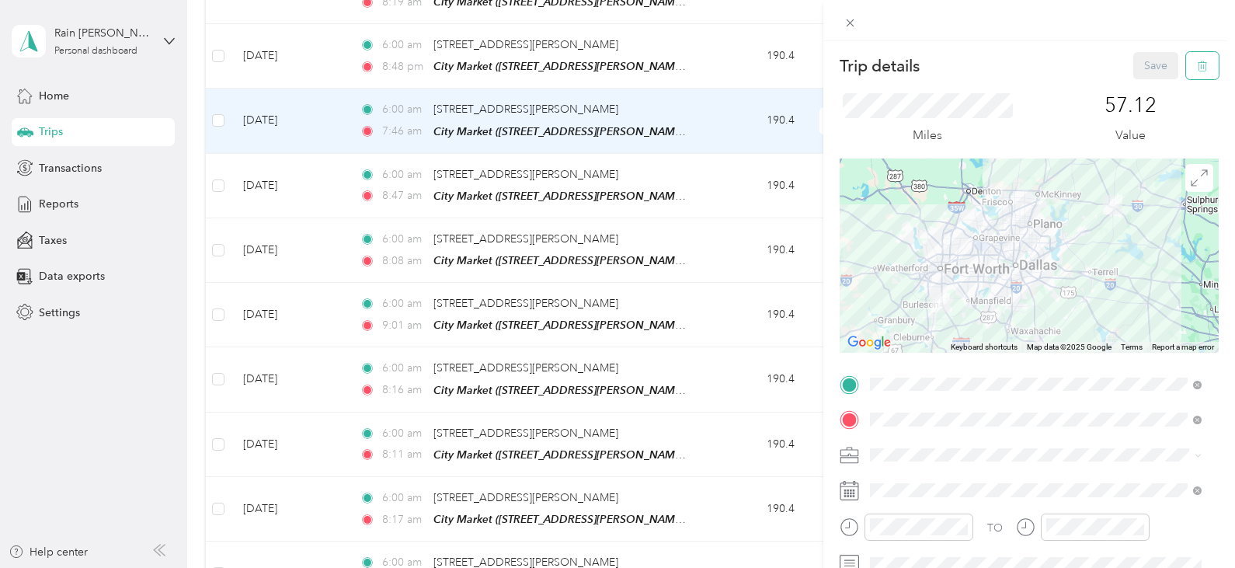
click at [1197, 66] on icon "button" at bounding box center [1202, 66] width 11 height 11
click at [1144, 87] on button "Yes" at bounding box center [1145, 84] width 30 height 25
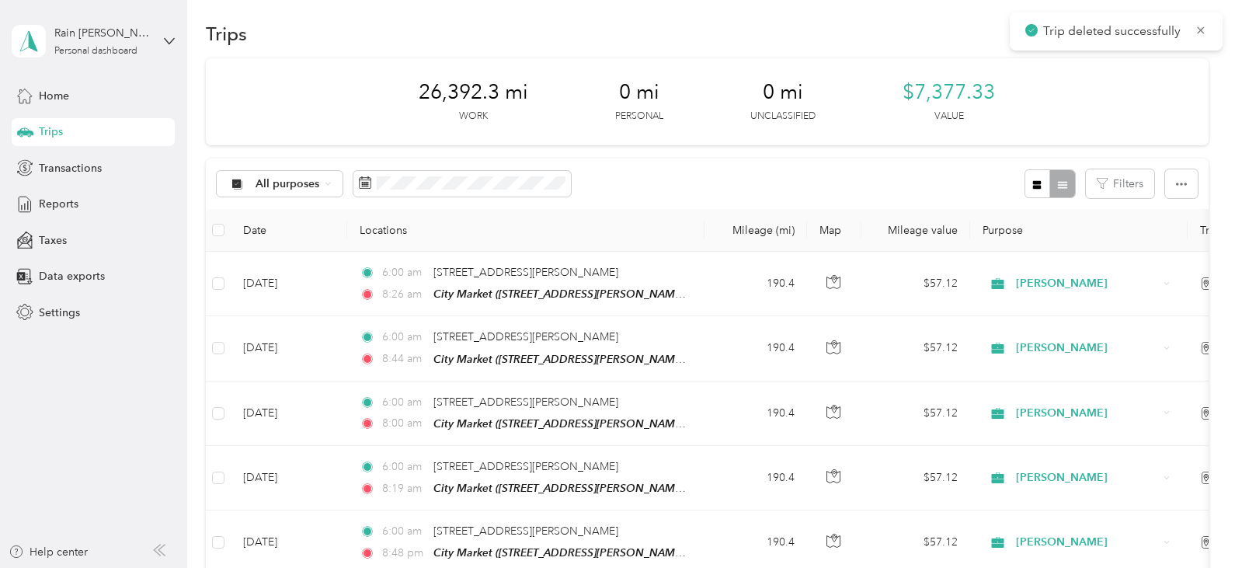
scroll to position [1, 0]
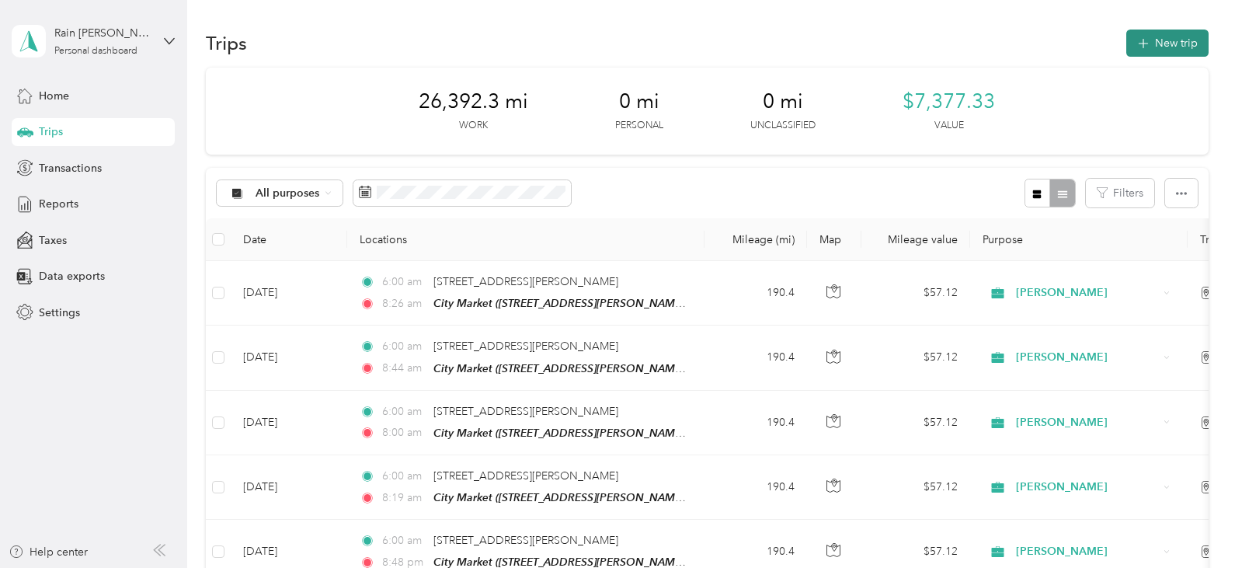
click at [1173, 40] on button "New trip" at bounding box center [1167, 43] width 82 height 27
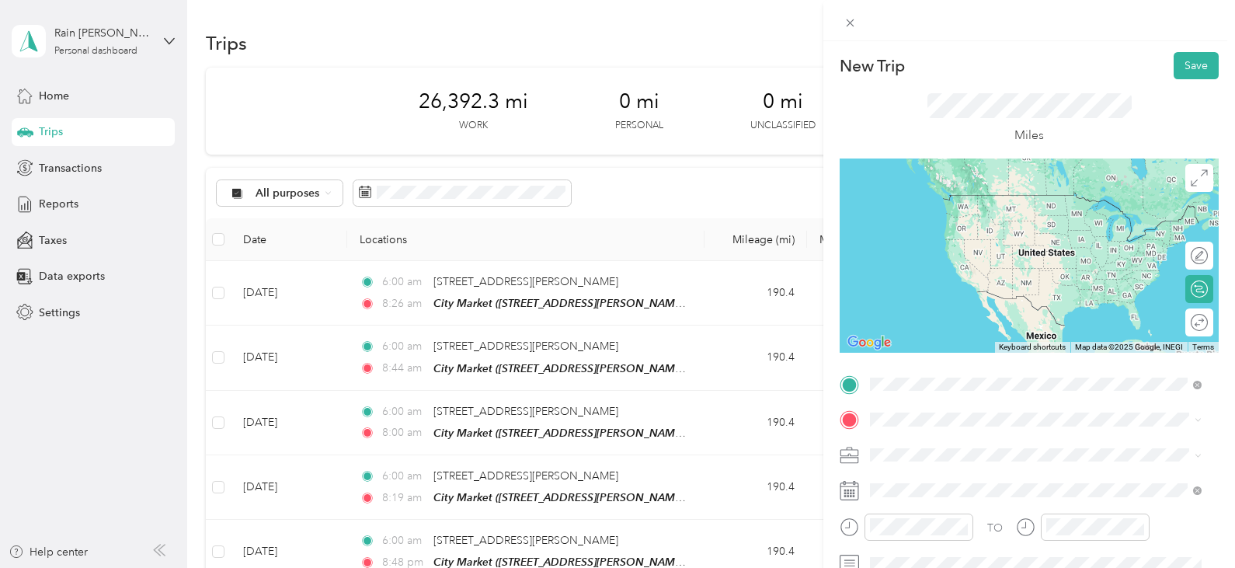
click at [979, 218] on span "[STREET_ADDRESS][PERSON_NAME][US_STATE]" at bounding box center [1020, 211] width 242 height 14
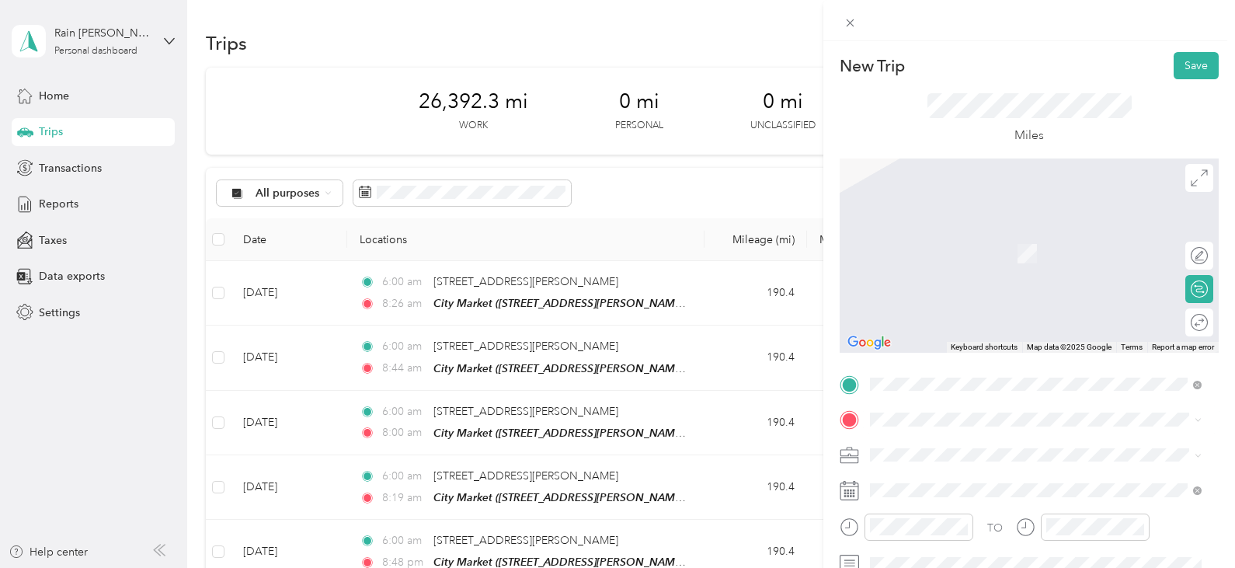
click at [1034, 240] on div "TEAM City Market [STREET_ADDRESS][PERSON_NAME]" at bounding box center [991, 243] width 185 height 38
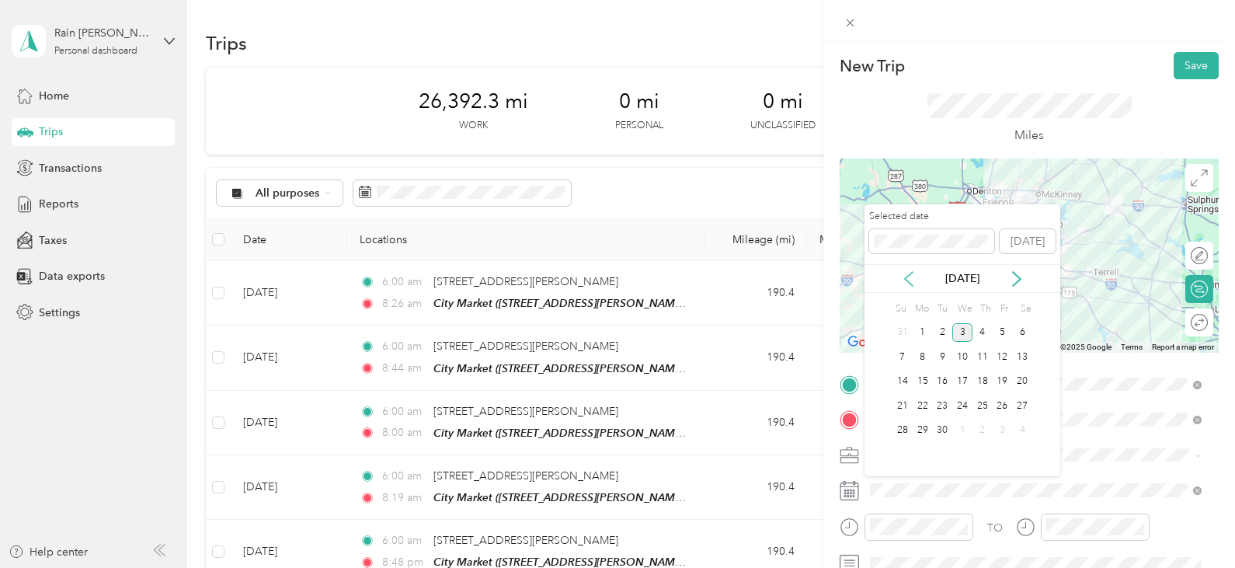
click at [910, 276] on icon at bounding box center [909, 279] width 16 height 16
click at [944, 426] on div "26" at bounding box center [942, 430] width 20 height 19
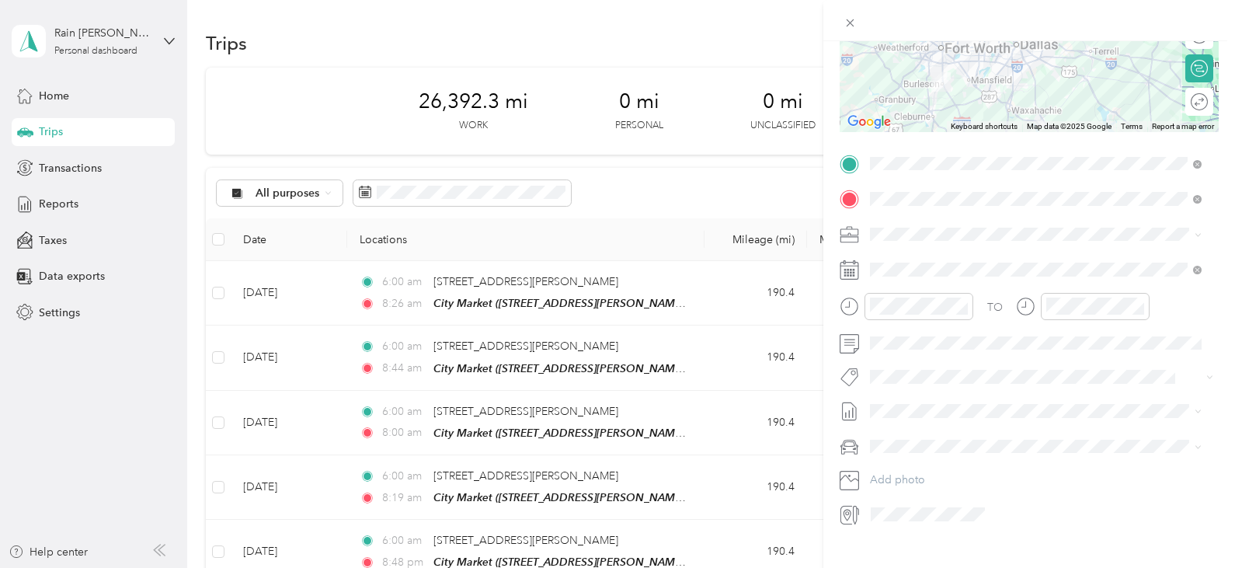
scroll to position [248, 0]
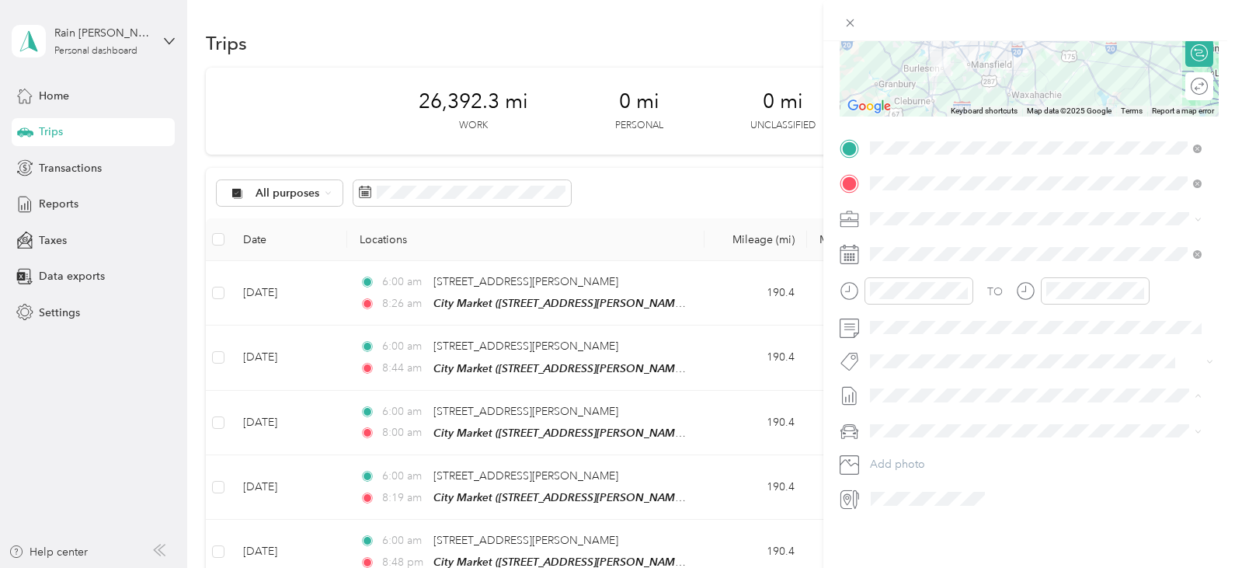
click at [1052, 439] on li "[DATE] - [DATE] Draft" at bounding box center [1035, 434] width 343 height 25
click at [961, 285] on icon "close-circle" at bounding box center [962, 290] width 11 height 11
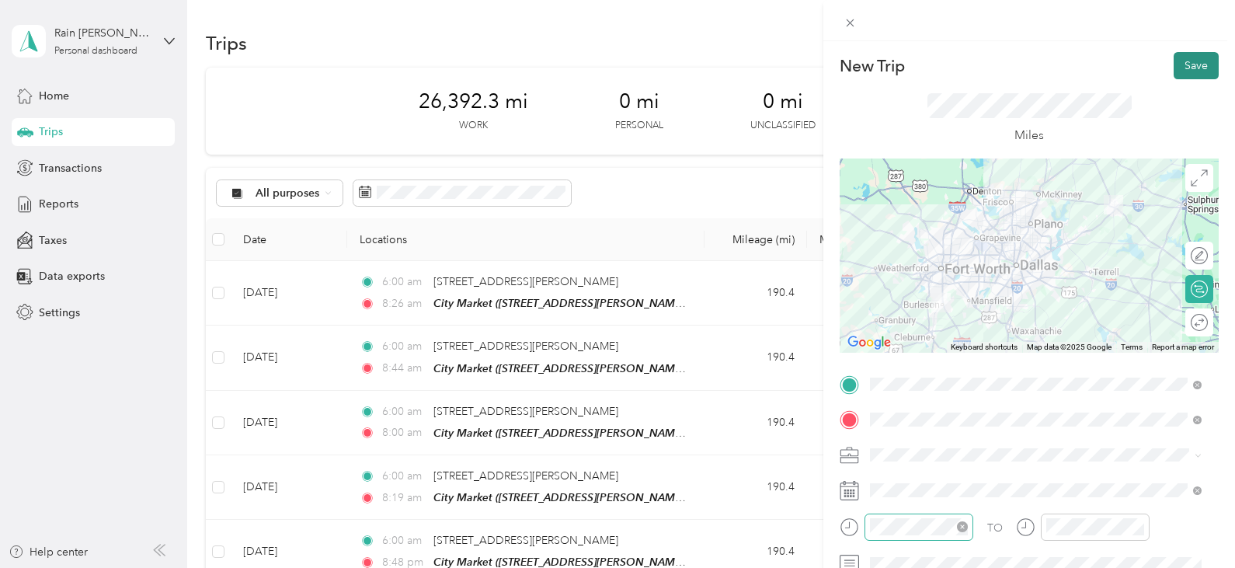
click at [1194, 71] on button "Save" at bounding box center [1196, 65] width 45 height 27
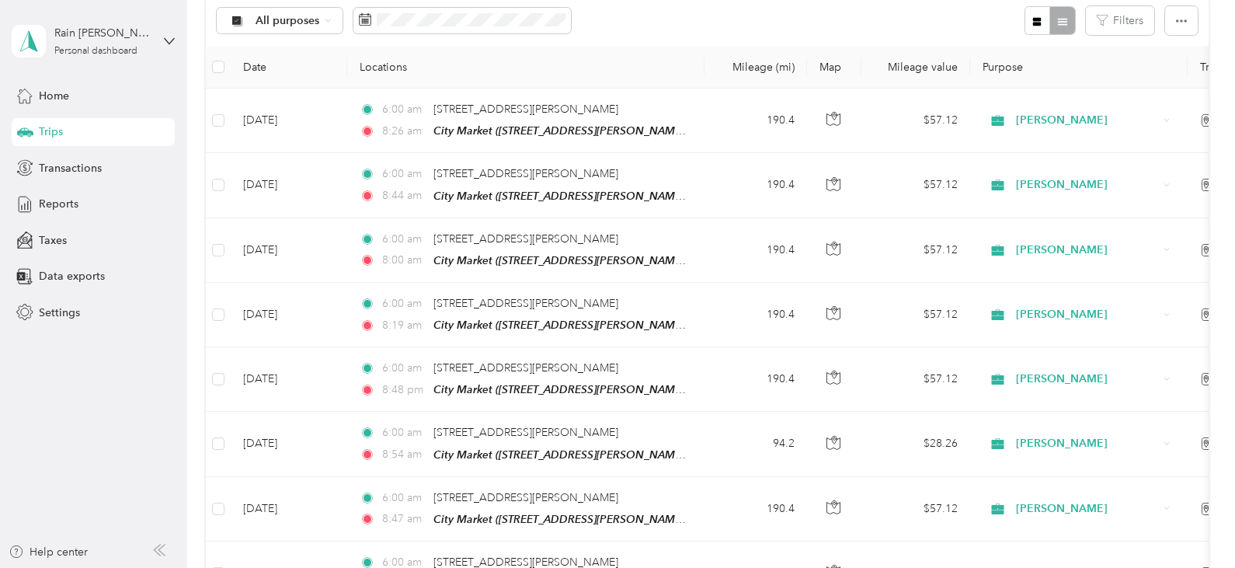
scroll to position [179, 0]
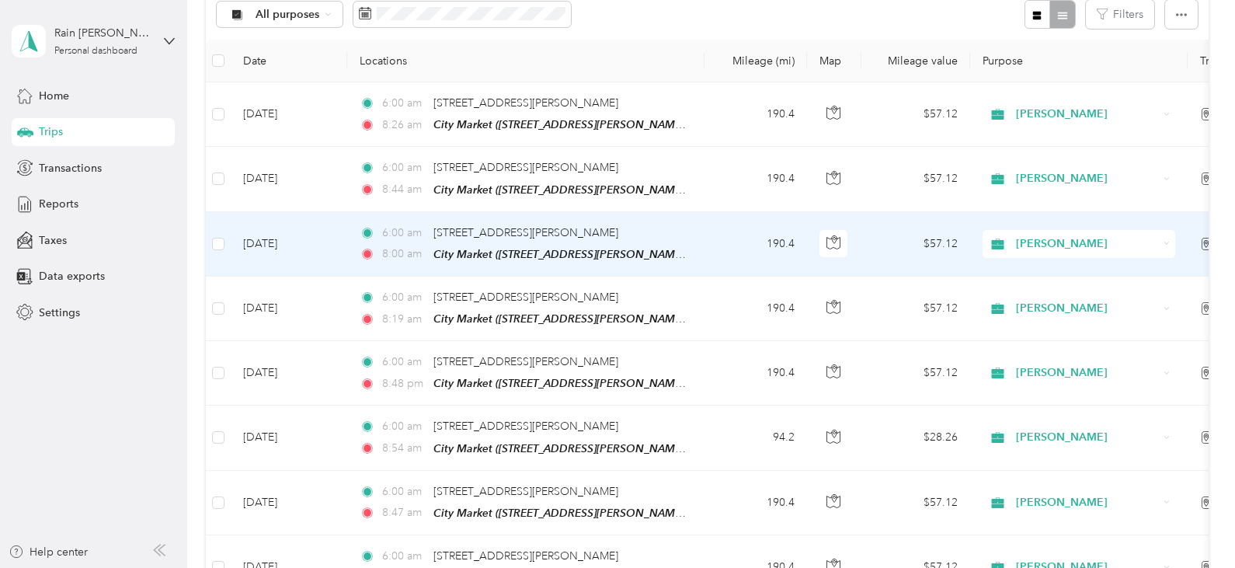
click at [288, 235] on td "[DATE]" at bounding box center [289, 244] width 116 height 64
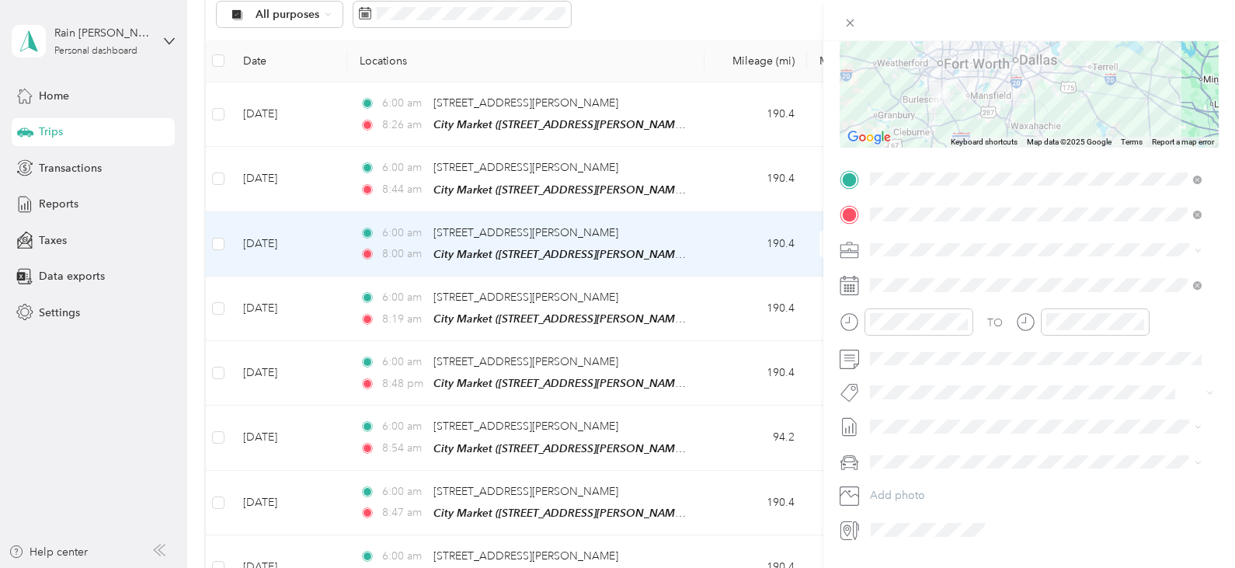
scroll to position [248, 0]
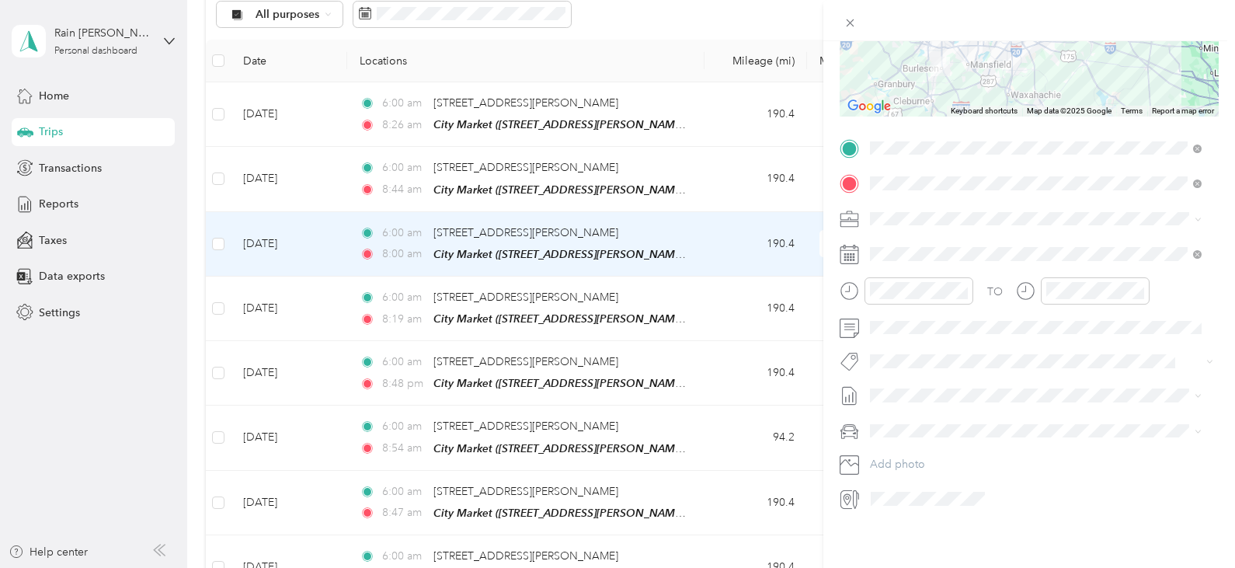
click at [930, 436] on li "[DATE] - [DATE] Draft" at bounding box center [1035, 431] width 343 height 25
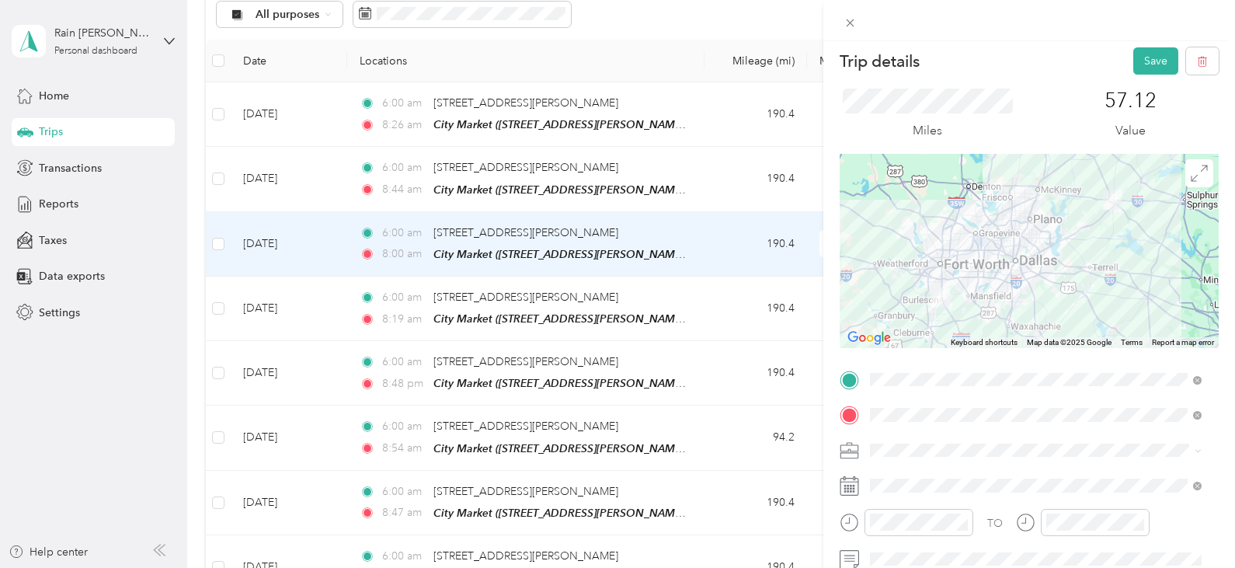
scroll to position [0, 0]
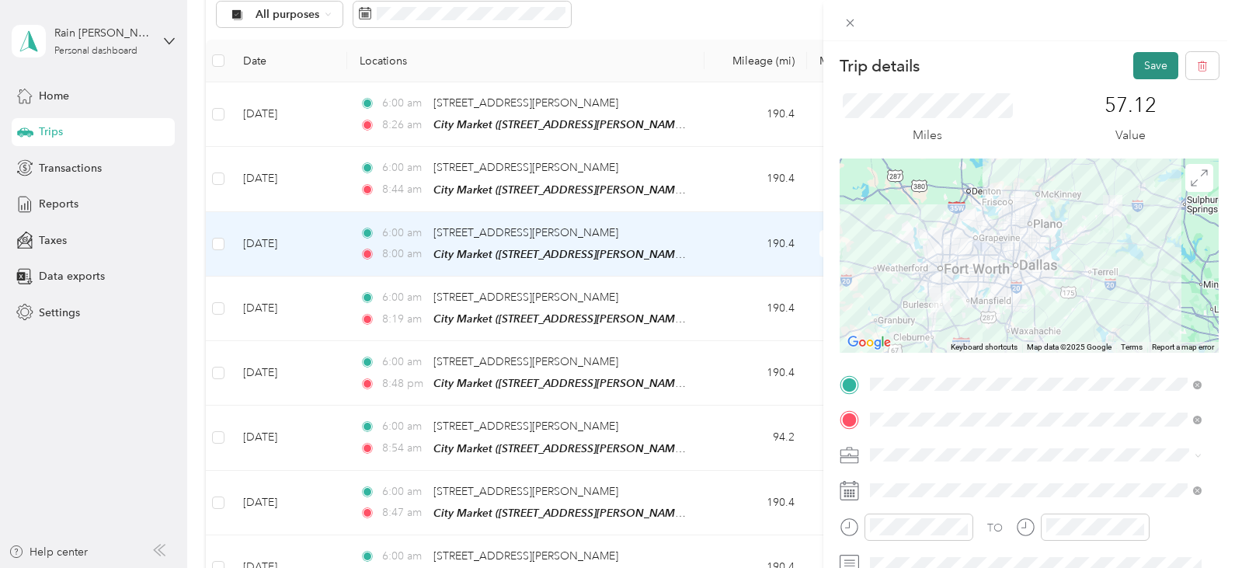
click at [1139, 66] on button "Save" at bounding box center [1155, 65] width 45 height 27
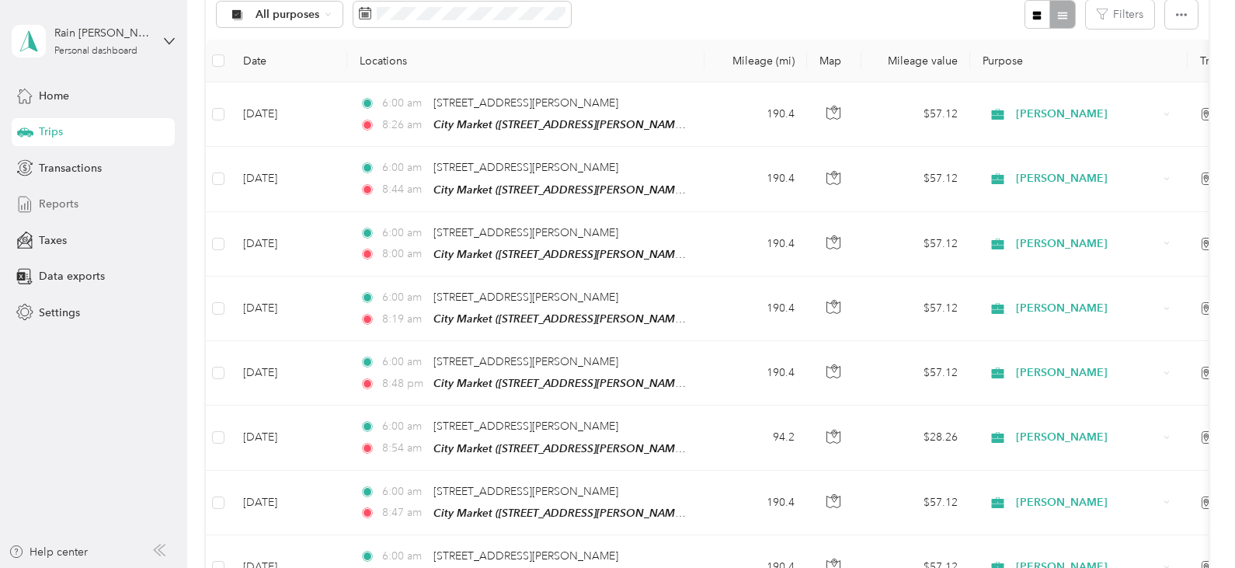
click at [49, 198] on span "Reports" at bounding box center [59, 204] width 40 height 16
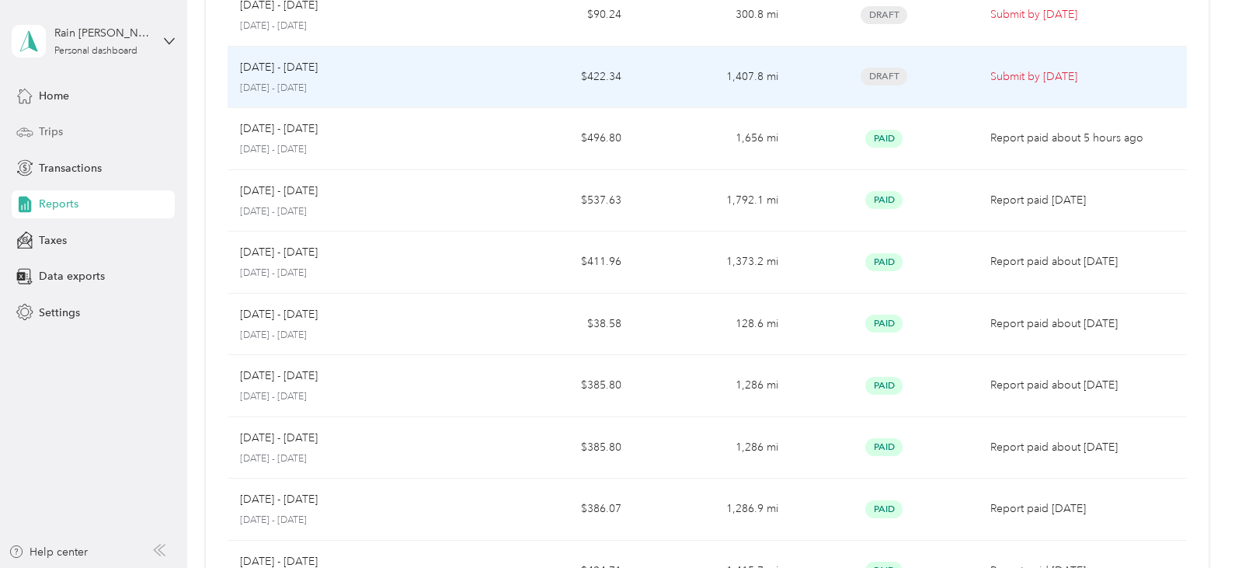
click at [555, 80] on td "$422.34" at bounding box center [556, 78] width 156 height 62
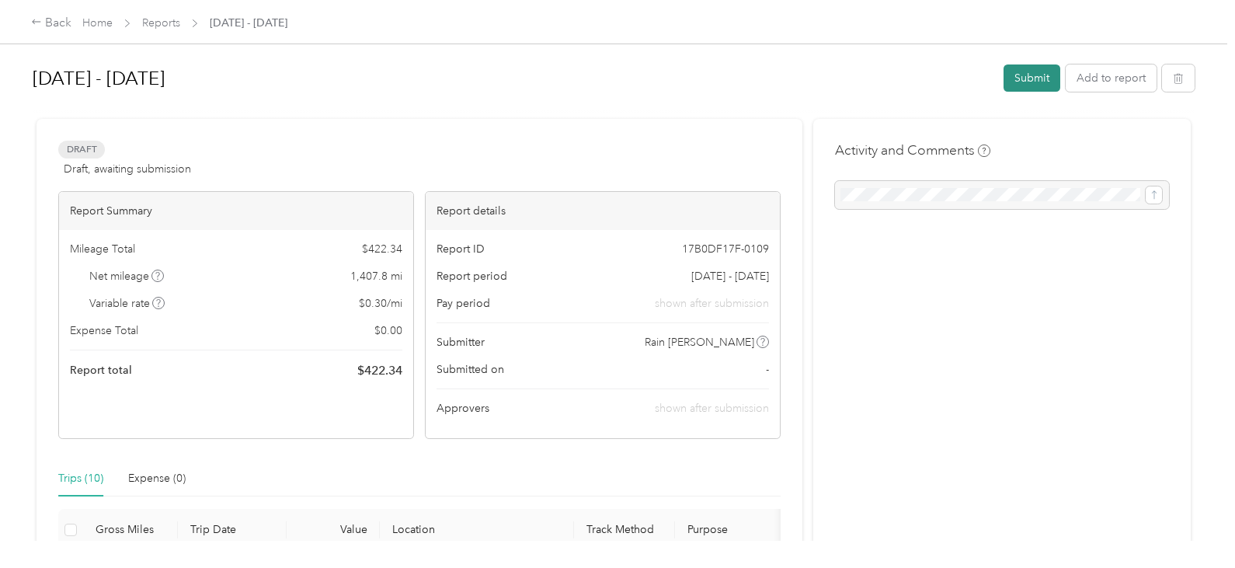
click at [1012, 74] on button "Submit" at bounding box center [1031, 77] width 57 height 27
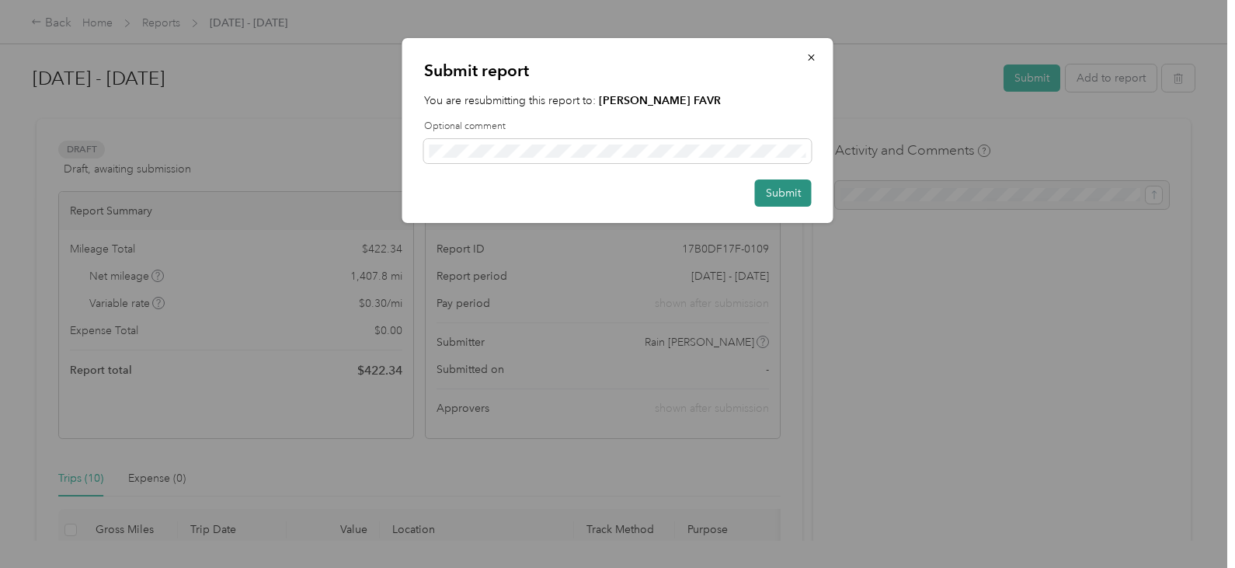
click at [778, 188] on button "Submit" at bounding box center [783, 192] width 57 height 27
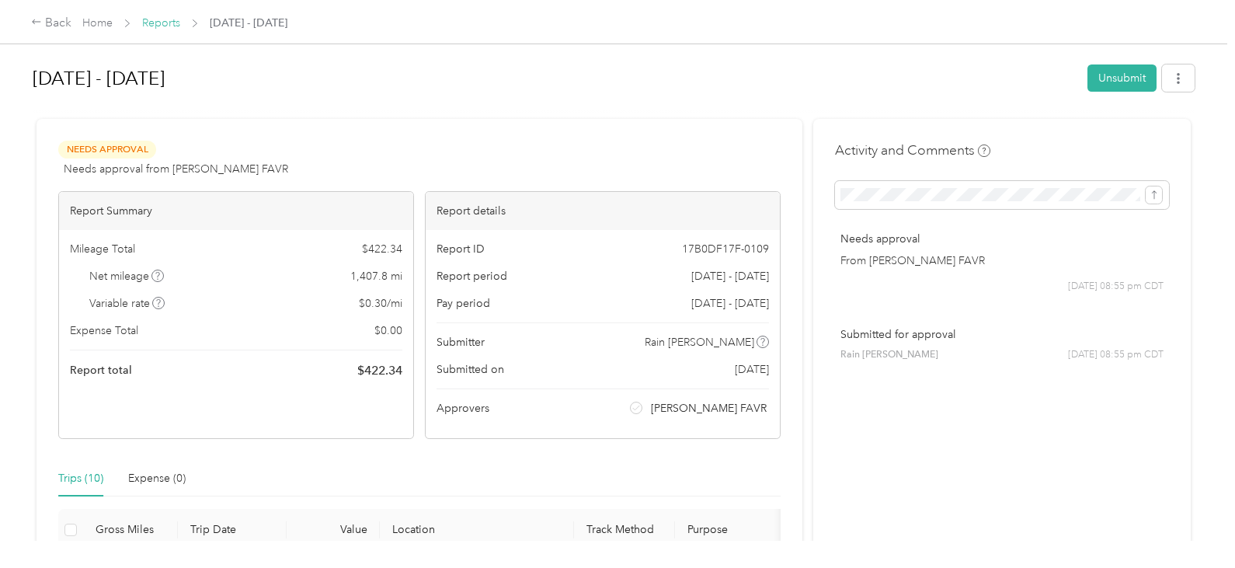
click at [168, 22] on link "Reports" at bounding box center [161, 22] width 38 height 13
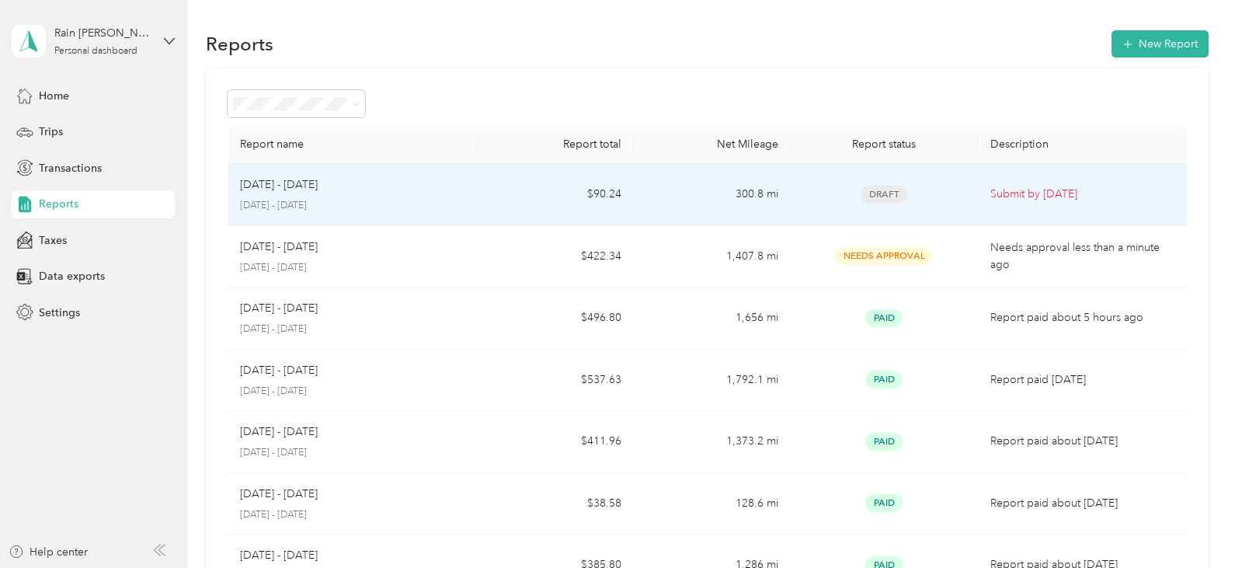
click at [599, 193] on td "$90.24" at bounding box center [556, 195] width 156 height 62
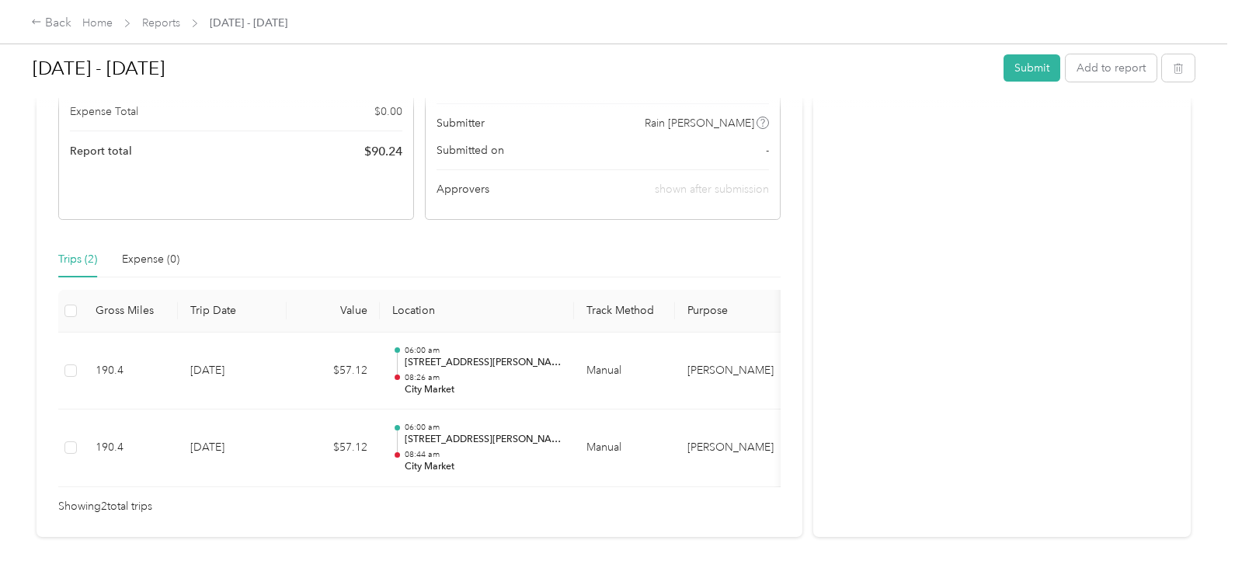
scroll to position [220, 0]
click at [86, 26] on link "Home" at bounding box center [97, 22] width 30 height 13
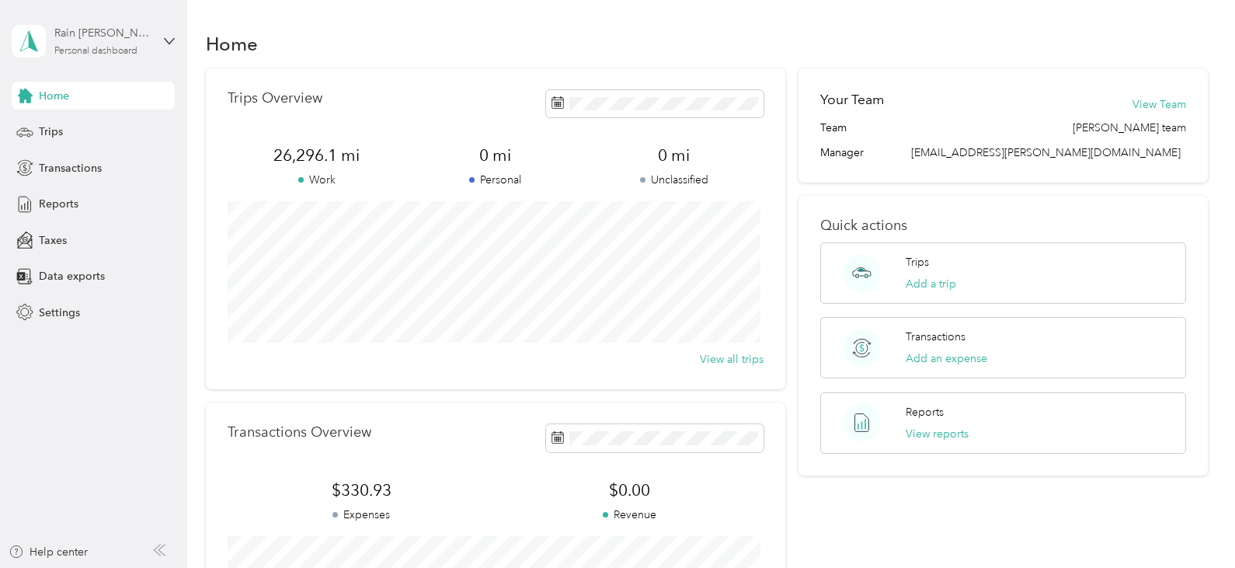
click at [147, 45] on div "Rain [PERSON_NAME] Personal dashboard" at bounding box center [102, 40] width 97 height 31
click at [103, 114] on div "Log out" at bounding box center [219, 127] width 393 height 27
